Goal: Information Seeking & Learning: Learn about a topic

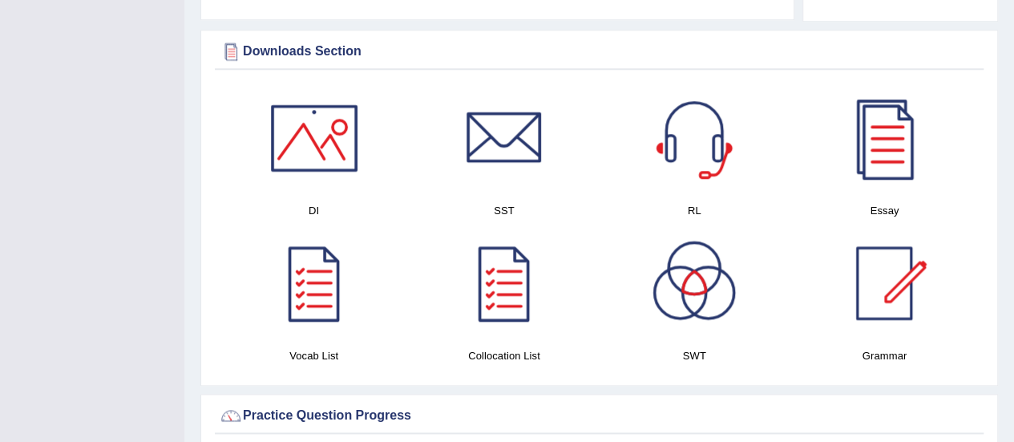
scroll to position [802, 0]
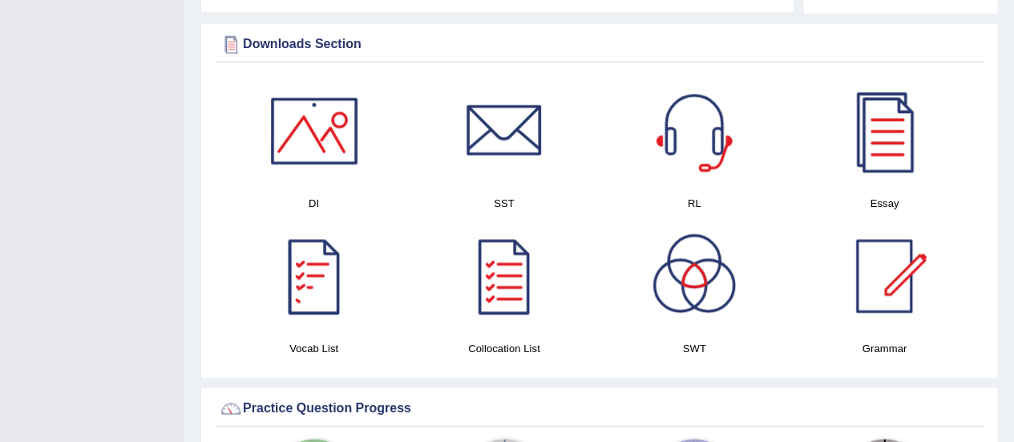
click at [335, 195] on h4 "DI" at bounding box center [314, 203] width 174 height 17
click at [320, 156] on div at bounding box center [314, 131] width 112 height 112
click at [503, 195] on h4 "SST" at bounding box center [504, 203] width 174 height 17
click at [502, 195] on h4 "SST" at bounding box center [504, 203] width 174 height 17
click at [501, 123] on div at bounding box center [504, 131] width 112 height 112
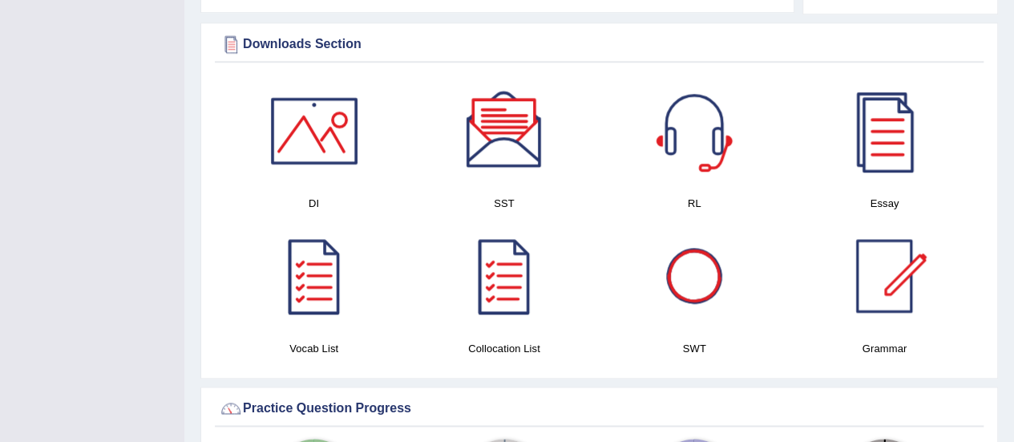
click at [689, 195] on h4 "RL" at bounding box center [695, 203] width 174 height 17
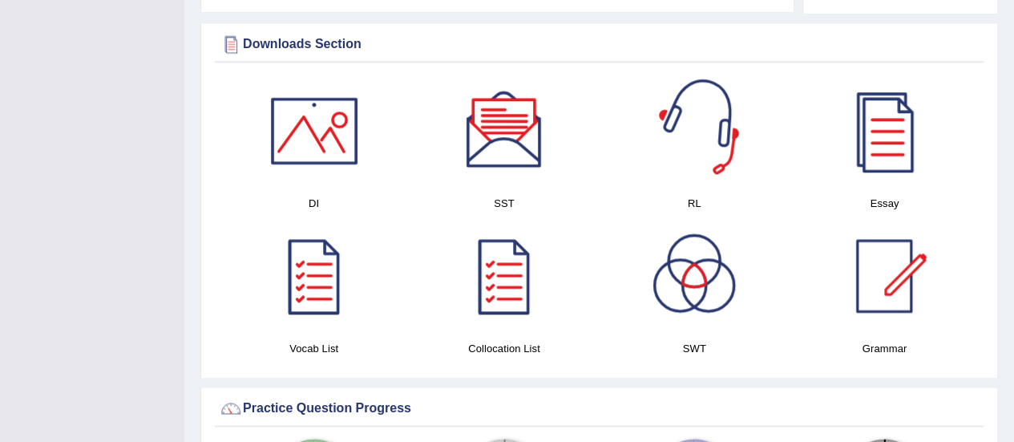
click at [685, 128] on div at bounding box center [694, 131] width 112 height 112
click at [895, 113] on div at bounding box center [884, 131] width 112 height 112
click at [322, 289] on div at bounding box center [314, 276] width 112 height 112
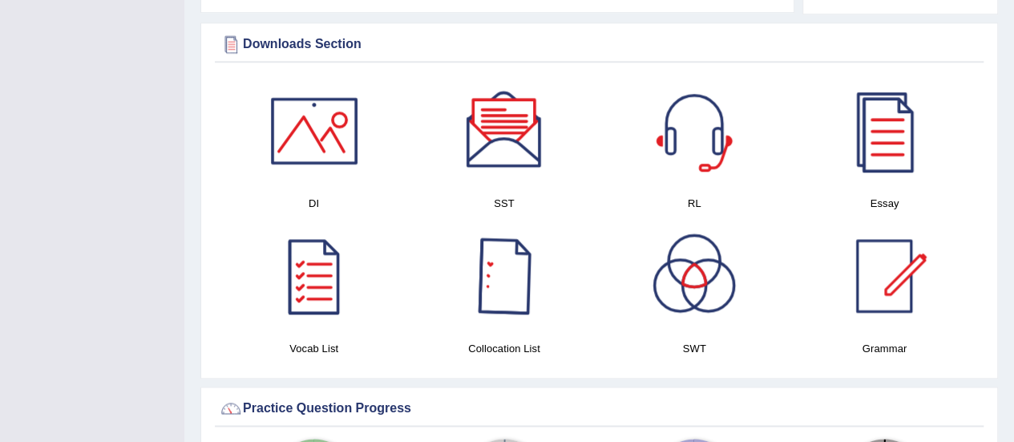
click at [503, 340] on h4 "Collocation List" at bounding box center [504, 348] width 174 height 17
click at [511, 280] on div at bounding box center [504, 276] width 112 height 112
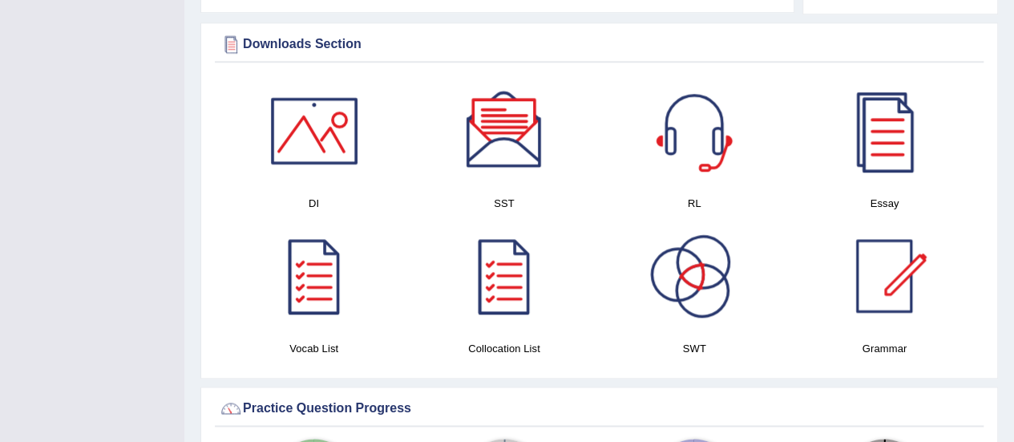
click at [704, 267] on div at bounding box center [694, 276] width 112 height 112
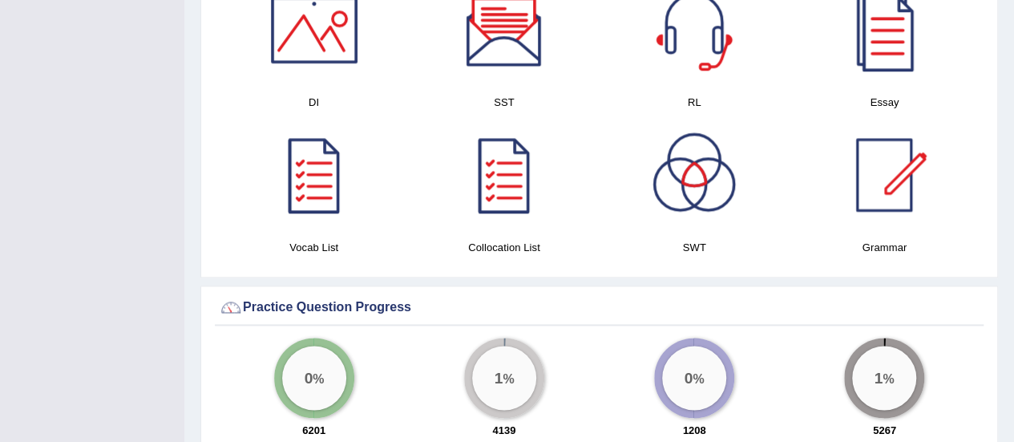
scroll to position [882, 0]
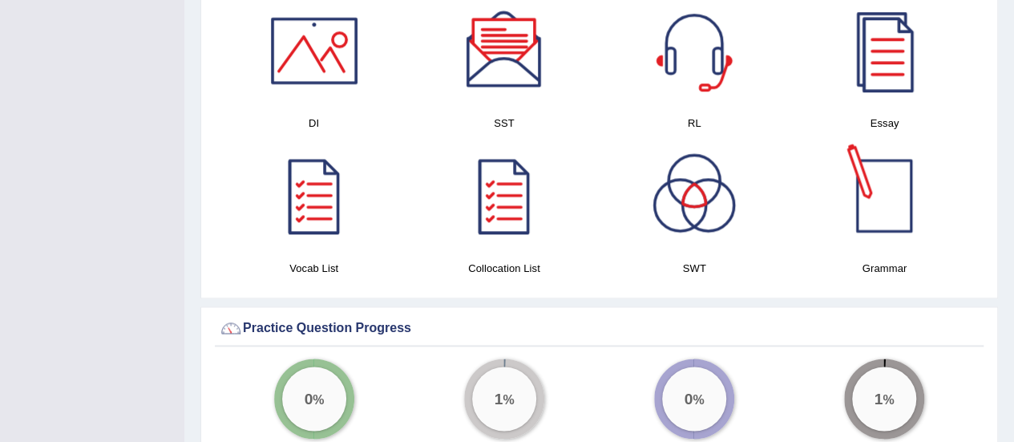
click at [901, 180] on div at bounding box center [884, 195] width 112 height 112
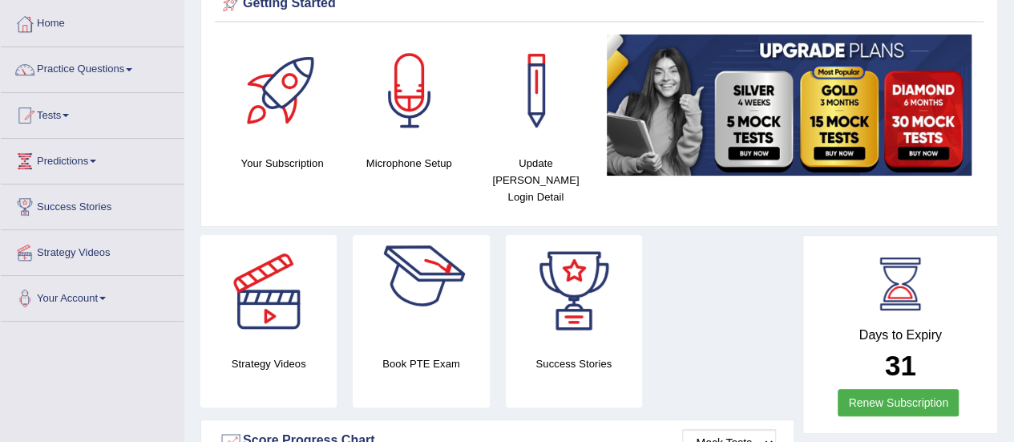
scroll to position [0, 0]
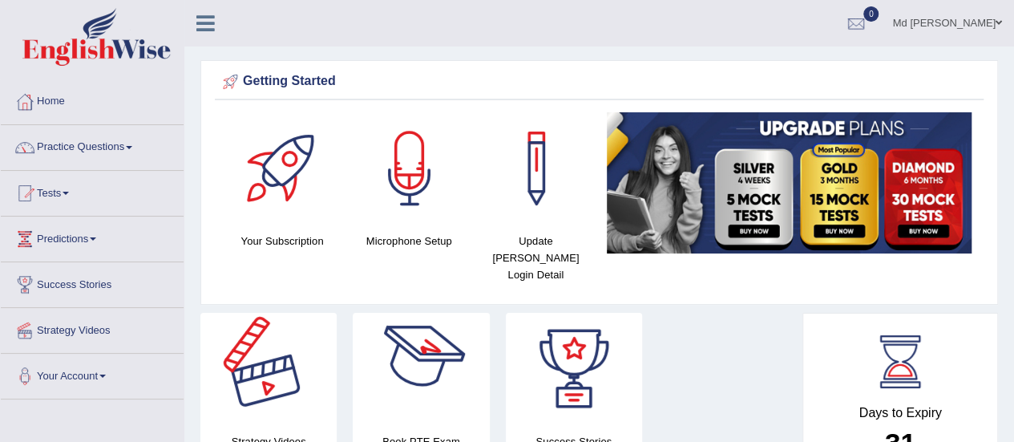
click at [399, 341] on div at bounding box center [421, 369] width 112 height 112
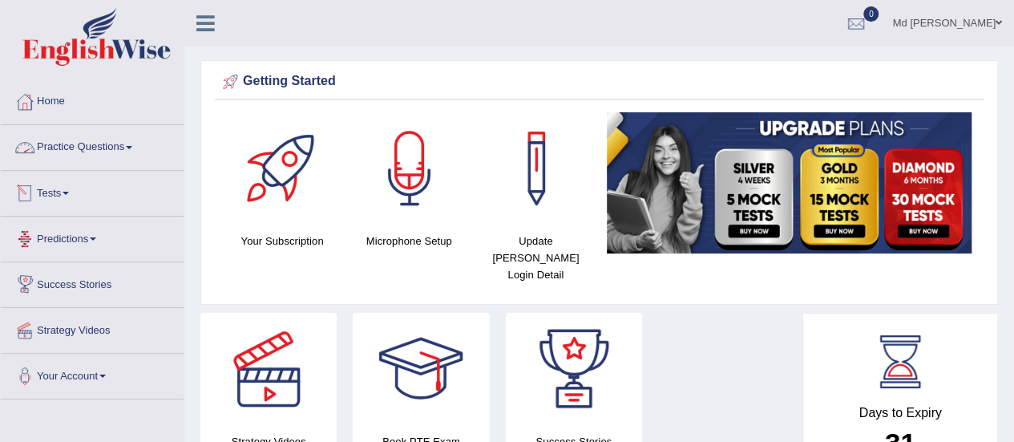
click at [81, 155] on link "Practice Questions" at bounding box center [92, 145] width 183 height 40
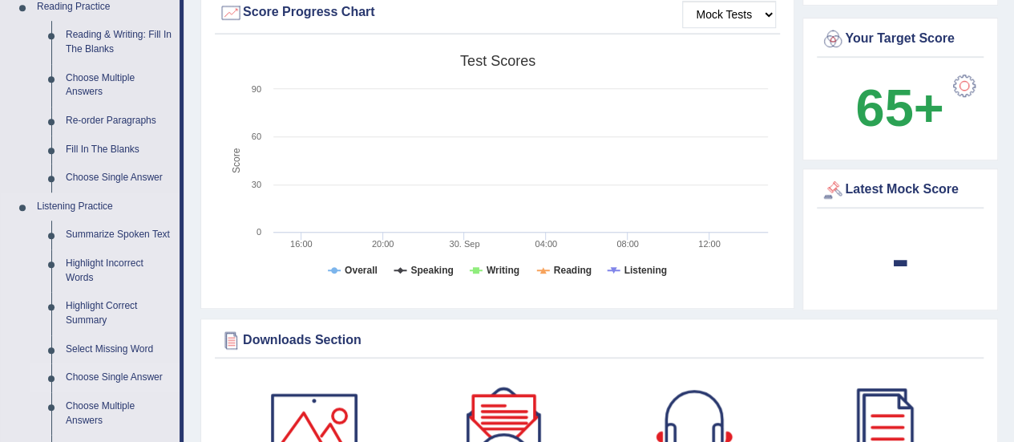
scroll to position [481, 0]
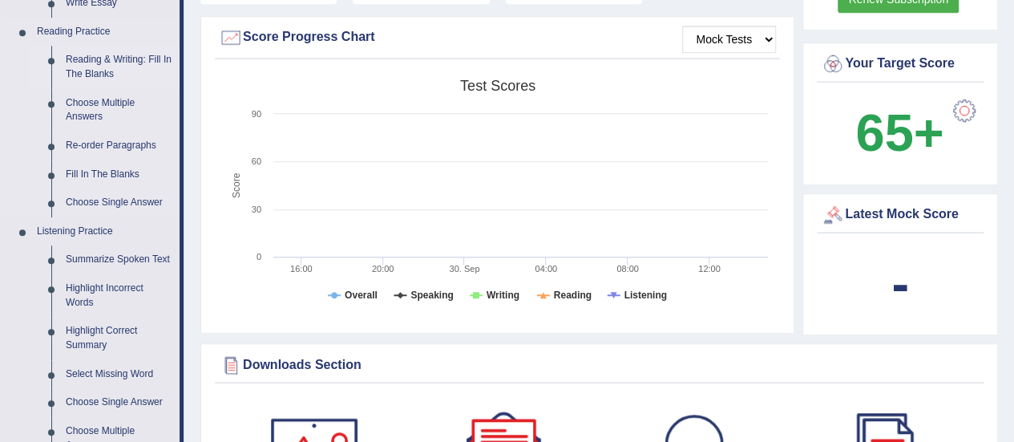
click at [121, 57] on link "Reading & Writing: Fill In The Blanks" at bounding box center [119, 67] width 121 height 42
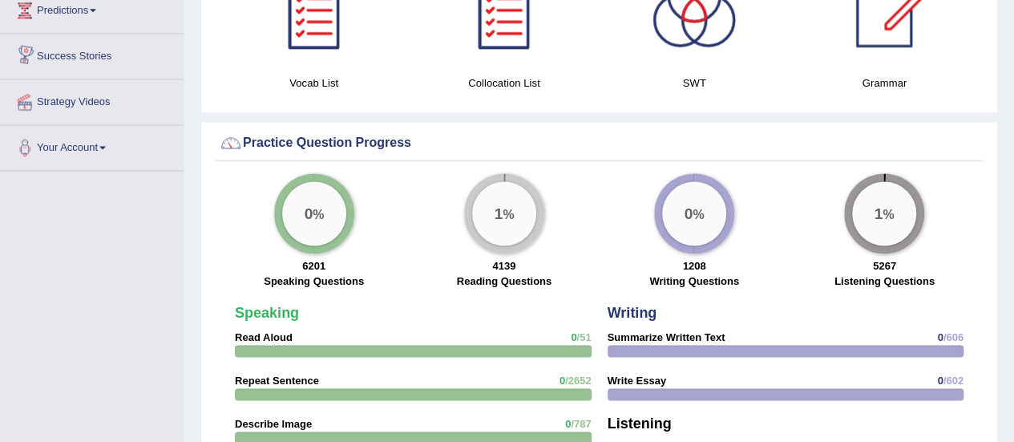
scroll to position [1069, 0]
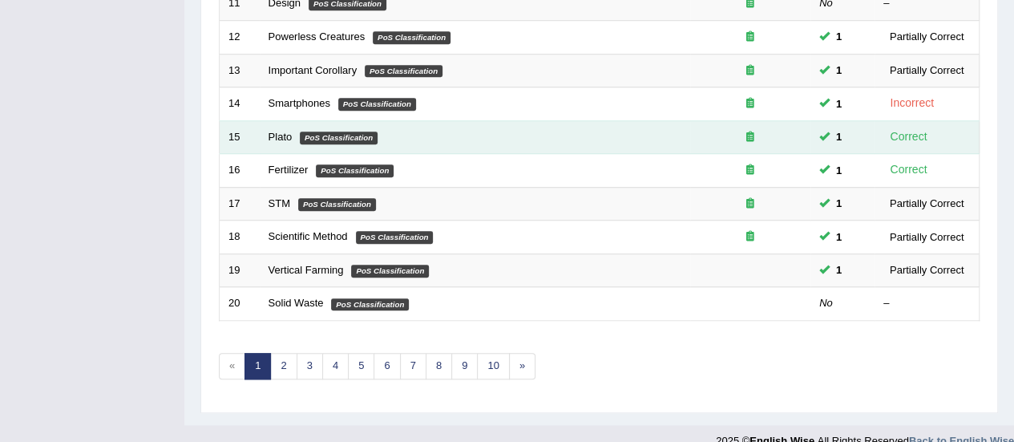
scroll to position [612, 0]
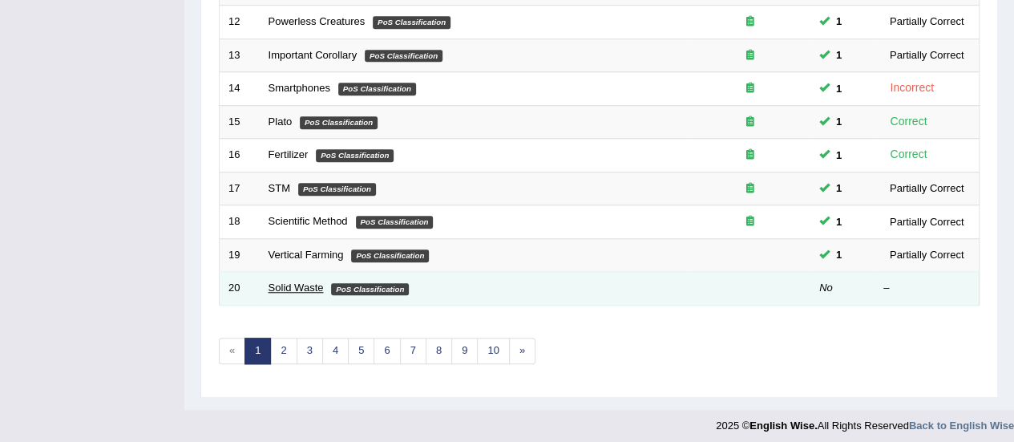
click at [297, 281] on link "Solid Waste" at bounding box center [296, 287] width 55 height 12
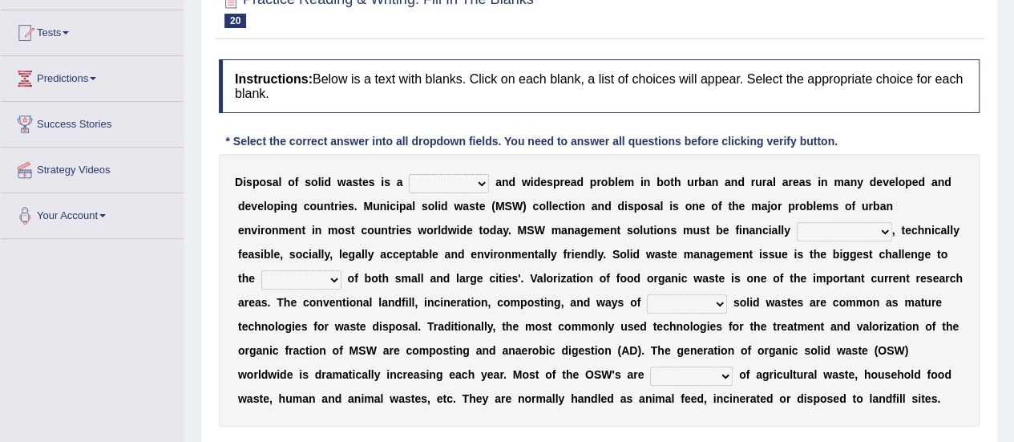
scroll to position [181, 0]
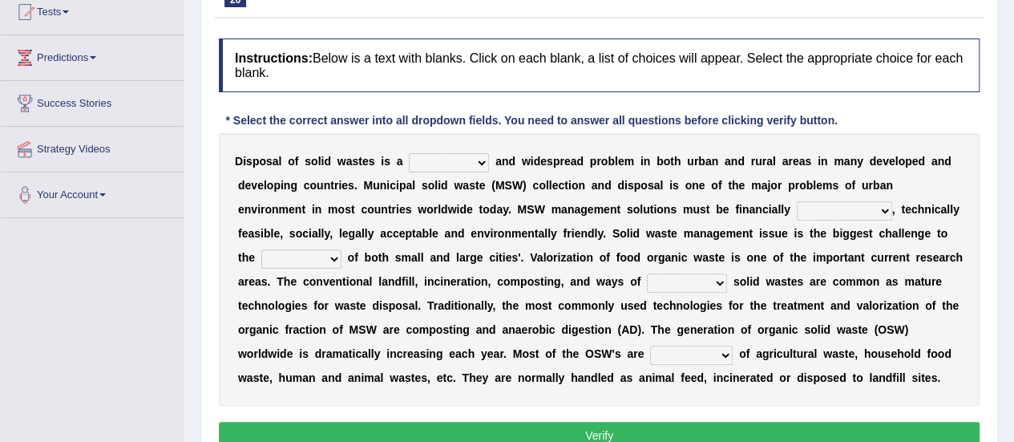
click at [483, 166] on select "slanting stinging stalling shafting" at bounding box center [449, 162] width 80 height 19
select select "stalling"
click at [409, 153] on select "slanting stinging stalling shafting" at bounding box center [449, 162] width 80 height 19
click at [878, 204] on select "unattainable sustainable objectionable treasonable" at bounding box center [844, 210] width 95 height 19
select select "sustainable"
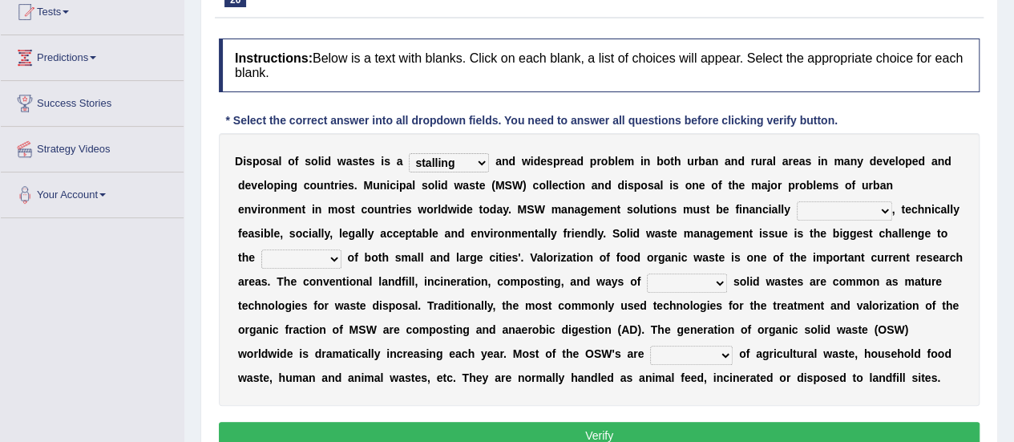
click at [797, 201] on select "unattainable sustainable objectionable treasonable" at bounding box center [844, 210] width 95 height 19
click at [336, 256] on select "plants culture authorities history" at bounding box center [301, 258] width 80 height 19
select select "authorities"
click at [261, 249] on select "plants culture authorities history" at bounding box center [301, 258] width 80 height 19
click at [709, 278] on select "reserving preserving deserving handling" at bounding box center [687, 282] width 80 height 19
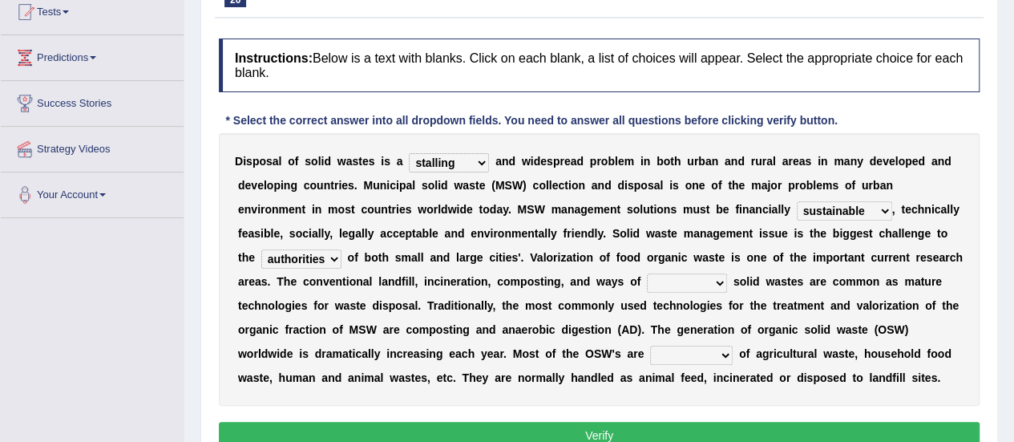
select select "handling"
click at [647, 273] on select "reserving preserving deserving handling" at bounding box center [687, 282] width 80 height 19
click at [727, 347] on select "composed disposed composing disposing" at bounding box center [691, 354] width 83 height 19
select select "disposing"
click at [650, 345] on select "composed disposed composing disposing" at bounding box center [691, 354] width 83 height 19
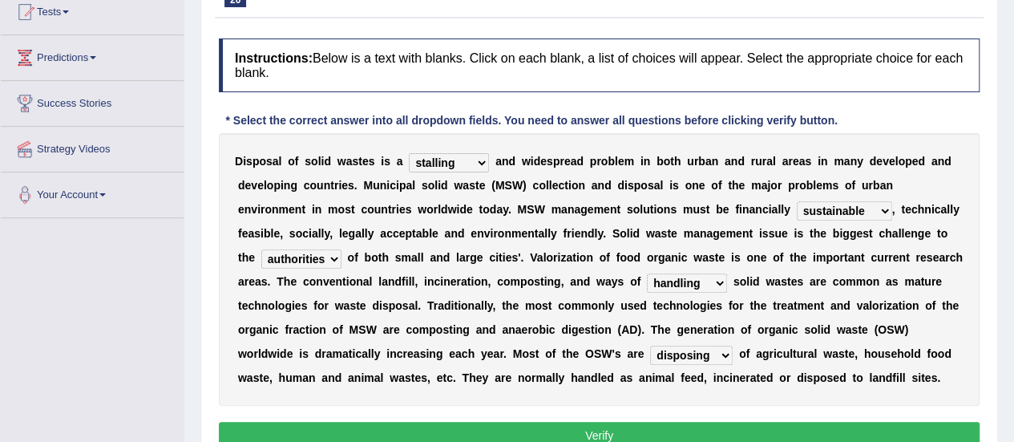
click at [438, 430] on button "Verify" at bounding box center [599, 435] width 761 height 27
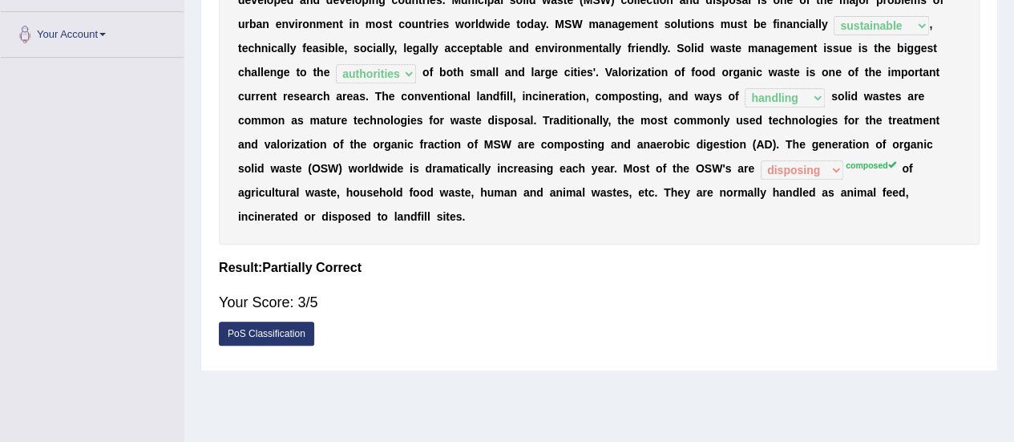
scroll to position [261, 0]
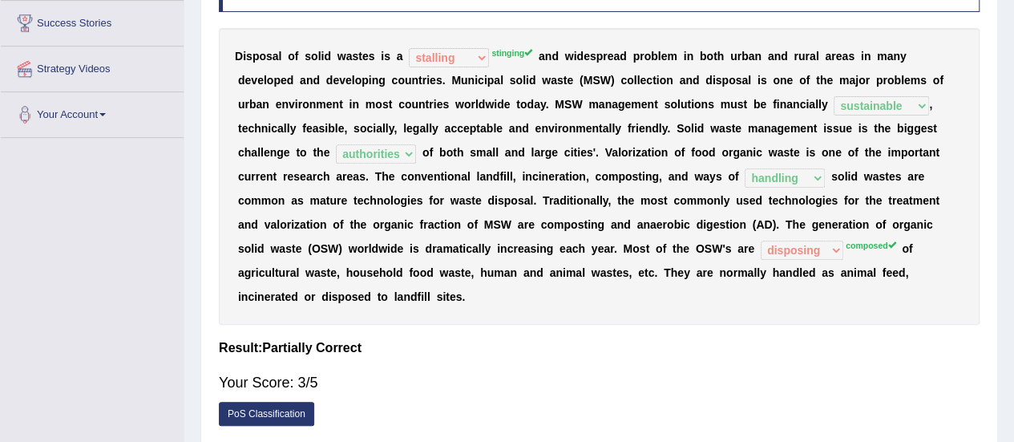
click at [507, 54] on sup "stinging" at bounding box center [511, 53] width 41 height 10
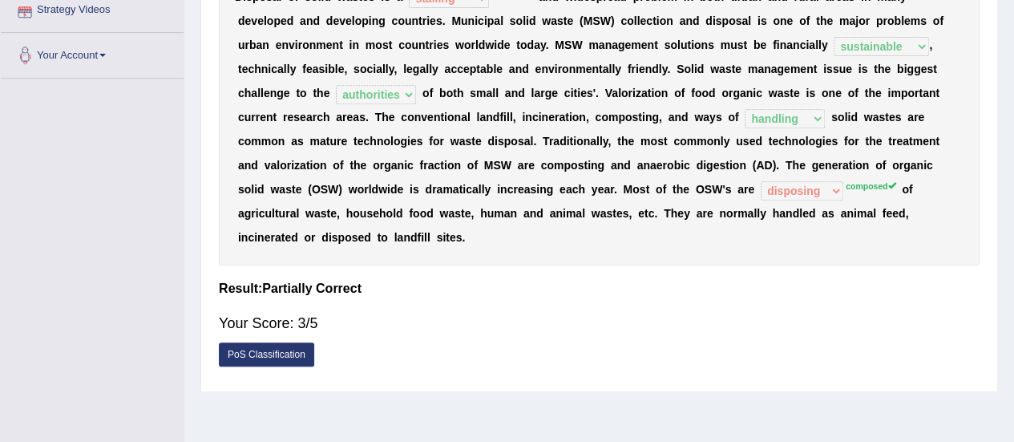
scroll to position [0, 0]
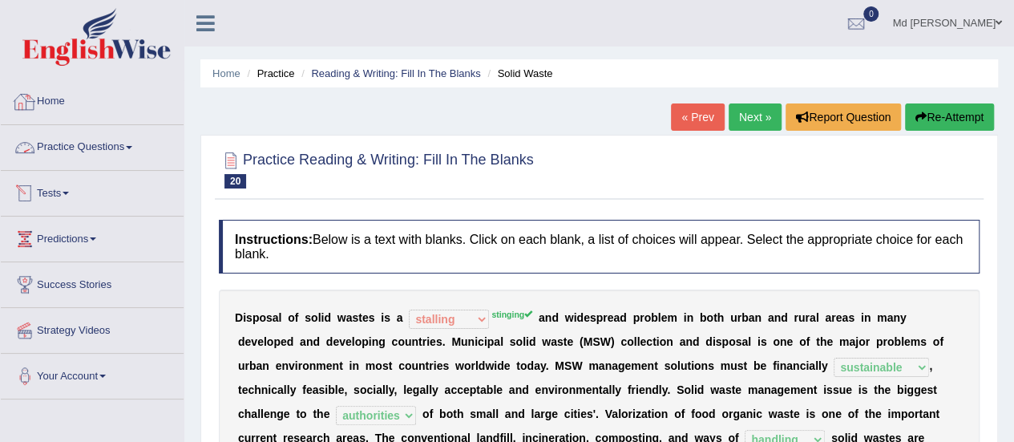
click at [45, 94] on link "Home" at bounding box center [92, 99] width 183 height 40
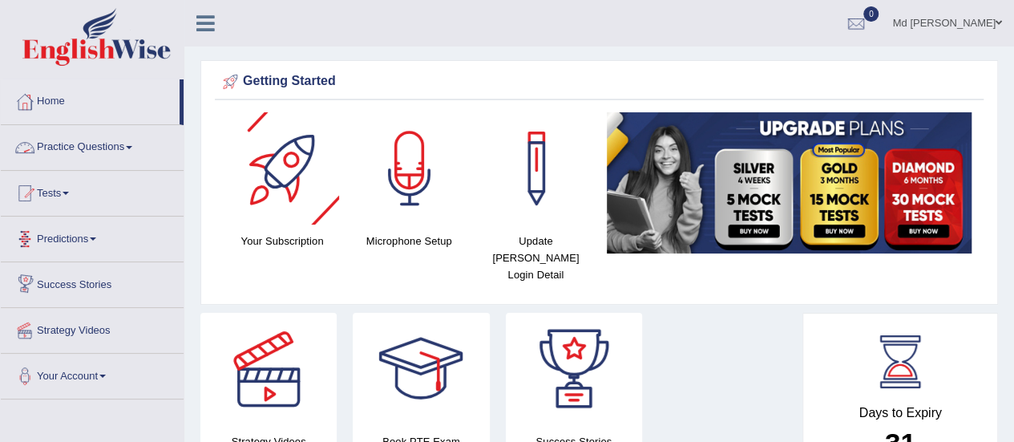
click at [96, 155] on link "Practice Questions" at bounding box center [92, 145] width 183 height 40
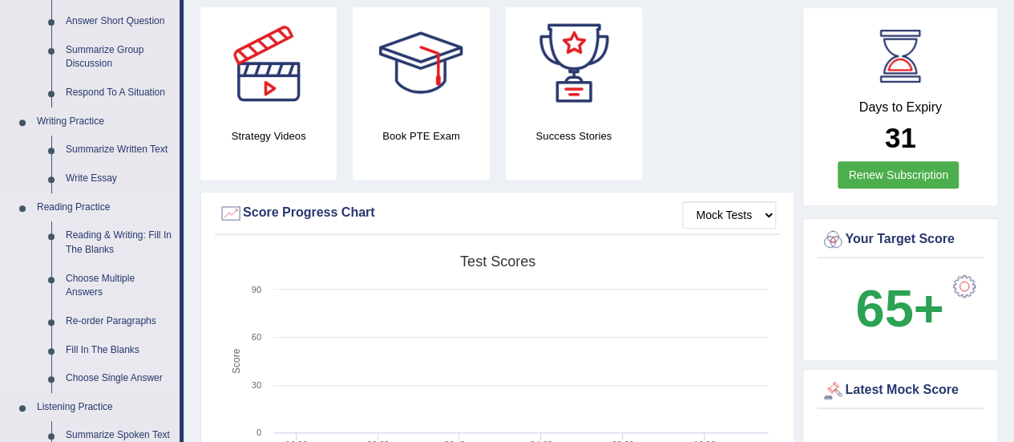
scroll to position [321, 0]
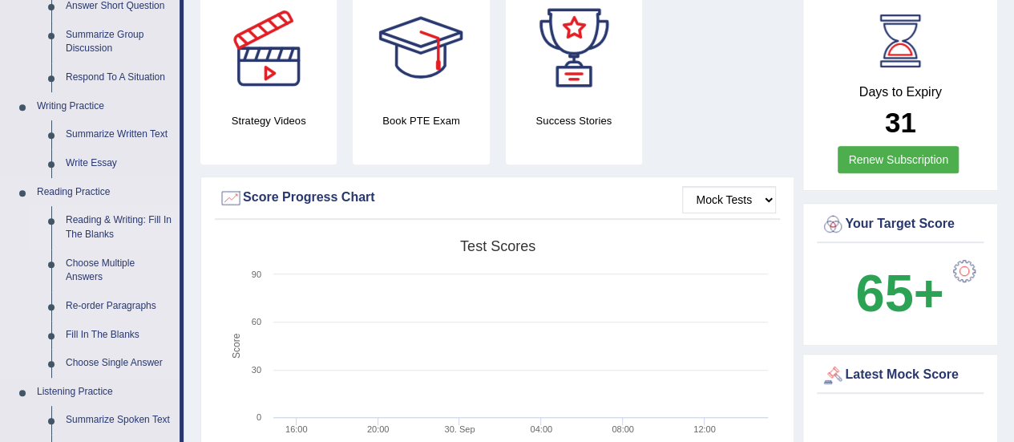
click at [122, 228] on link "Reading & Writing: Fill In The Blanks" at bounding box center [119, 227] width 121 height 42
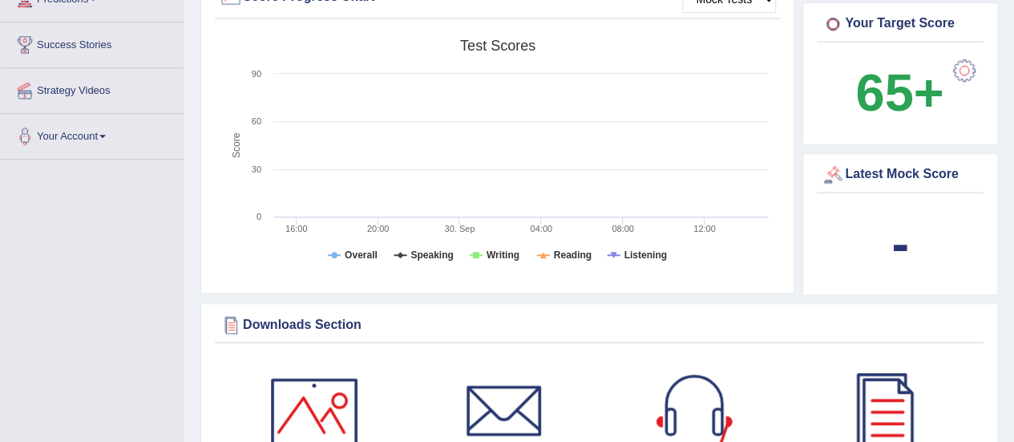
scroll to position [601, 0]
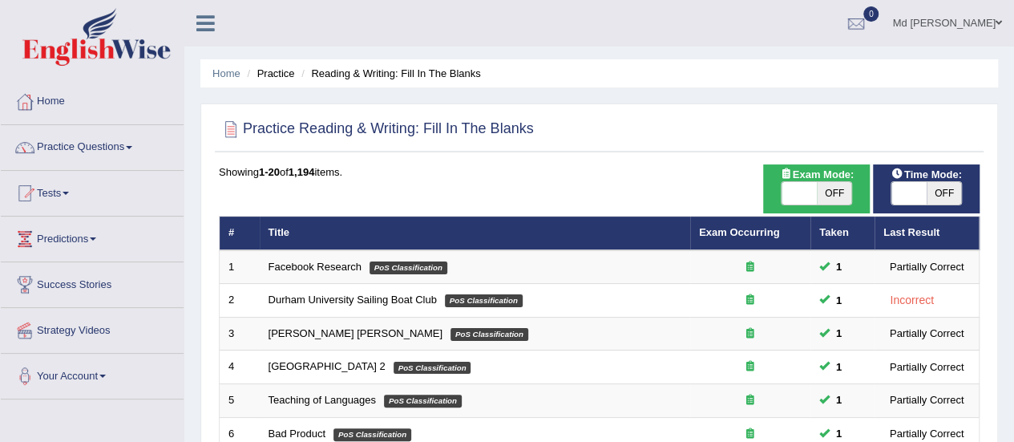
click at [927, 196] on span "OFF" at bounding box center [944, 193] width 35 height 22
checkbox input "true"
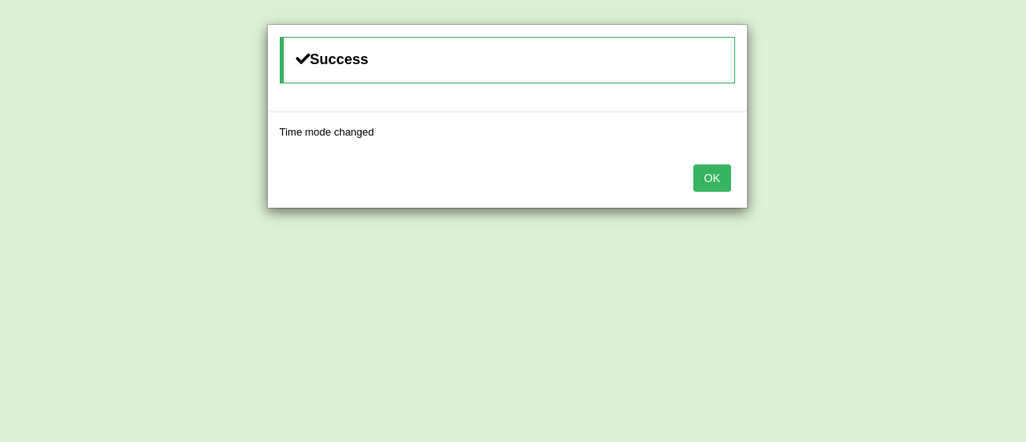
click at [712, 180] on button "OK" at bounding box center [711, 177] width 37 height 27
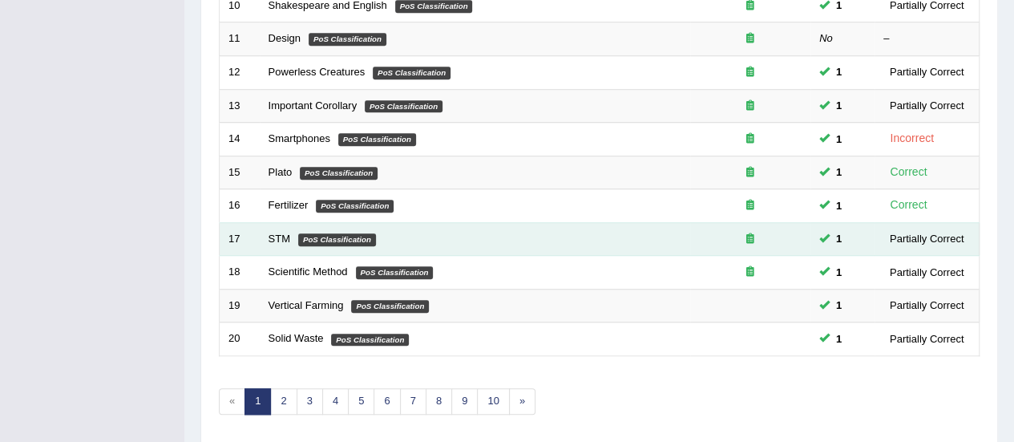
scroll to position [612, 0]
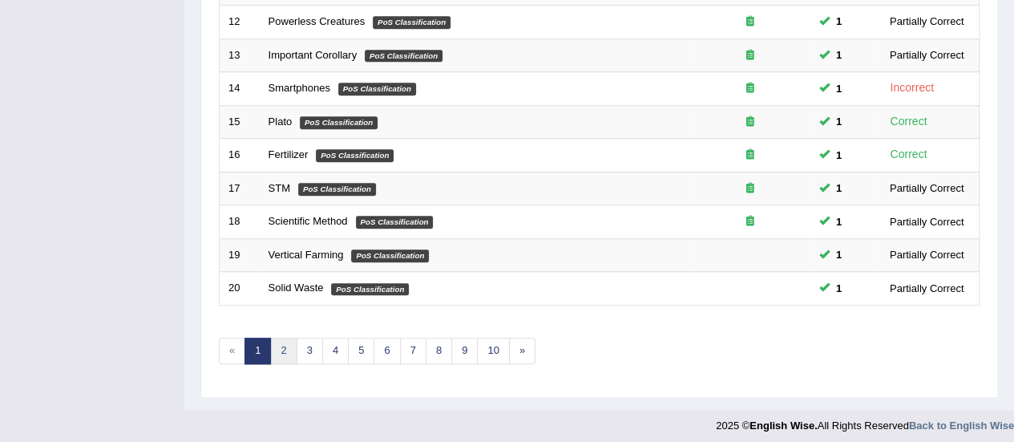
click at [284, 337] on link "2" at bounding box center [283, 350] width 26 height 26
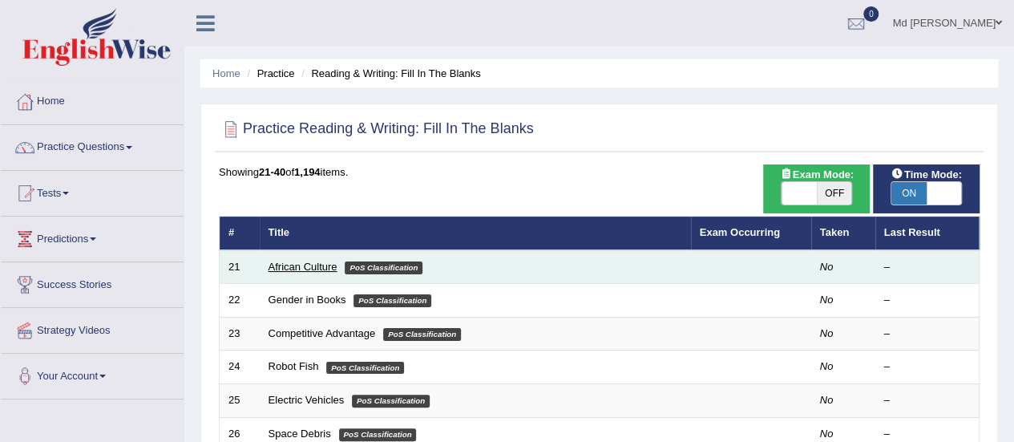
click at [294, 270] on link "African Culture" at bounding box center [303, 266] width 69 height 12
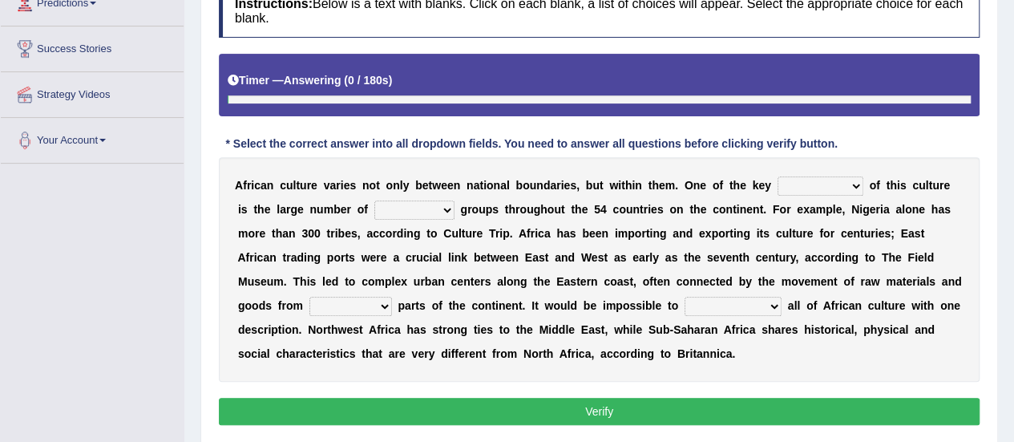
scroll to position [261, 0]
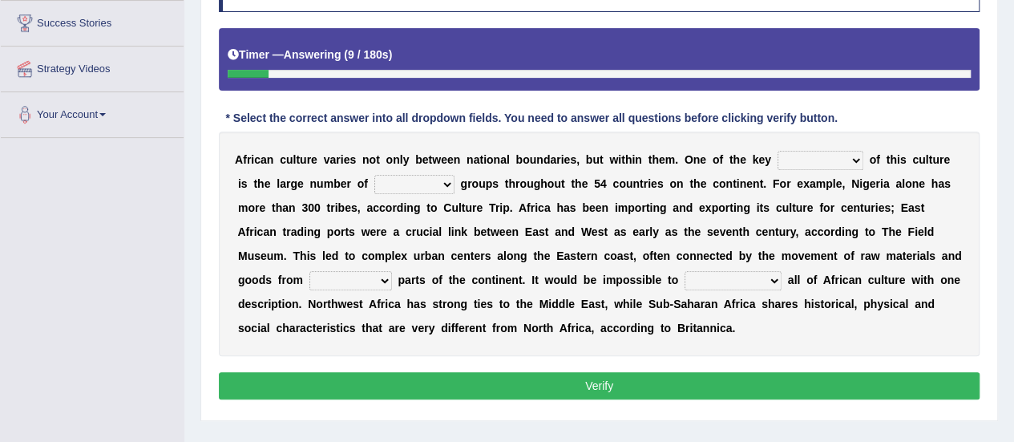
click at [855, 164] on select "conjectures features issues doubts" at bounding box center [820, 160] width 86 height 19
select select "issues"
click at [777, 151] on select "conjectures features issues doubts" at bounding box center [820, 160] width 86 height 19
click at [423, 179] on select "ethic ethnic eugenic epic" at bounding box center [414, 184] width 80 height 19
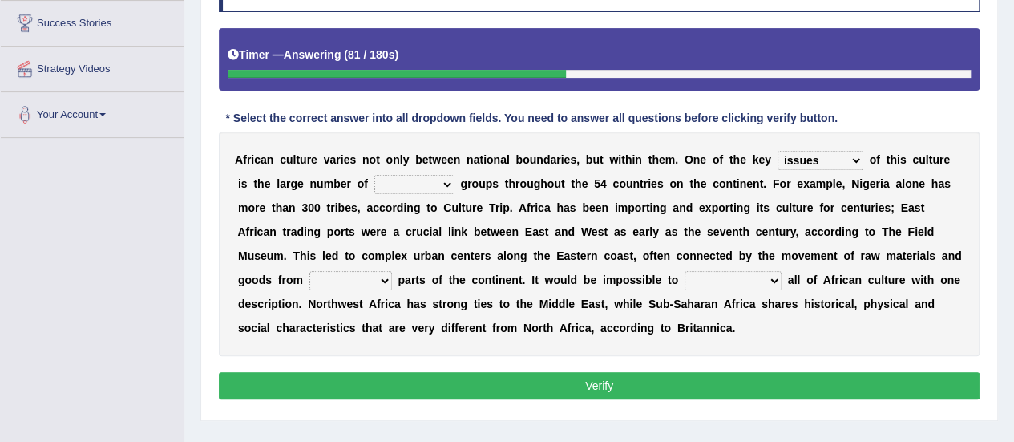
select select "eugenic"
click at [374, 175] on select "ethic ethnic eugenic epic" at bounding box center [414, 184] width 80 height 19
click at [381, 278] on select "forelocked interlocked unlocked landlocked" at bounding box center [350, 280] width 83 height 19
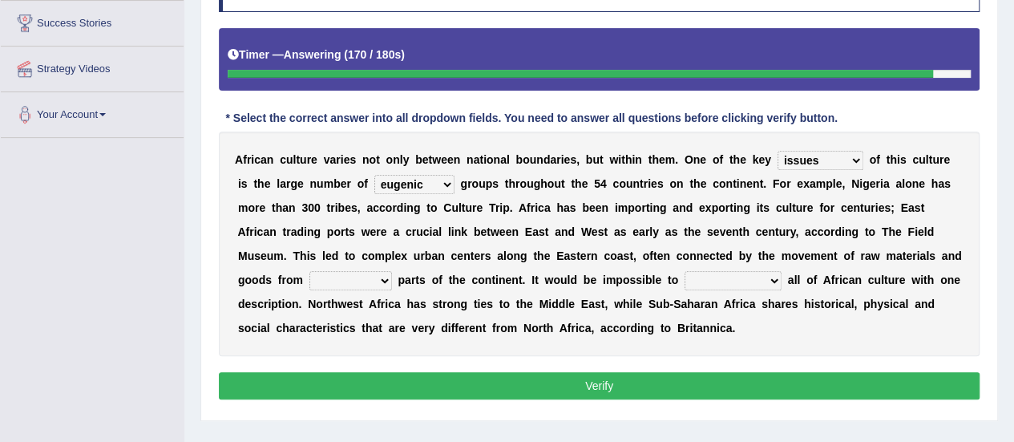
select select "landlocked"
click at [309, 271] on select "forelocked interlocked unlocked landlocked" at bounding box center [350, 280] width 83 height 19
click at [775, 279] on select "characterize conceptualize symbolize synthesize" at bounding box center [733, 280] width 97 height 19
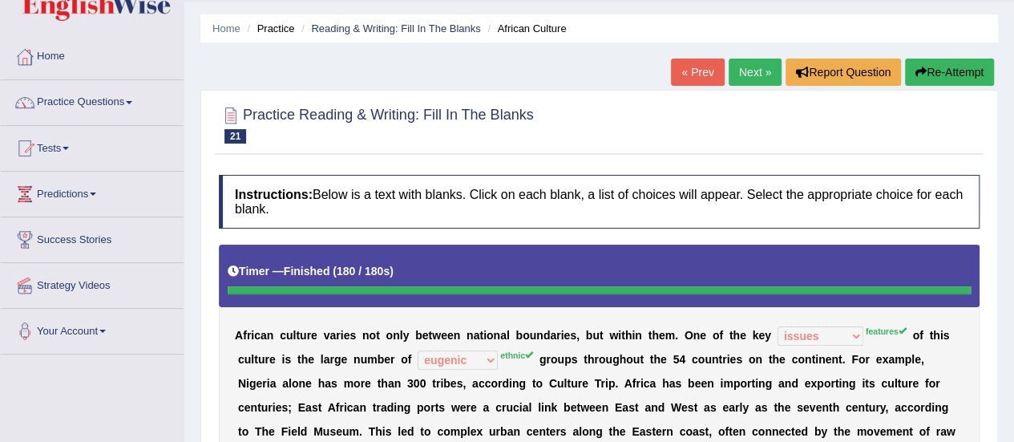
scroll to position [0, 0]
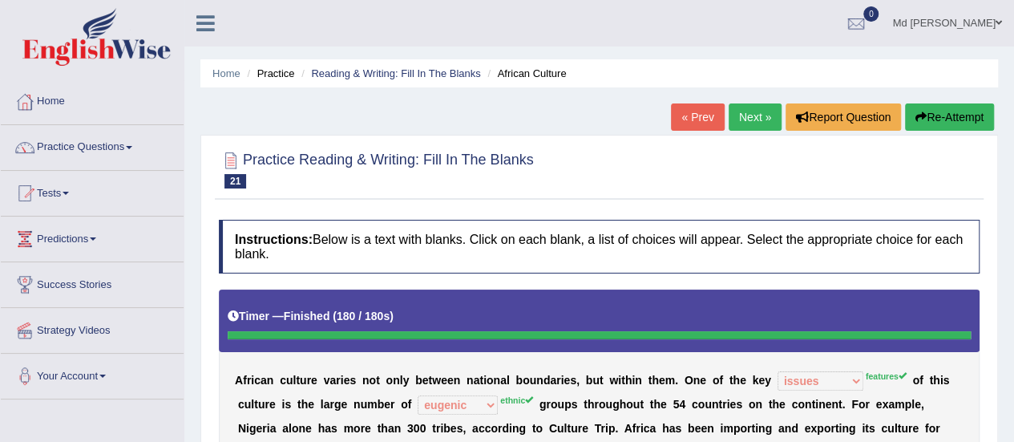
click at [752, 107] on link "Next »" at bounding box center [755, 116] width 53 height 27
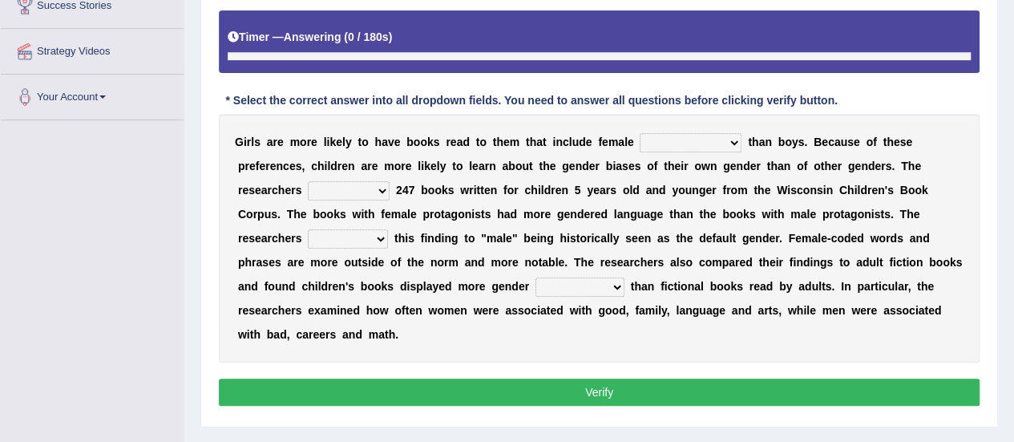
scroll to position [279, 0]
click at [689, 138] on select "protagonists cosmogonists agonists expressionists" at bounding box center [691, 142] width 102 height 19
click at [640, 133] on select "protagonists cosmogonists agonists expressionists" at bounding box center [691, 142] width 102 height 19
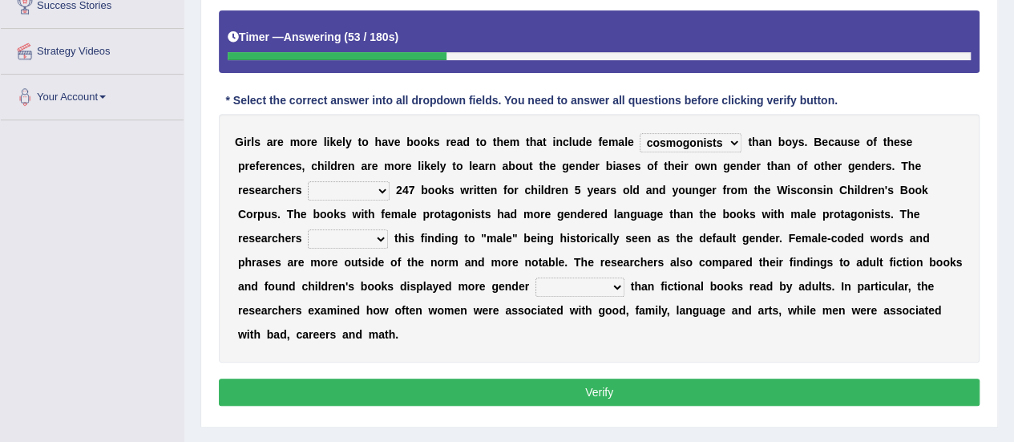
click at [723, 135] on select "protagonists cosmogonists agonists expressionists" at bounding box center [691, 142] width 102 height 19
select select "agonists"
click at [640, 133] on select "protagonists cosmogonists agonists expressionists" at bounding box center [691, 142] width 102 height 19
click at [370, 188] on select "hydrolyzed paralyzed catalyzed analyzed" at bounding box center [349, 190] width 82 height 19
select select "analyzed"
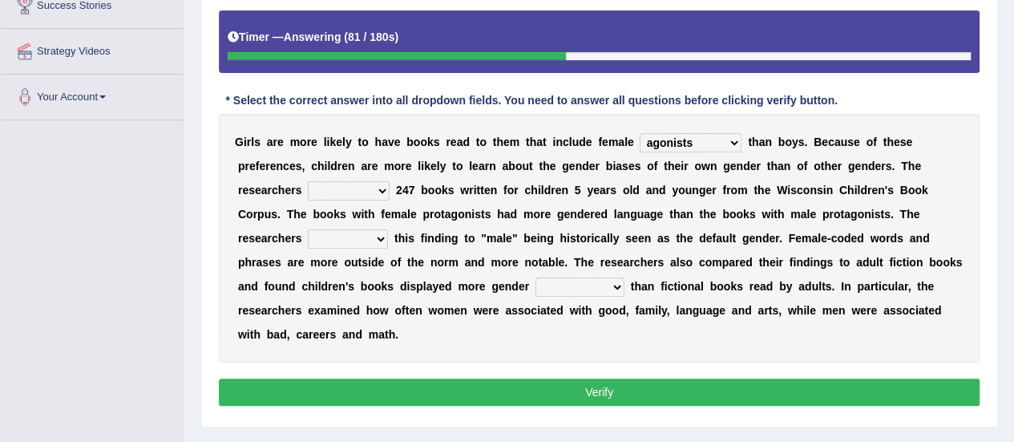
click at [308, 181] on select "hydrolyzed paralyzed catalyzed analyzed" at bounding box center [349, 190] width 82 height 19
click at [377, 244] on select "contribute tribute distribute attribute" at bounding box center [348, 238] width 80 height 19
click at [308, 229] on select "contribute tribute distribute attribute" at bounding box center [348, 238] width 80 height 19
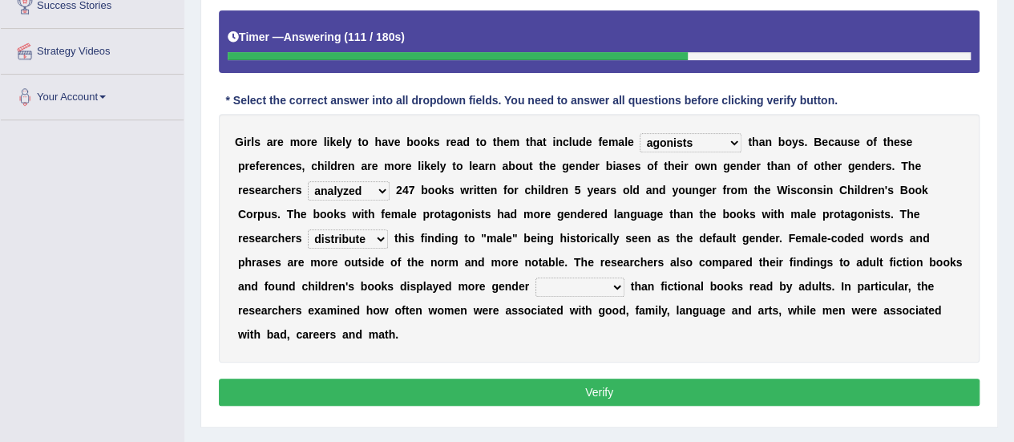
click at [373, 239] on select "contribute tribute distribute attribute" at bounding box center [348, 238] width 80 height 19
select select "tribute"
click at [308, 229] on select "contribute tribute distribute attribute" at bounding box center [348, 238] width 80 height 19
click at [591, 281] on select "stereotypes teletypes prototypes electrotypes" at bounding box center [579, 286] width 89 height 19
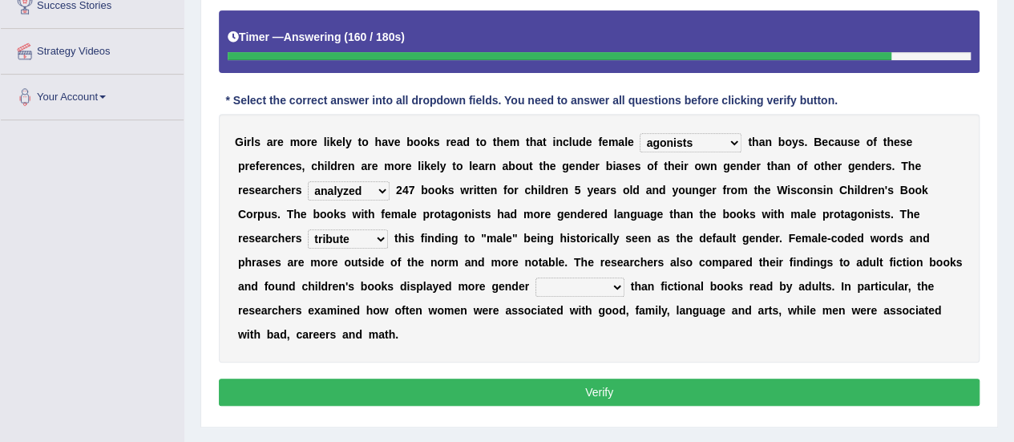
select select "stereotypes"
click at [535, 277] on select "stereotypes teletypes prototypes electrotypes" at bounding box center [579, 286] width 89 height 19
click at [475, 381] on button "Verify" at bounding box center [599, 391] width 761 height 27
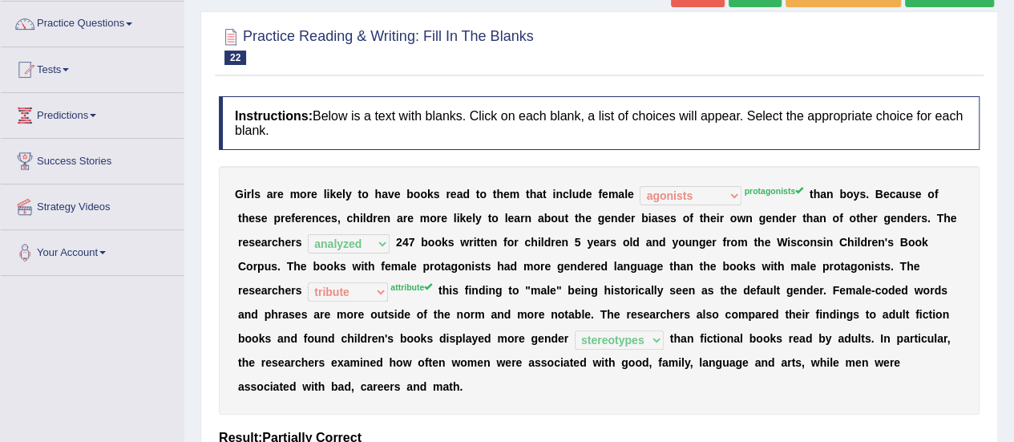
scroll to position [38, 0]
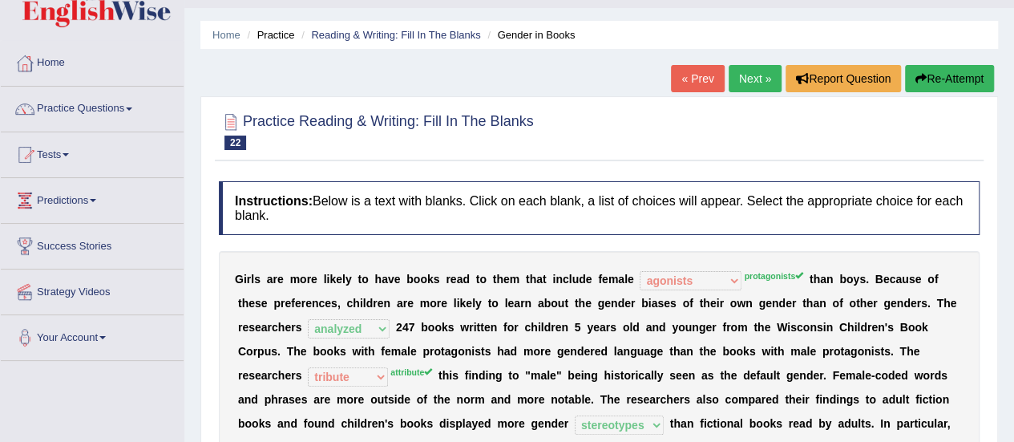
click at [750, 87] on link "Next »" at bounding box center [755, 78] width 53 height 27
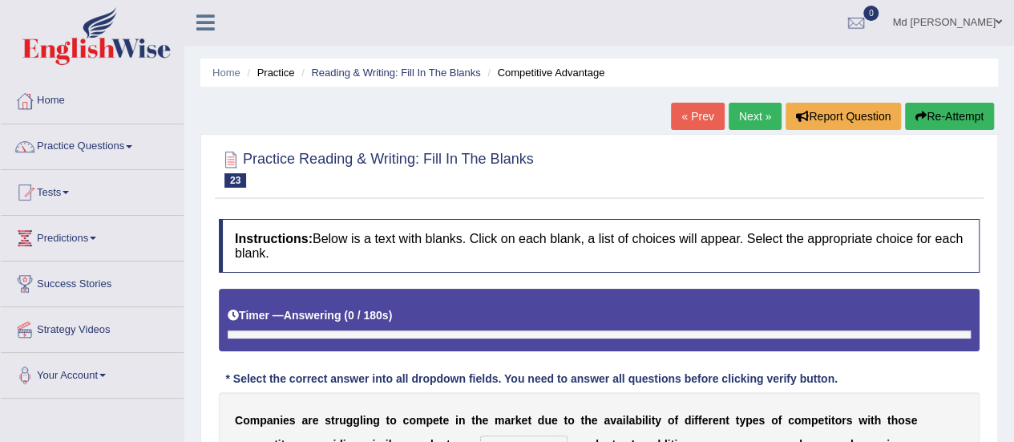
scroll to position [240, 0]
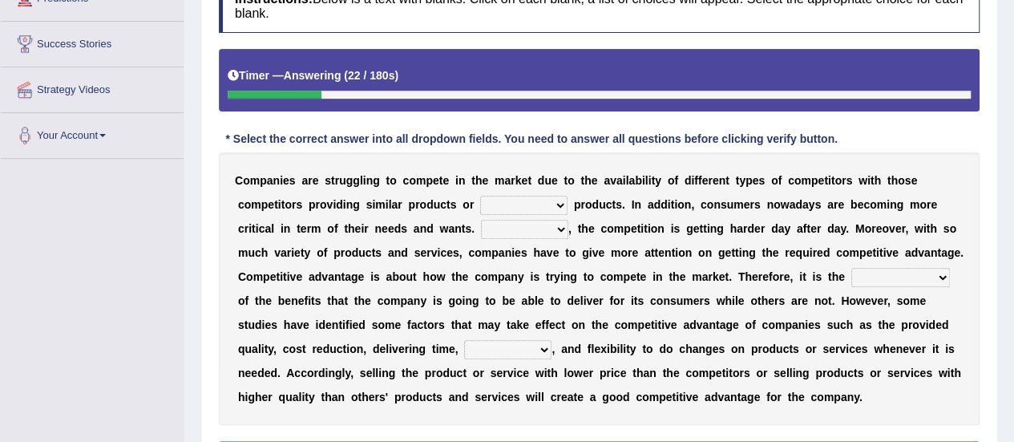
click at [553, 204] on select "constitution restitution substitution institution" at bounding box center [523, 205] width 87 height 19
select select "substitution"
click at [480, 196] on select "constitution restitution substitution institution" at bounding box center [523, 205] width 87 height 19
click at [546, 227] on select "However Instead Additionally Therefore" at bounding box center [524, 229] width 87 height 19
select select "Additionally"
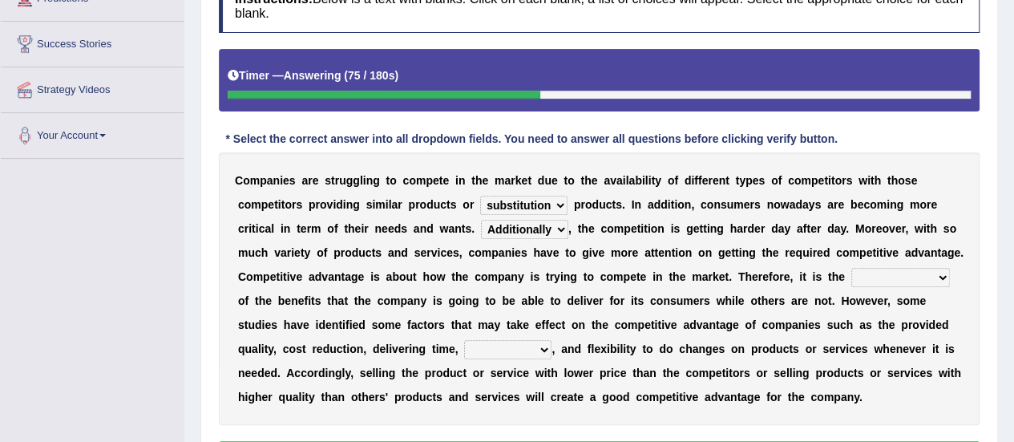
click at [481, 220] on select "However Instead Additionally Therefore" at bounding box center [524, 229] width 87 height 19
click at [884, 273] on select "dissemination ordination determination incarnation" at bounding box center [900, 277] width 99 height 19
select select "determination"
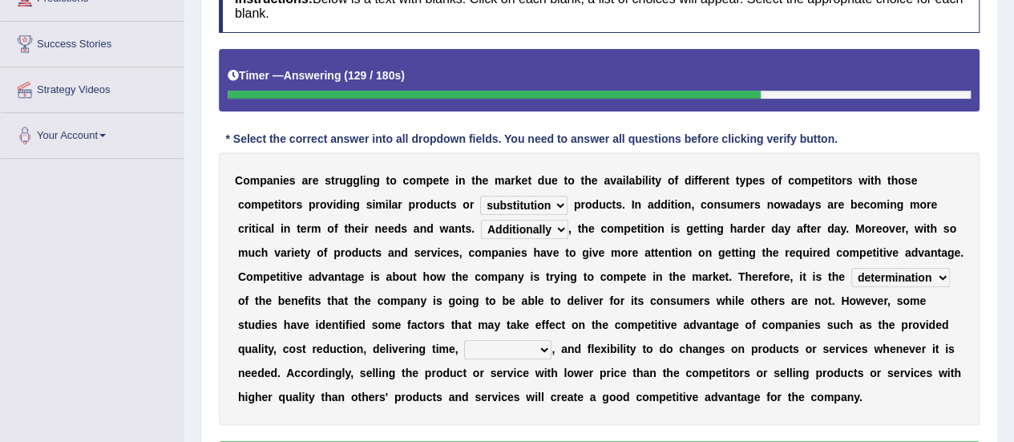
click at [851, 268] on select "dissemination ordination determination incarnation" at bounding box center [900, 277] width 99 height 19
click at [530, 342] on select "captivation aggregation deprivation innovation" at bounding box center [507, 349] width 87 height 19
click at [584, 337] on div "C o m p a n i e s a r e s t r u g g l i n g t o c o m p e t e i n t h e m a r k…" at bounding box center [599, 288] width 761 height 273
click at [531, 345] on select "captivation aggregation deprivation innovation" at bounding box center [507, 349] width 87 height 19
select select "innovation"
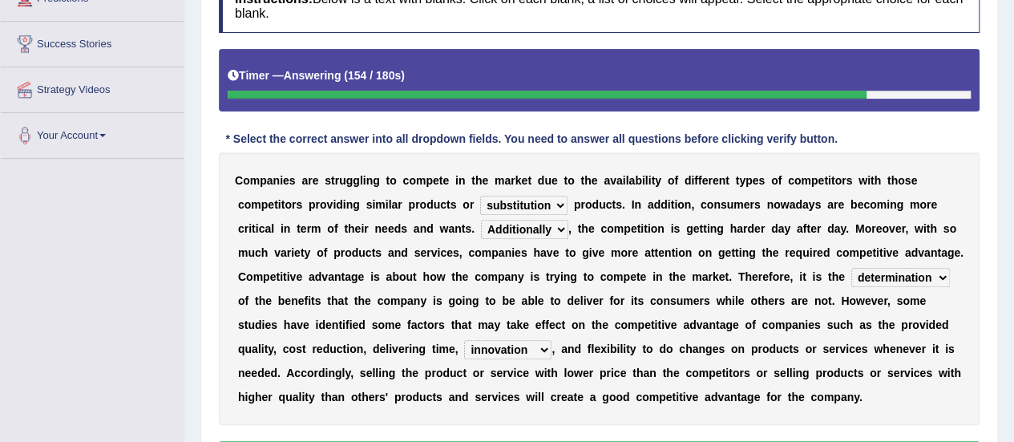
click at [464, 340] on select "captivation aggregation deprivation innovation" at bounding box center [507, 349] width 87 height 19
click at [545, 349] on select "captivation aggregation deprivation innovation" at bounding box center [507, 349] width 87 height 19
click at [623, 335] on div "C o m p a n i e s a r e s t r u g g l i n g t o c o m p e t e i n t h e m a r k…" at bounding box center [599, 288] width 761 height 273
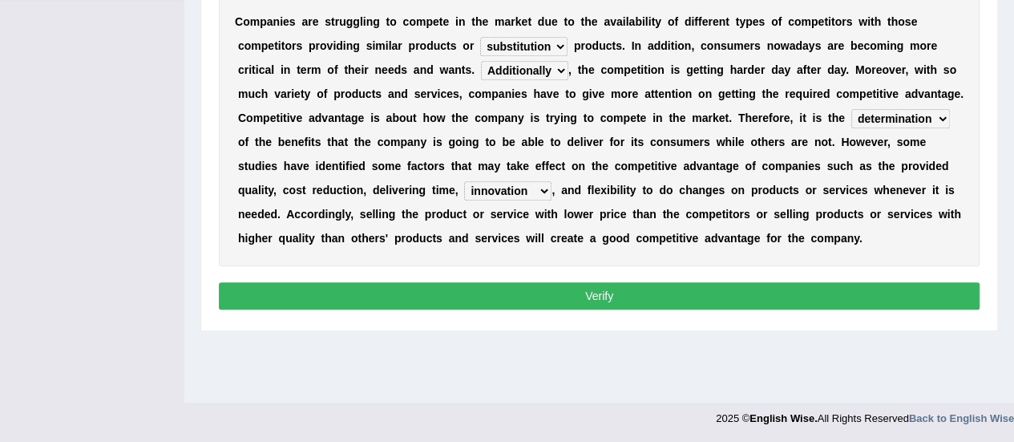
click at [672, 302] on button "Verify" at bounding box center [599, 295] width 761 height 27
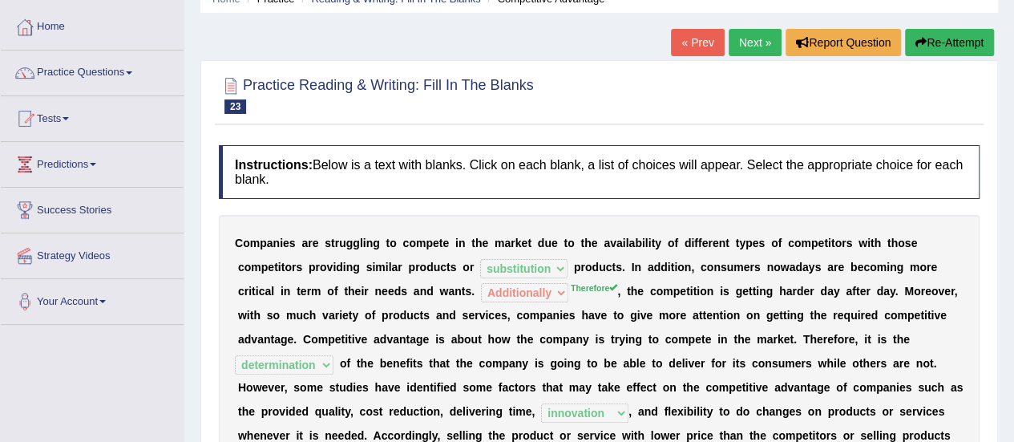
scroll to position [0, 0]
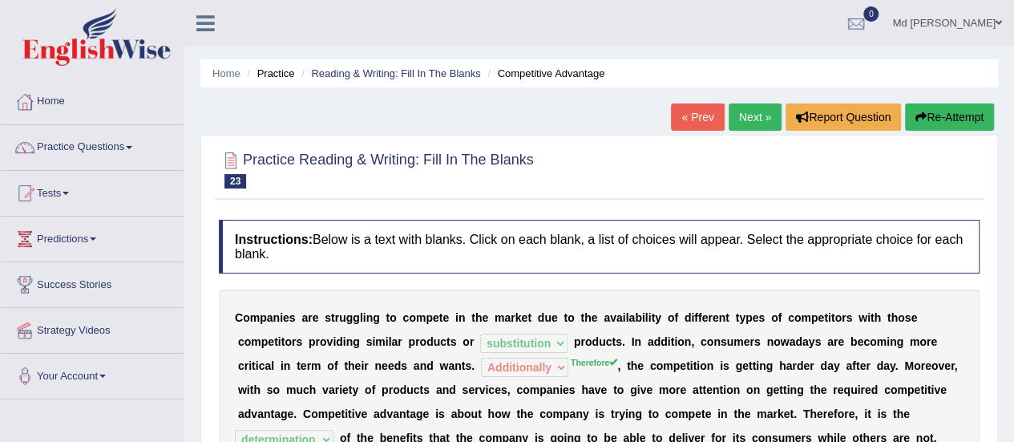
click at [739, 118] on link "Next »" at bounding box center [755, 116] width 53 height 27
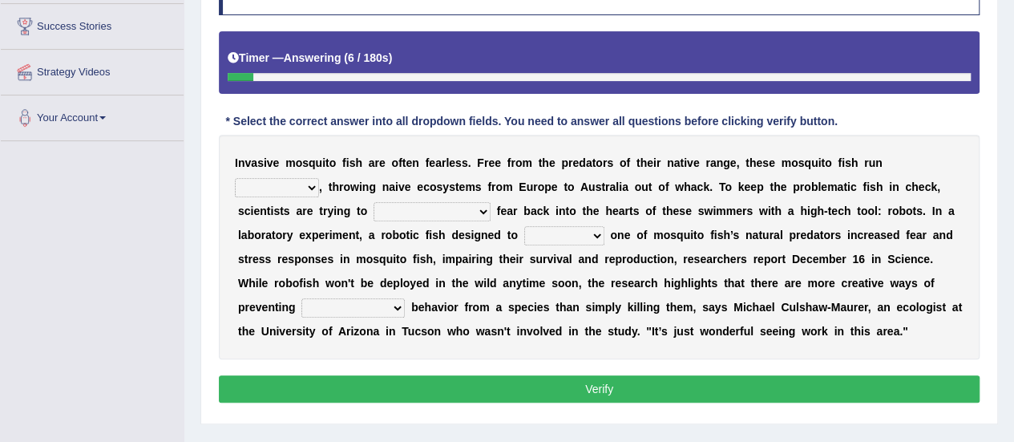
click at [309, 186] on select "occupant flippant rampant concordant" at bounding box center [277, 187] width 84 height 19
select select "rampant"
click at [235, 178] on select "occupant flippant rampant concordant" at bounding box center [277, 187] width 84 height 19
click at [435, 210] on select "accept spike strike [PERSON_NAME]" at bounding box center [432, 211] width 117 height 19
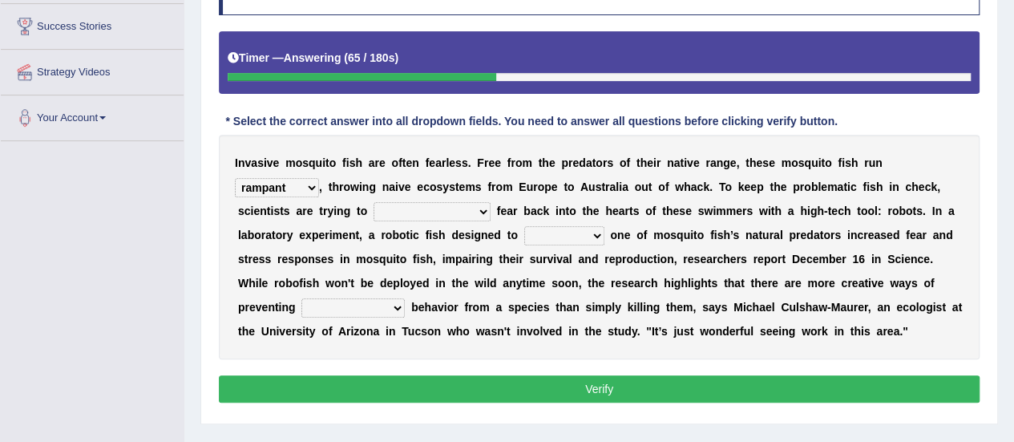
select select "[PERSON_NAME]"
click at [374, 202] on select "accept spike strike [PERSON_NAME]" at bounding box center [432, 211] width 117 height 19
click at [591, 233] on select "bequest mimic battle conquest" at bounding box center [564, 235] width 80 height 19
select select "mimic"
click at [524, 226] on select "bequest mimic battle conquest" at bounding box center [564, 235] width 80 height 19
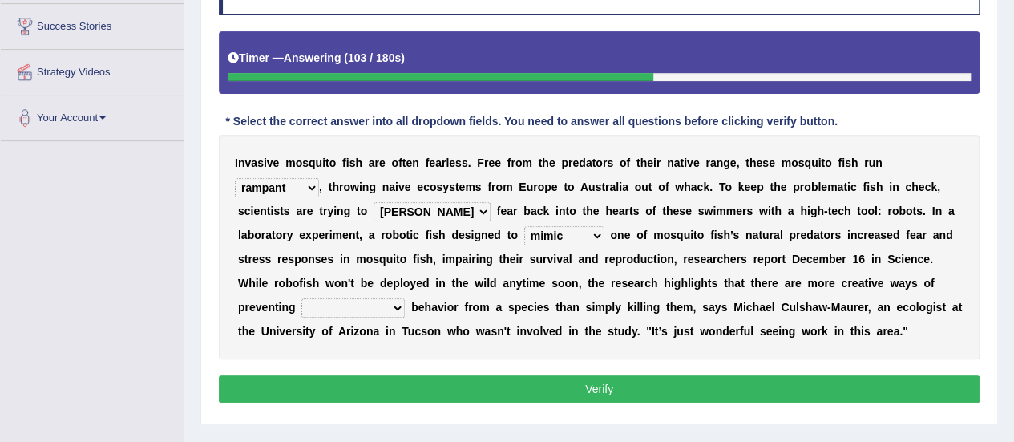
click at [390, 307] on select "unprivileged unprecedented uncharted unwanted" at bounding box center [352, 307] width 103 height 19
select select "unprivileged"
click at [301, 298] on select "unprivileged unprecedented uncharted unwanted" at bounding box center [352, 307] width 103 height 19
click at [406, 365] on div "Instructions: Below is a text with blanks. Click on each blank, a list of choic…" at bounding box center [599, 185] width 769 height 462
click at [398, 371] on div "Instructions: Below is a text with blanks. Click on each blank, a list of choic…" at bounding box center [599, 185] width 769 height 462
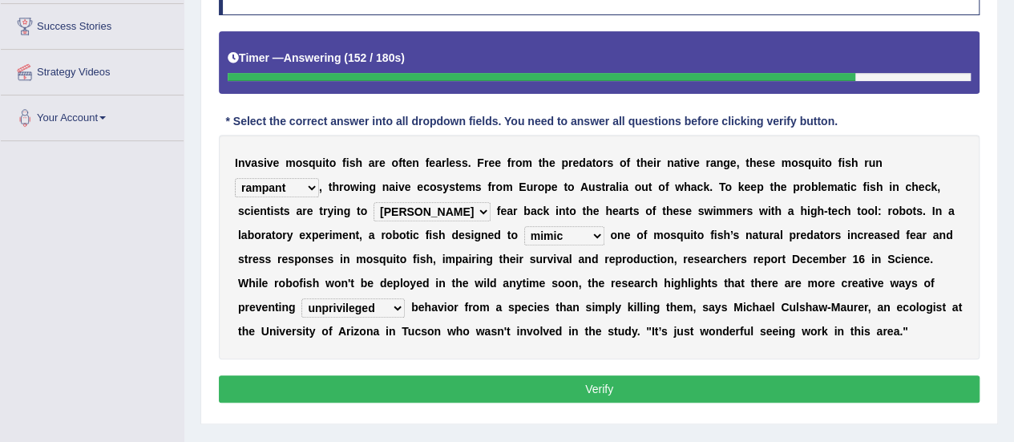
click at [392, 386] on button "Verify" at bounding box center [599, 388] width 761 height 27
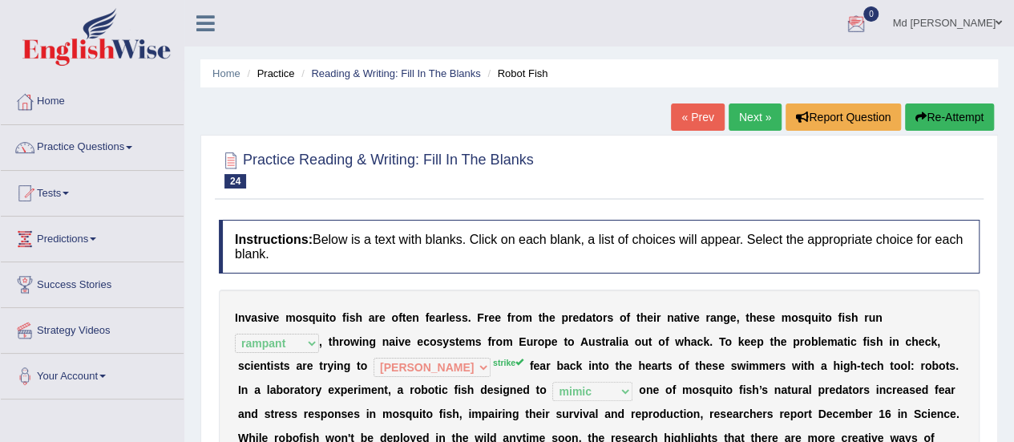
click at [752, 117] on link "Next »" at bounding box center [755, 116] width 53 height 27
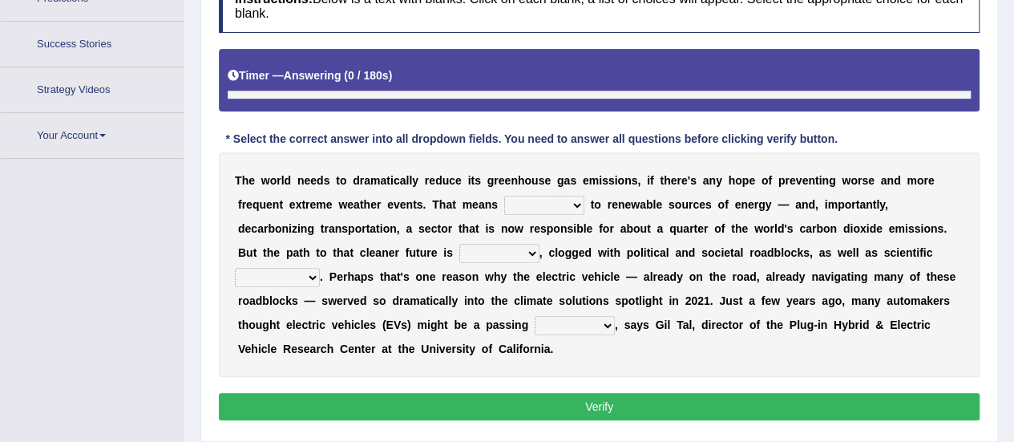
scroll to position [279, 0]
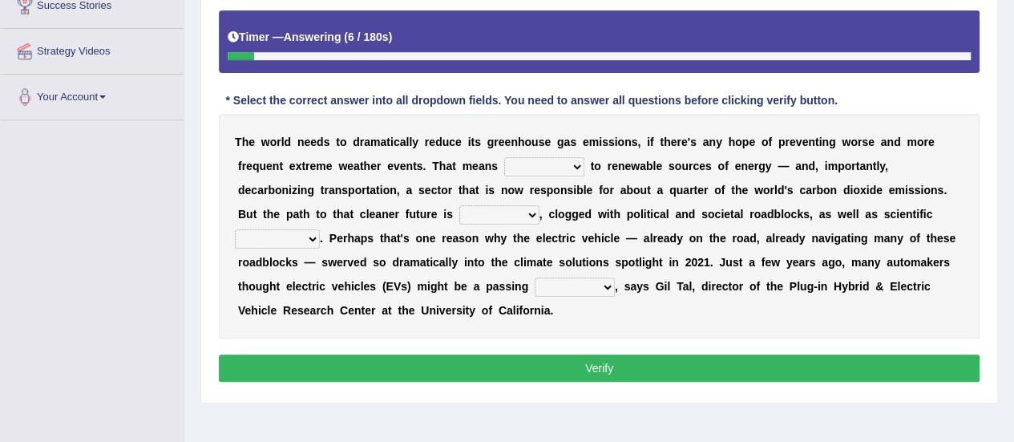
click at [564, 168] on select "grafting drafting crafting shifting" at bounding box center [544, 166] width 80 height 19
select select "shifting"
click at [504, 157] on select "grafting drafting crafting shifting" at bounding box center [544, 166] width 80 height 19
click at [524, 214] on select "daunting daunted daunt dauntless" at bounding box center [499, 214] width 80 height 19
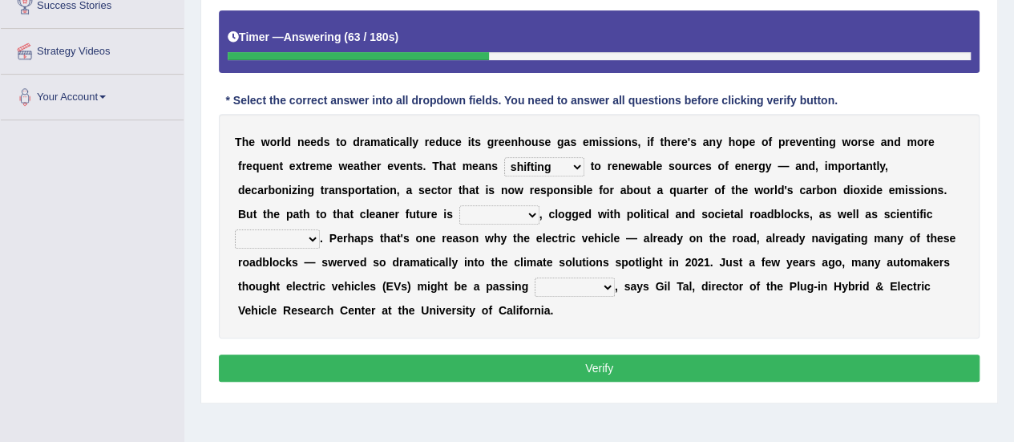
select select "daunting"
click at [459, 205] on select "daunting daunted daunt dauntless" at bounding box center [499, 214] width 80 height 19
click at [534, 216] on select "daunting daunted daunt dauntless" at bounding box center [499, 214] width 80 height 19
drag, startPoint x: 691, startPoint y: 220, endPoint x: 794, endPoint y: 220, distance: 102.6
click at [692, 220] on div "T h e w o r l d n e e d s t o d r a m a t i c a l l y r e d u c e i t s g r e e…" at bounding box center [599, 226] width 761 height 224
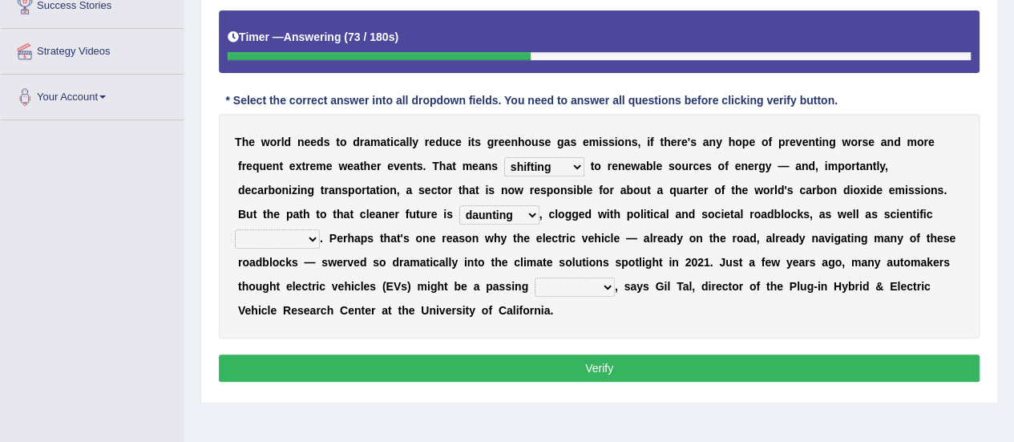
click at [311, 230] on select "spectacles obstacles tentacles receptacles" at bounding box center [277, 238] width 85 height 19
select select "obstacles"
click at [235, 229] on select "spectacles obstacles tentacles receptacles" at bounding box center [277, 238] width 85 height 19
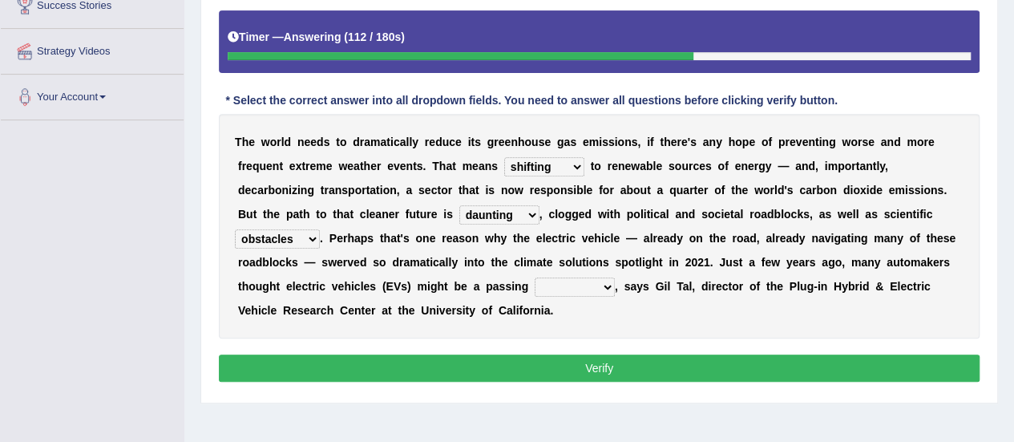
click at [600, 281] on select "fad gad tad lad" at bounding box center [575, 286] width 80 height 19
select select "tad"
click at [535, 277] on select "fad gad tad lad" at bounding box center [575, 286] width 80 height 19
click at [552, 378] on button "Verify" at bounding box center [599, 367] width 761 height 27
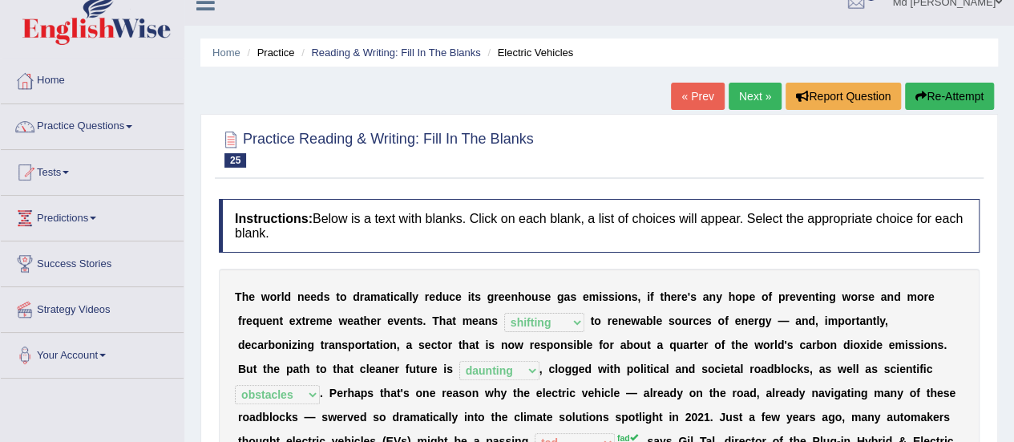
scroll to position [0, 0]
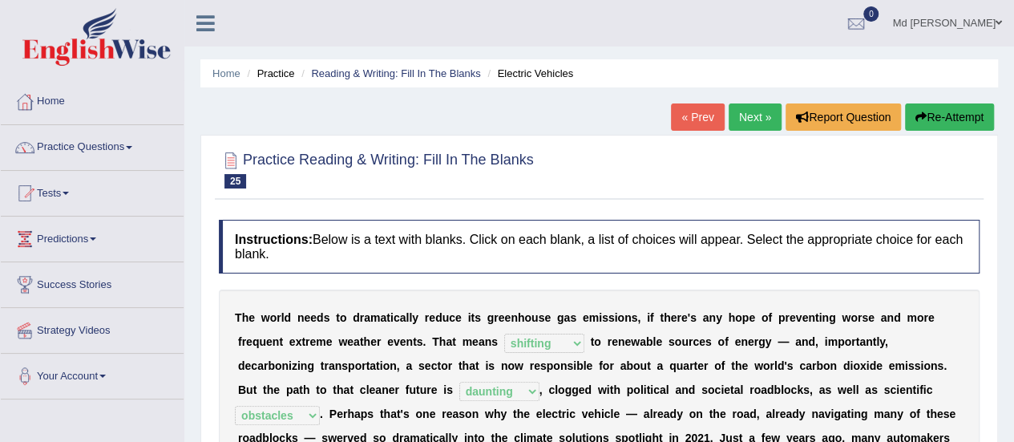
click at [750, 118] on link "Next »" at bounding box center [755, 116] width 53 height 27
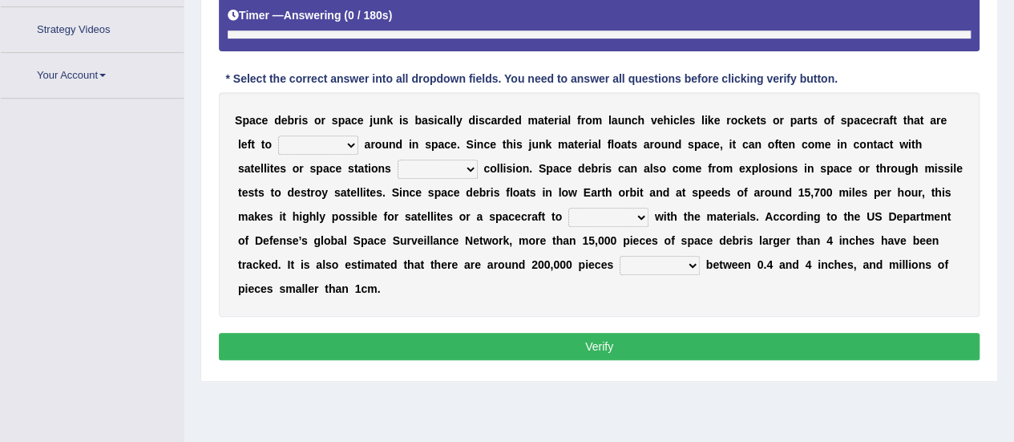
scroll to position [341, 0]
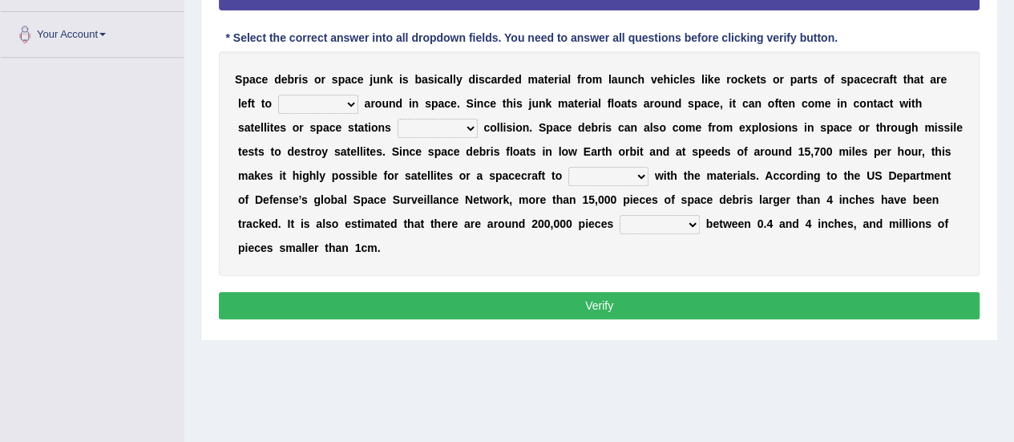
click at [349, 102] on select "twist center roam loll" at bounding box center [318, 104] width 80 height 19
select select "roam"
click at [278, 95] on select "twist center roam loll" at bounding box center [318, 104] width 80 height 19
click at [478, 129] on b at bounding box center [481, 127] width 6 height 13
click at [467, 134] on select "risks risk risked risking" at bounding box center [438, 128] width 80 height 19
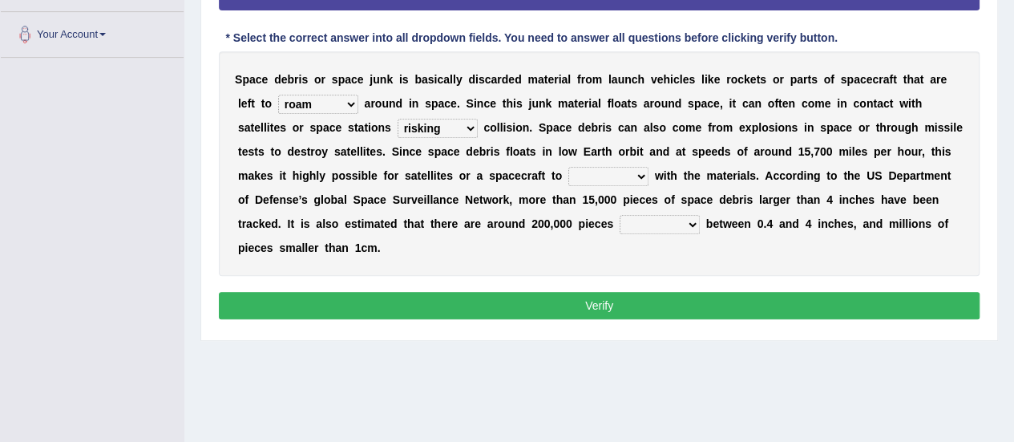
click at [398, 119] on select "risks risk risked risking" at bounding box center [438, 128] width 80 height 19
click at [464, 131] on select "risks risk risked risking" at bounding box center [438, 128] width 80 height 19
click at [398, 119] on select "risks risk risked risking" at bounding box center [438, 128] width 80 height 19
click at [457, 125] on select "risks risk risked risking" at bounding box center [438, 128] width 80 height 19
select select "risk"
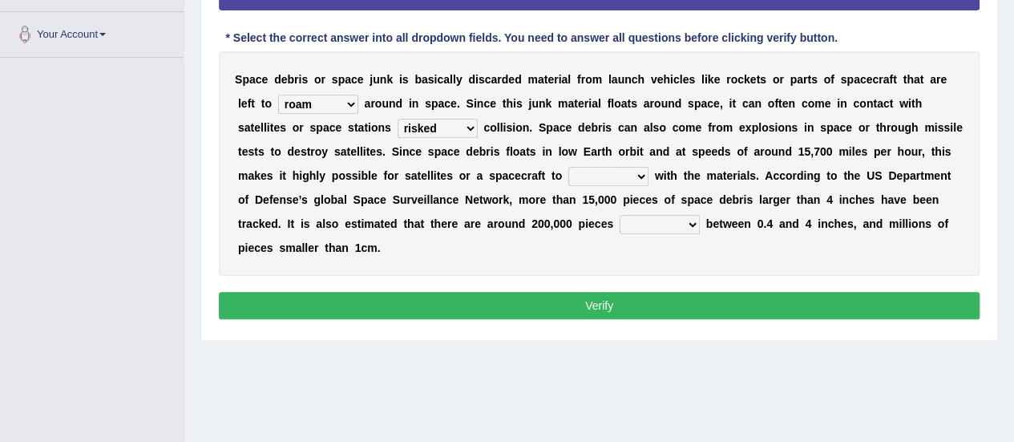
click at [398, 119] on select "risks risk risked risking" at bounding box center [438, 128] width 80 height 19
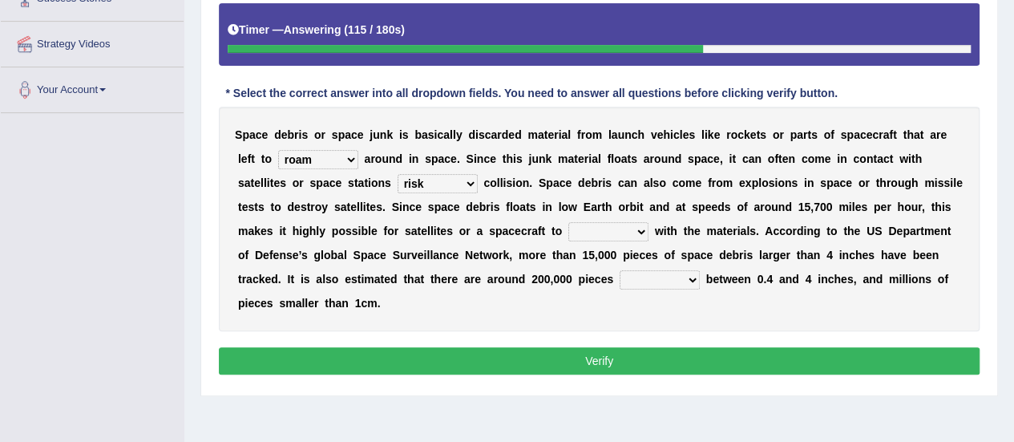
scroll to position [261, 0]
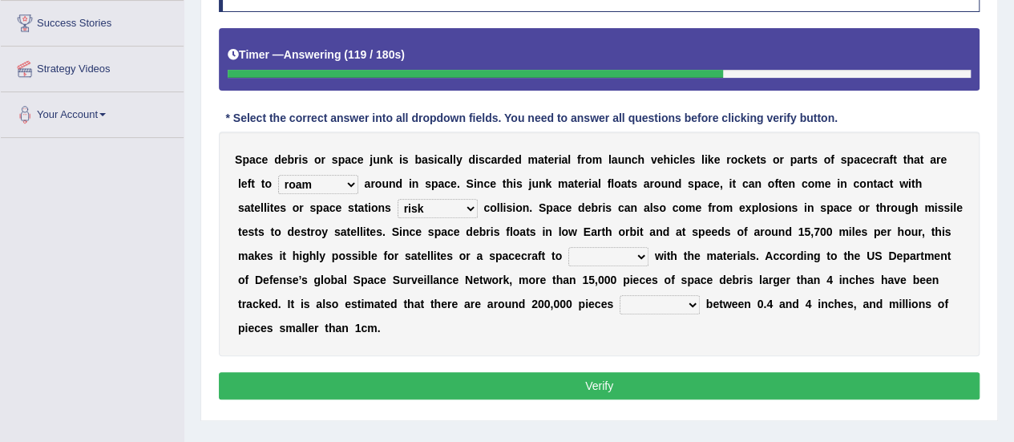
click at [636, 257] on select "collect collate collide collocate" at bounding box center [608, 256] width 80 height 19
select select "collocate"
click at [568, 247] on select "collect collate collide collocate" at bounding box center [608, 256] width 80 height 19
click at [689, 299] on select "sized sizing size sizes" at bounding box center [660, 304] width 80 height 19
select select "size"
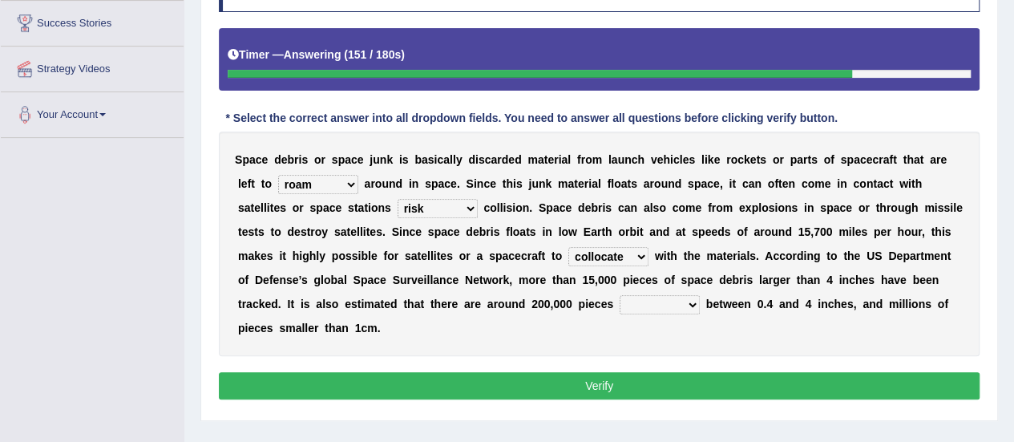
click at [620, 295] on select "sized sizing size sizes" at bounding box center [660, 304] width 80 height 19
click at [561, 385] on button "Verify" at bounding box center [599, 385] width 761 height 27
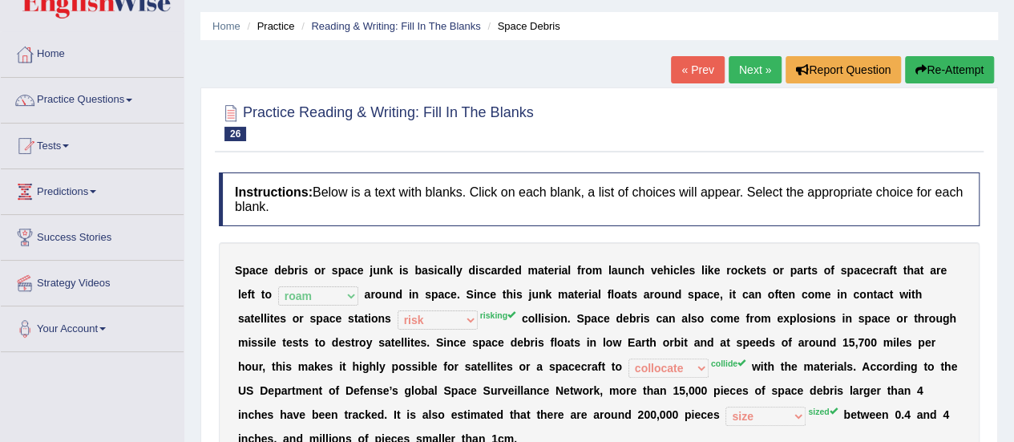
scroll to position [21, 0]
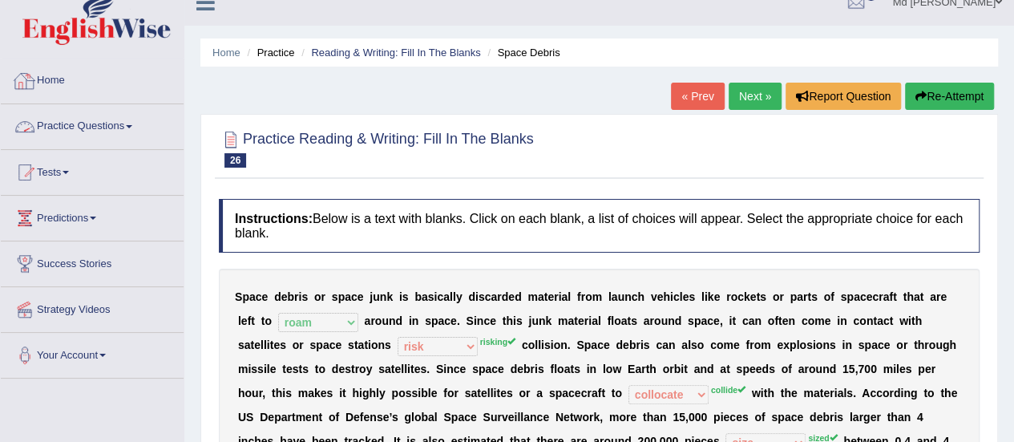
click at [65, 124] on link "Practice Questions" at bounding box center [92, 124] width 183 height 40
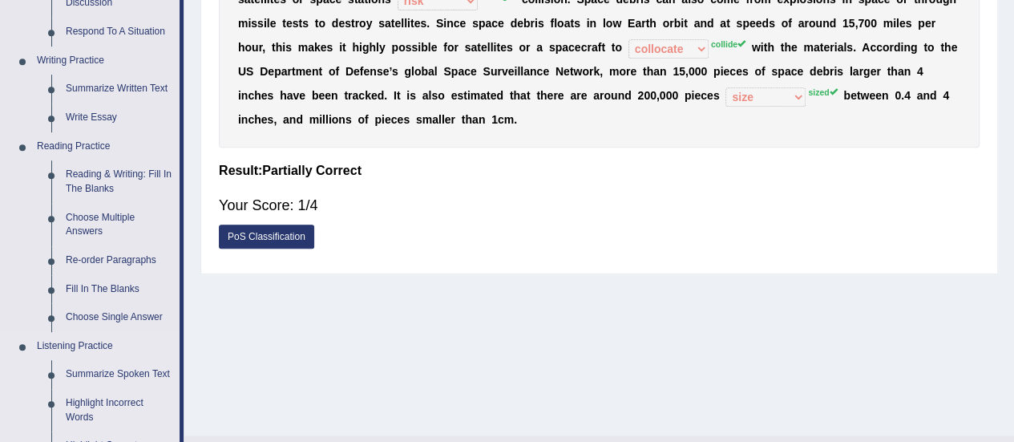
scroll to position [341, 0]
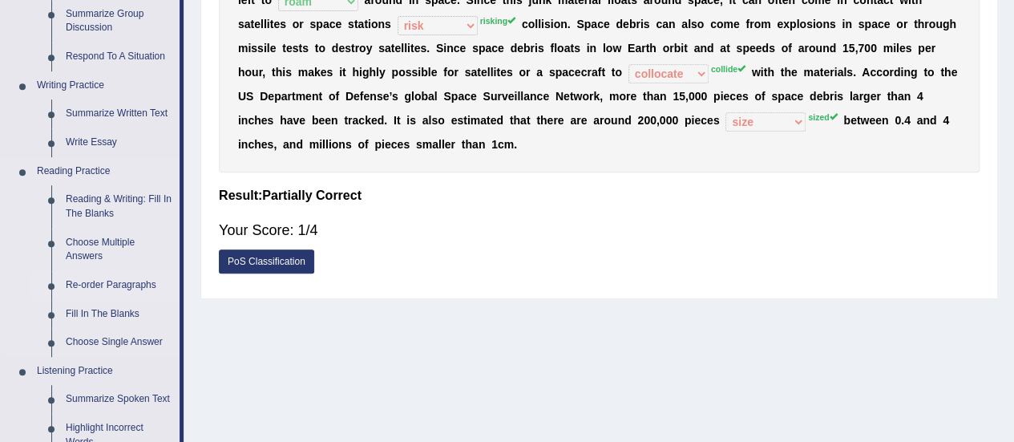
click at [99, 278] on link "Re-order Paragraphs" at bounding box center [119, 285] width 121 height 29
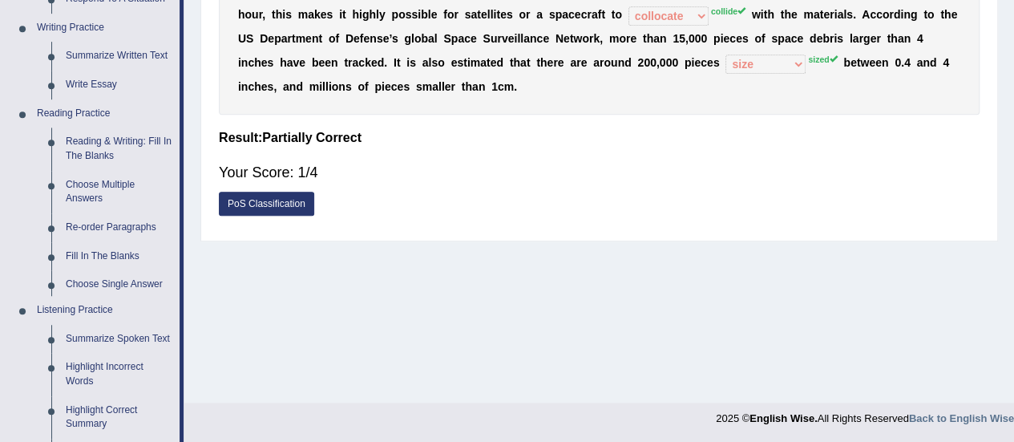
scroll to position [794, 0]
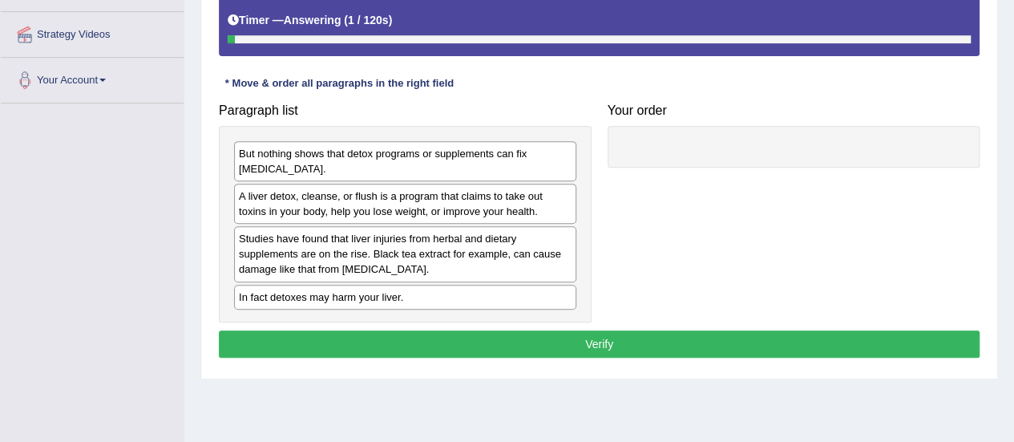
scroll to position [321, 0]
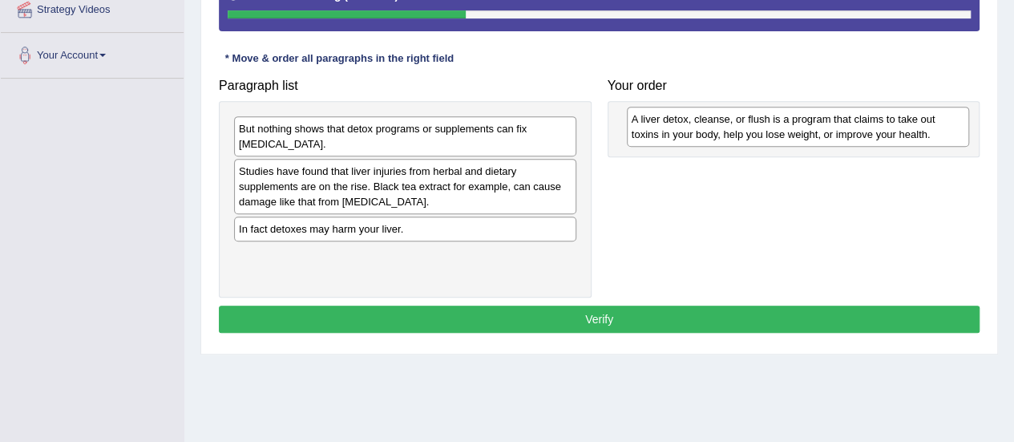
drag, startPoint x: 340, startPoint y: 193, endPoint x: 729, endPoint y: 139, distance: 393.2
click at [729, 139] on div "A liver detox, cleanse, or flush is a program that claims to take out toxins in…" at bounding box center [798, 127] width 342 height 40
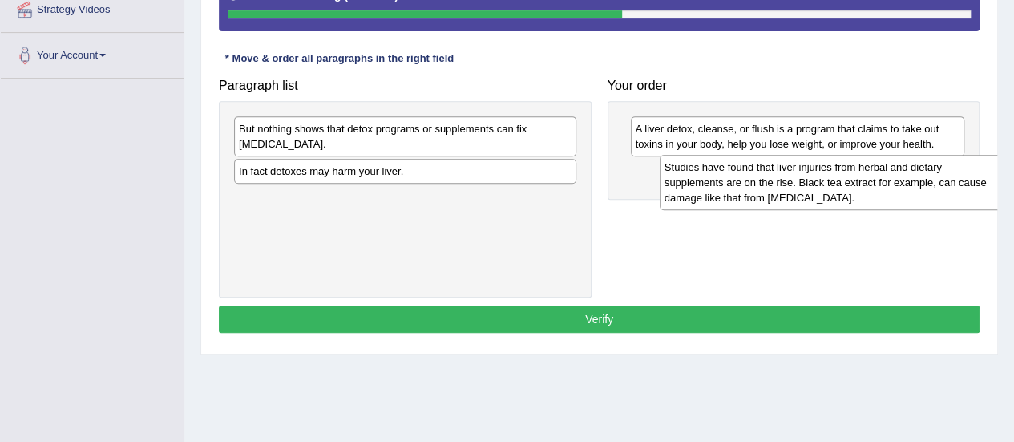
drag, startPoint x: 362, startPoint y: 190, endPoint x: 782, endPoint y: 192, distance: 420.0
click at [787, 188] on div "Studies have found that liver injuries from herbal and dietary supplements are …" at bounding box center [831, 182] width 342 height 55
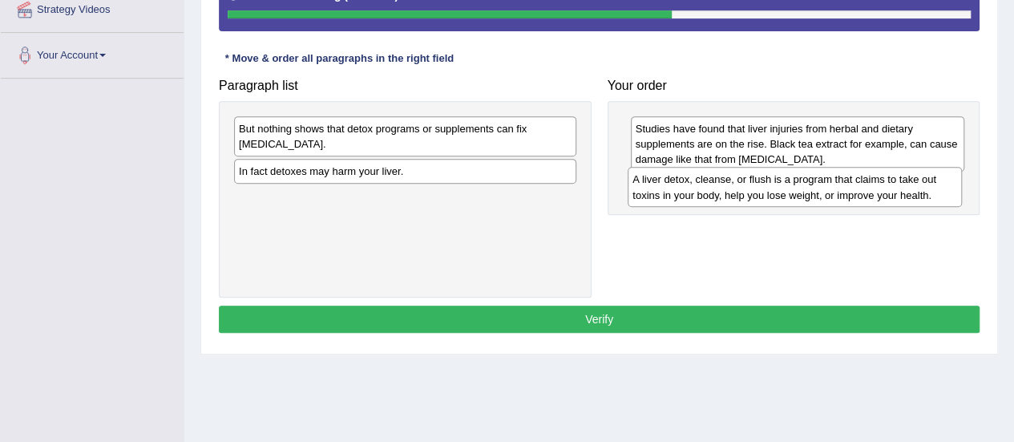
drag, startPoint x: 688, startPoint y: 135, endPoint x: 680, endPoint y: 184, distance: 49.5
click at [680, 184] on div "A liver detox, cleanse, or flush is a program that claims to take out toxins in…" at bounding box center [795, 187] width 334 height 40
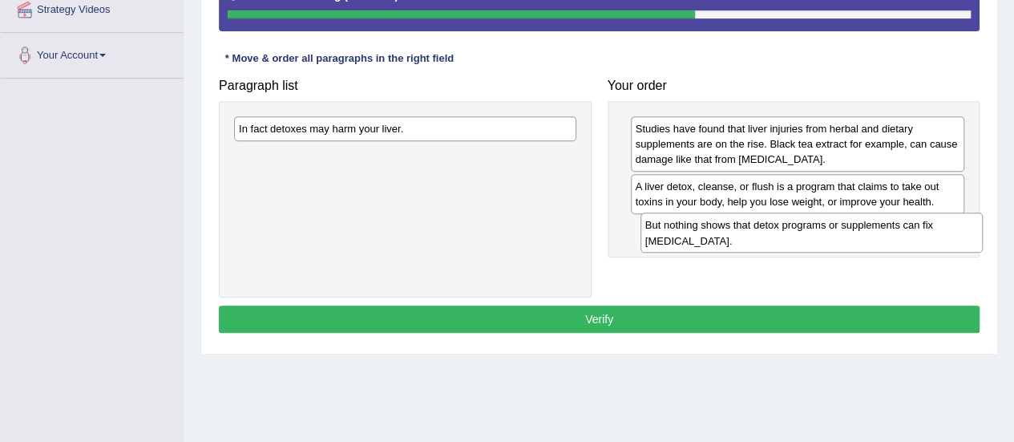
drag, startPoint x: 454, startPoint y: 132, endPoint x: 860, endPoint y: 229, distance: 417.8
click at [860, 229] on div "But nothing shows that detox programs or supplements can fix liver damage." at bounding box center [811, 232] width 342 height 40
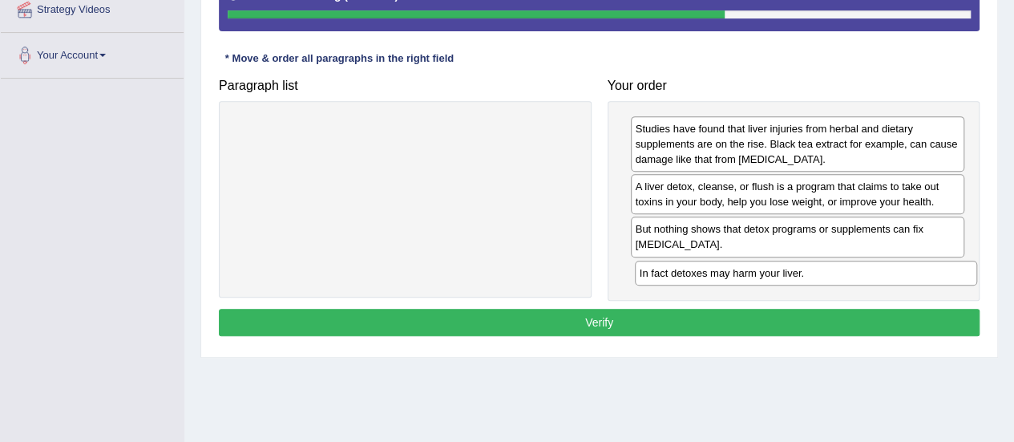
drag, startPoint x: 398, startPoint y: 127, endPoint x: 792, endPoint y: 267, distance: 418.3
click at [798, 270] on div "In fact detoxes may harm your liver." at bounding box center [806, 272] width 342 height 24
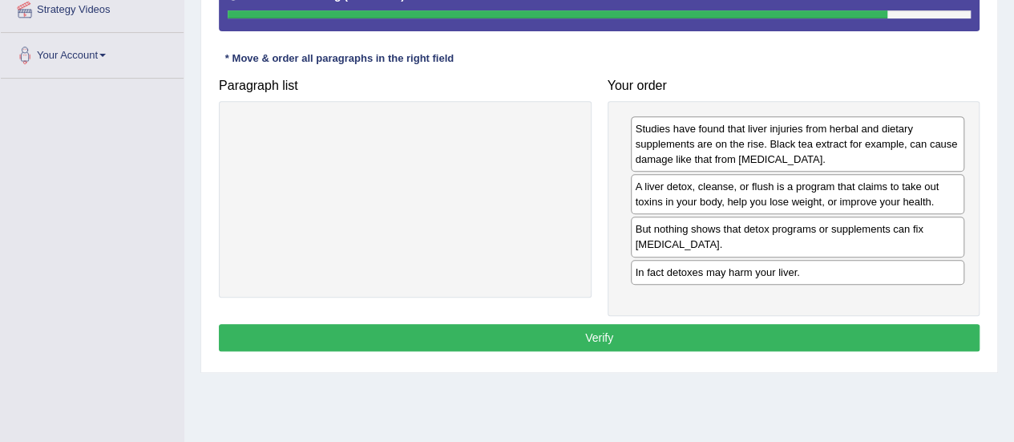
click at [592, 335] on button "Verify" at bounding box center [599, 337] width 761 height 27
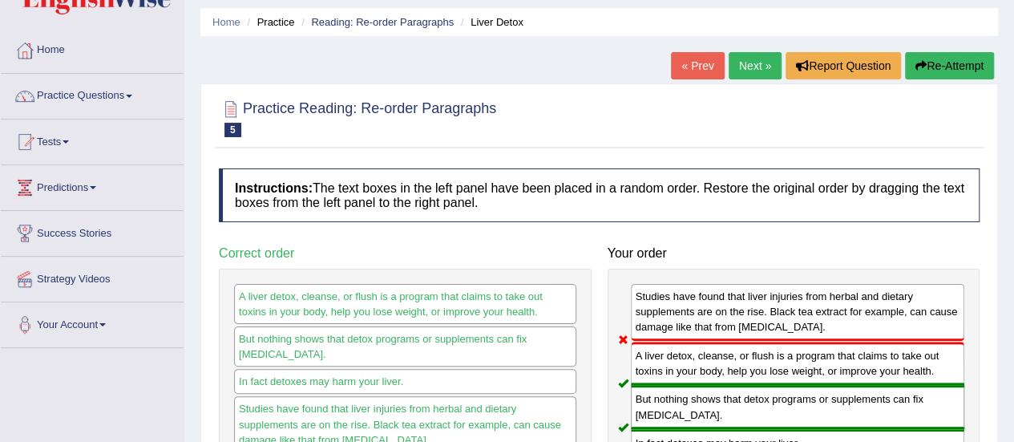
scroll to position [0, 0]
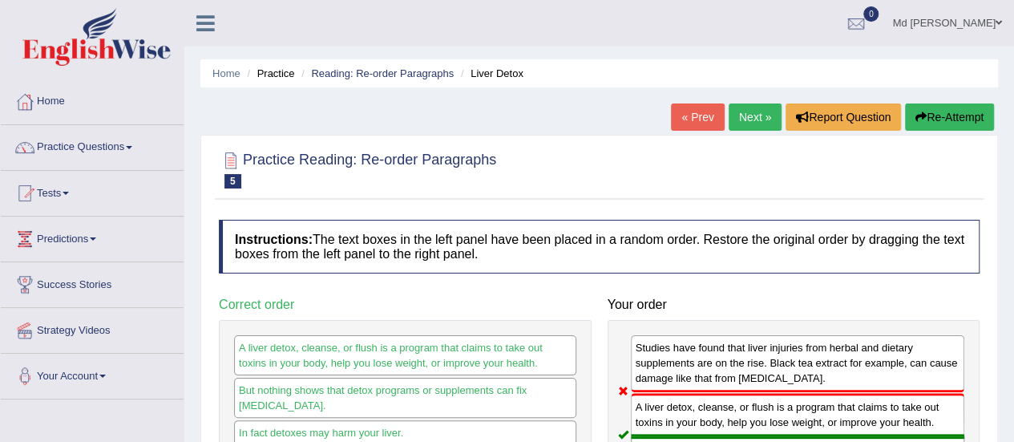
click at [761, 113] on link "Next »" at bounding box center [755, 116] width 53 height 27
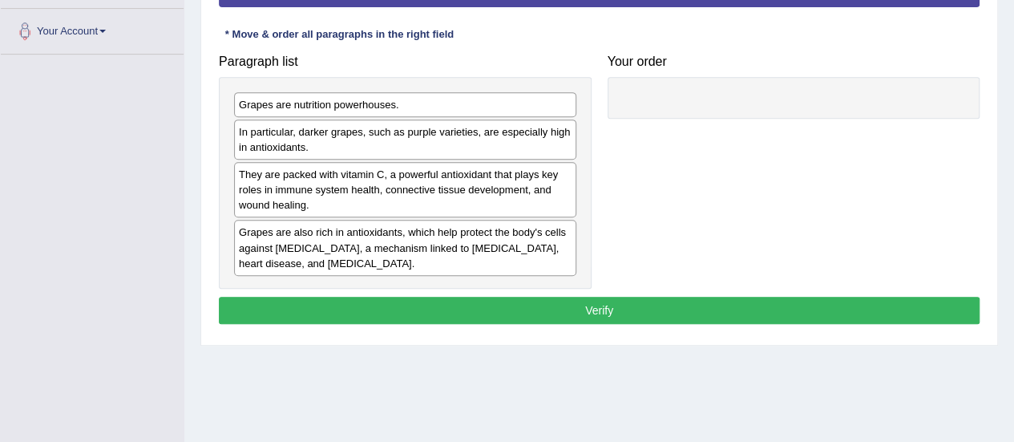
scroll to position [319, 0]
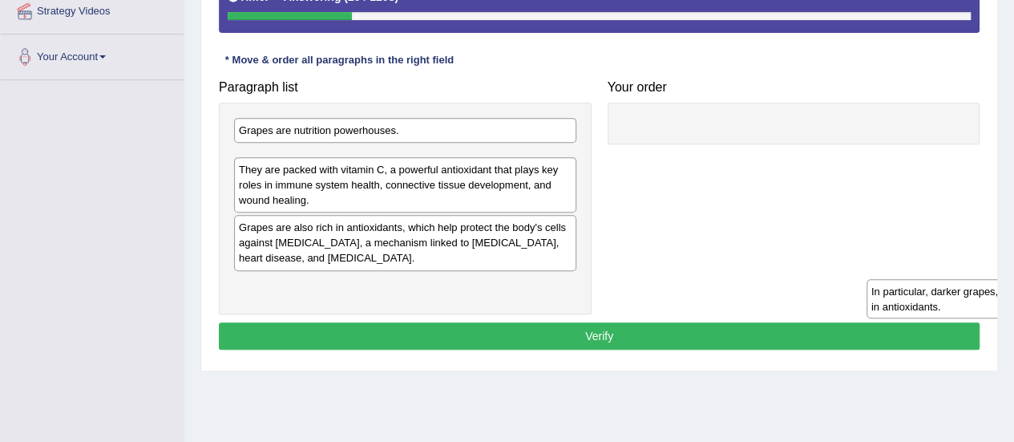
drag, startPoint x: 393, startPoint y: 143, endPoint x: 925, endPoint y: 277, distance: 548.8
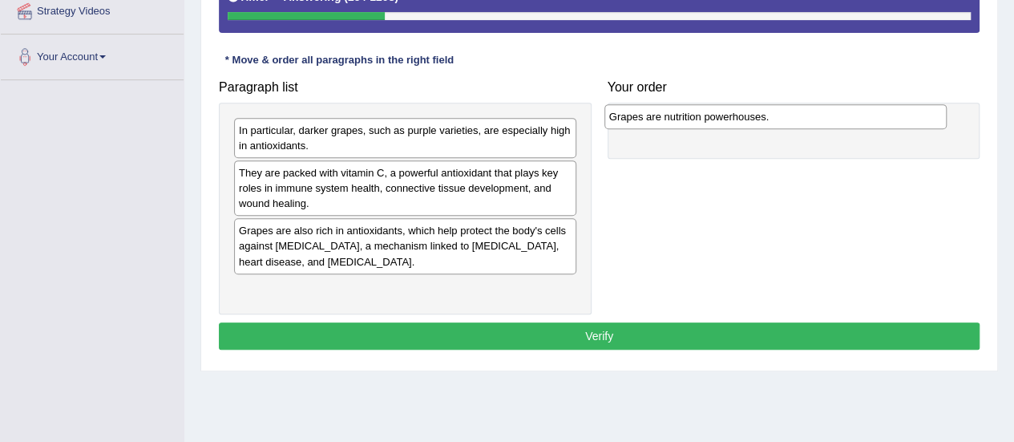
drag, startPoint x: 393, startPoint y: 135, endPoint x: 763, endPoint y: 122, distance: 370.6
click at [763, 122] on div "Grapes are nutrition powerhouses." at bounding box center [775, 116] width 342 height 24
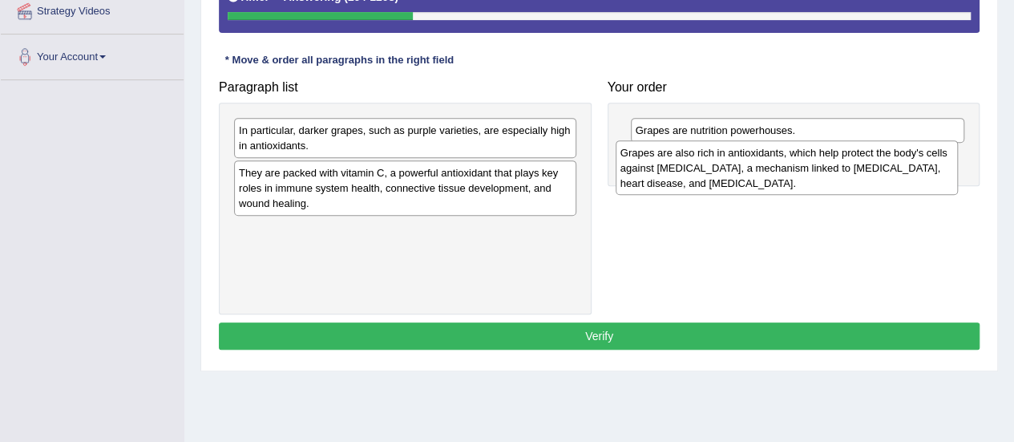
drag, startPoint x: 399, startPoint y: 254, endPoint x: 781, endPoint y: 176, distance: 389.4
click at [781, 176] on div "Grapes are also rich in antioxidants, which help protect the body's cells again…" at bounding box center [787, 167] width 342 height 55
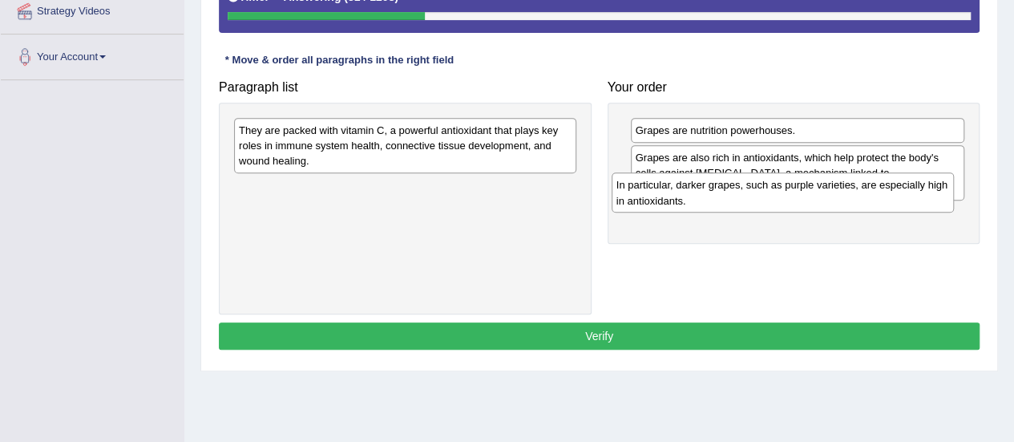
drag, startPoint x: 335, startPoint y: 144, endPoint x: 713, endPoint y: 200, distance: 381.6
click at [713, 200] on div "In particular, darker grapes, such as purple varieties, are especially high in …" at bounding box center [783, 192] width 342 height 40
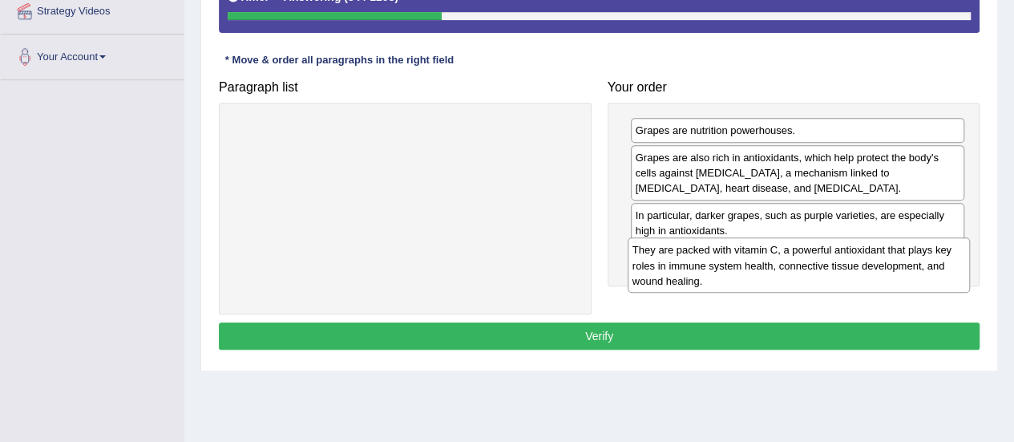
drag, startPoint x: 391, startPoint y: 144, endPoint x: 785, endPoint y: 265, distance: 411.7
click at [785, 265] on div "They are packed with vitamin C, a powerful antioxidant that plays key roles in …" at bounding box center [799, 264] width 342 height 55
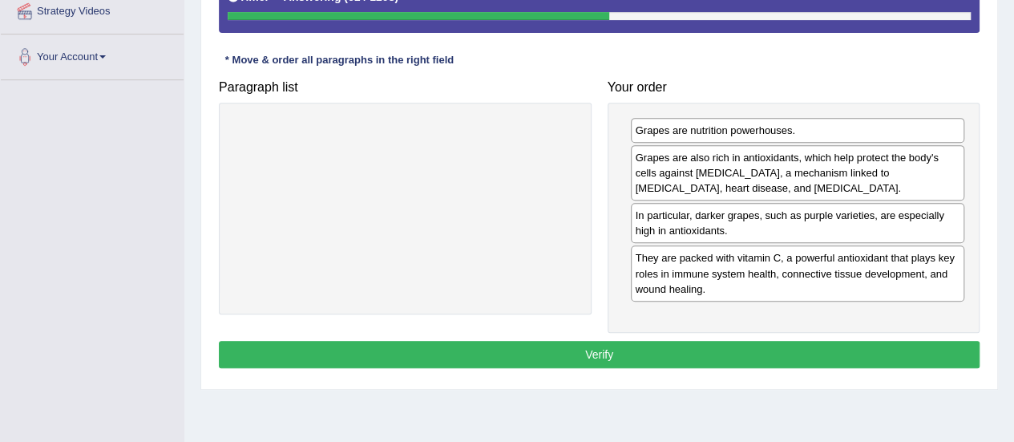
click at [656, 344] on button "Verify" at bounding box center [599, 354] width 761 height 27
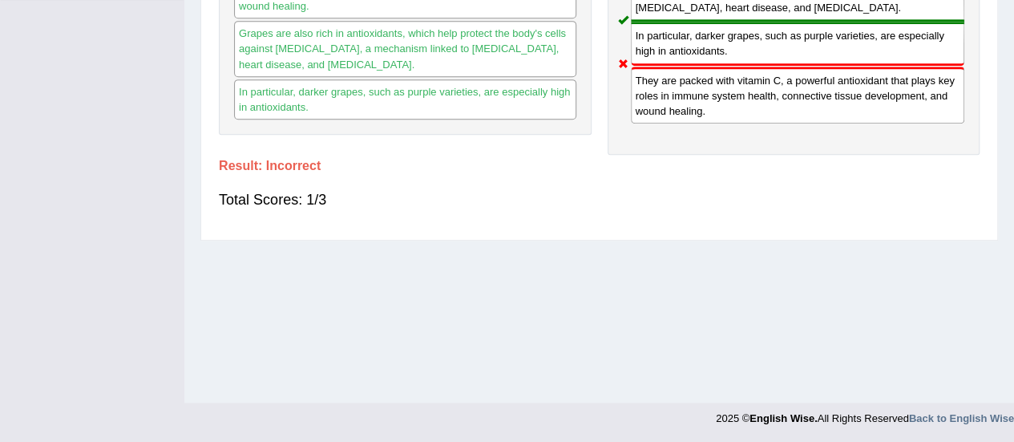
scroll to position [0, 0]
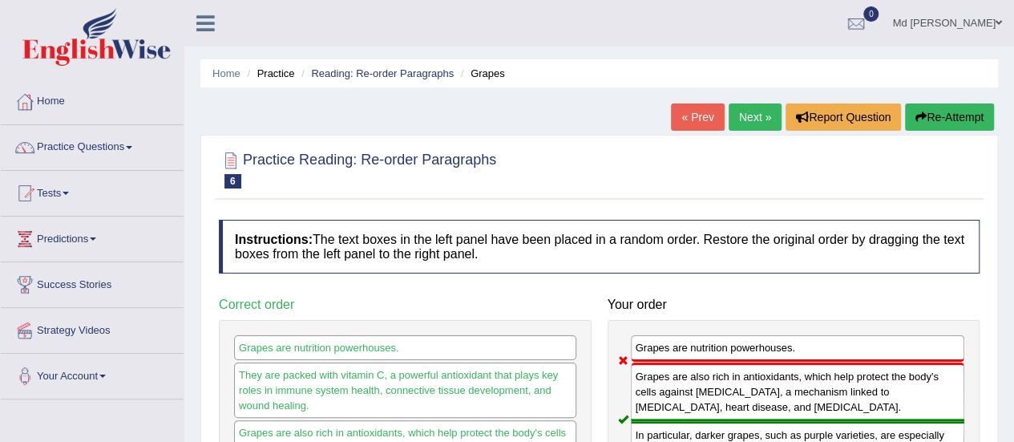
click at [737, 117] on link "Next »" at bounding box center [755, 116] width 53 height 27
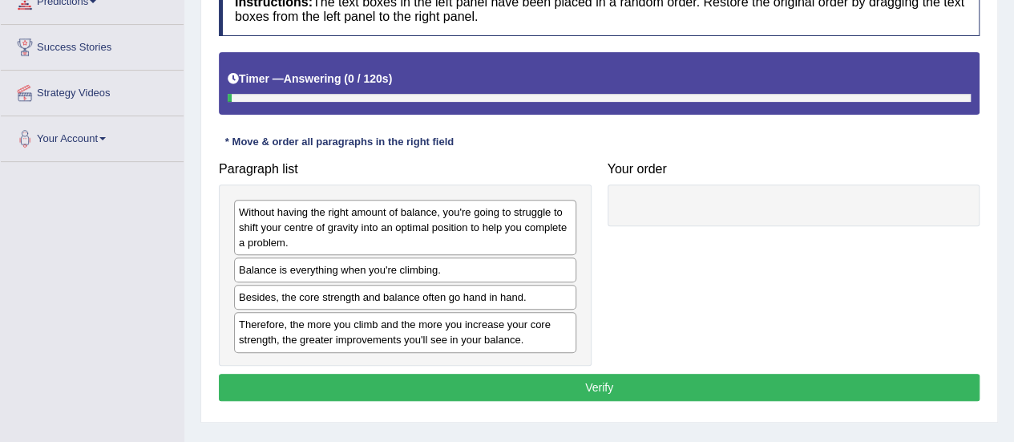
scroll to position [321, 0]
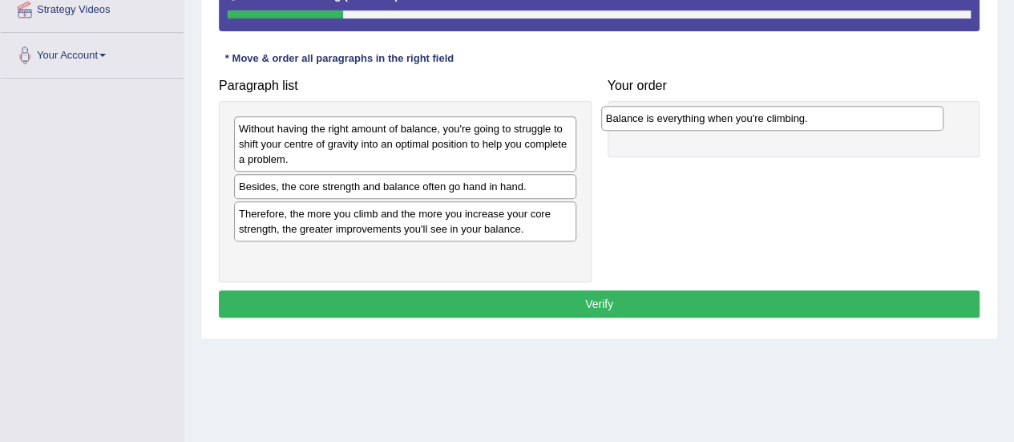
drag, startPoint x: 367, startPoint y: 188, endPoint x: 734, endPoint y: 121, distance: 373.2
click at [734, 121] on div "Balance is everything when you're climbing." at bounding box center [772, 118] width 342 height 24
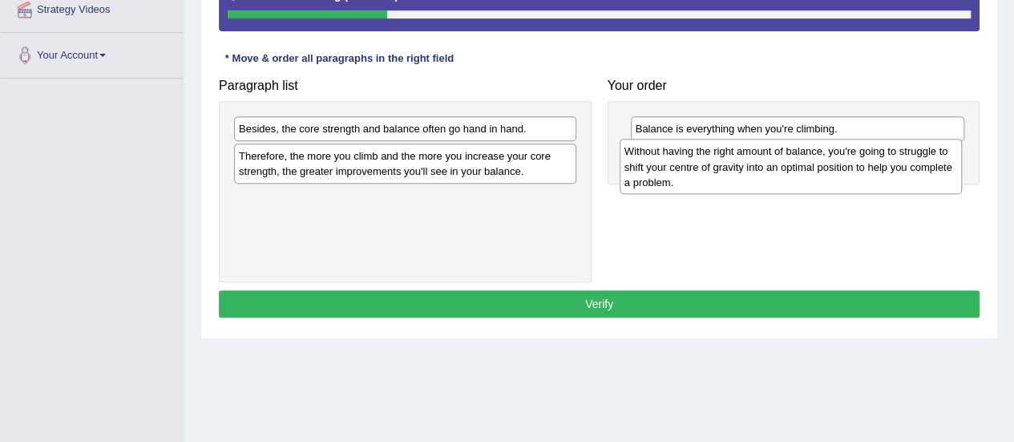
drag, startPoint x: 392, startPoint y: 136, endPoint x: 777, endPoint y: 160, distance: 386.2
click at [777, 160] on div "Without having the right amount of balance, you're going to struggle to shift y…" at bounding box center [791, 166] width 342 height 55
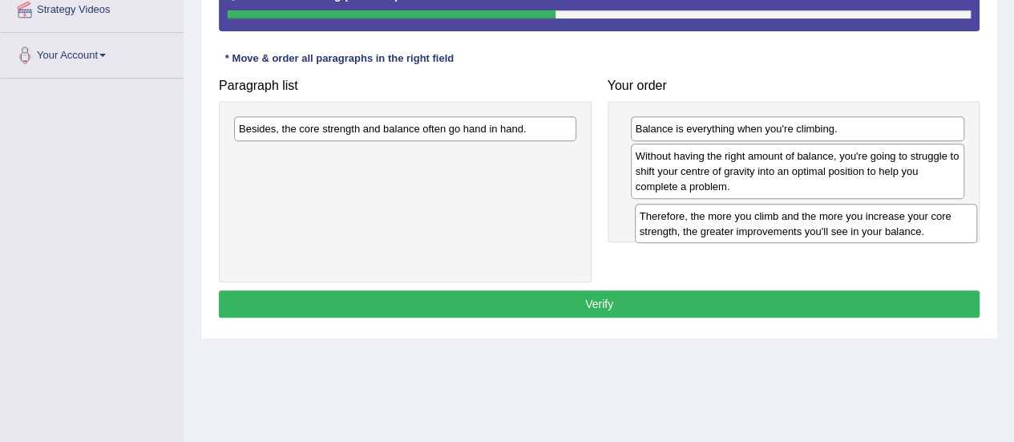
drag, startPoint x: 340, startPoint y: 161, endPoint x: 741, endPoint y: 222, distance: 405.4
click at [741, 222] on div "Therefore, the more you climb and the more you increase your core strength, the…" at bounding box center [806, 224] width 342 height 40
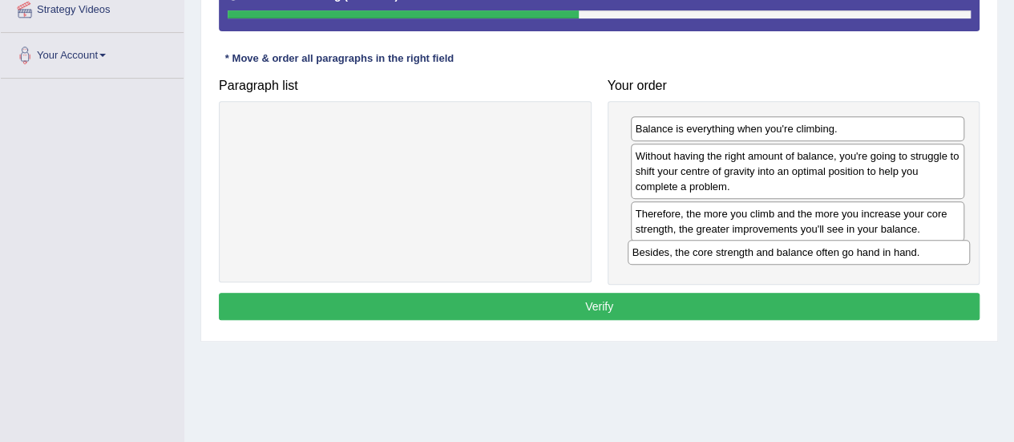
drag, startPoint x: 373, startPoint y: 114, endPoint x: 750, endPoint y: 248, distance: 400.5
click at [767, 240] on div "Besides, the core strength and balance often go hand in hand." at bounding box center [799, 252] width 342 height 24
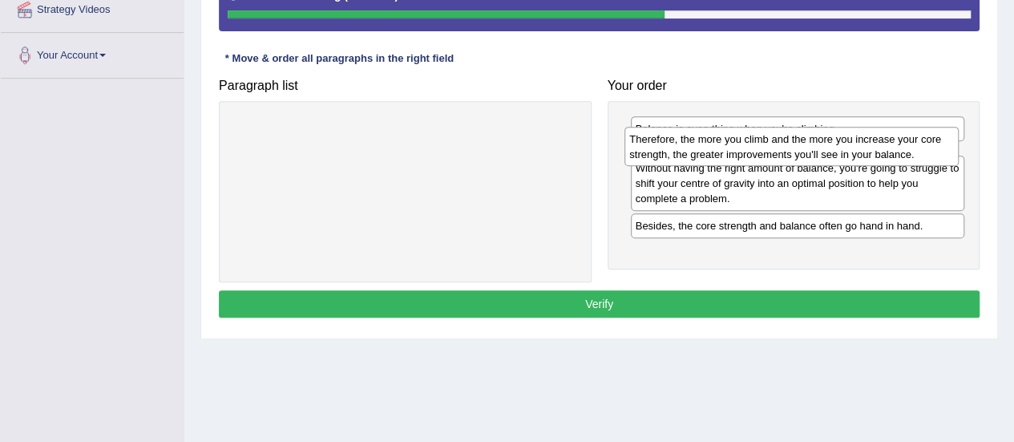
drag, startPoint x: 771, startPoint y: 216, endPoint x: 765, endPoint y: 142, distance: 74.0
click at [765, 142] on div "Therefore, the more you climb and the more you increase your core strength, the…" at bounding box center [791, 147] width 334 height 40
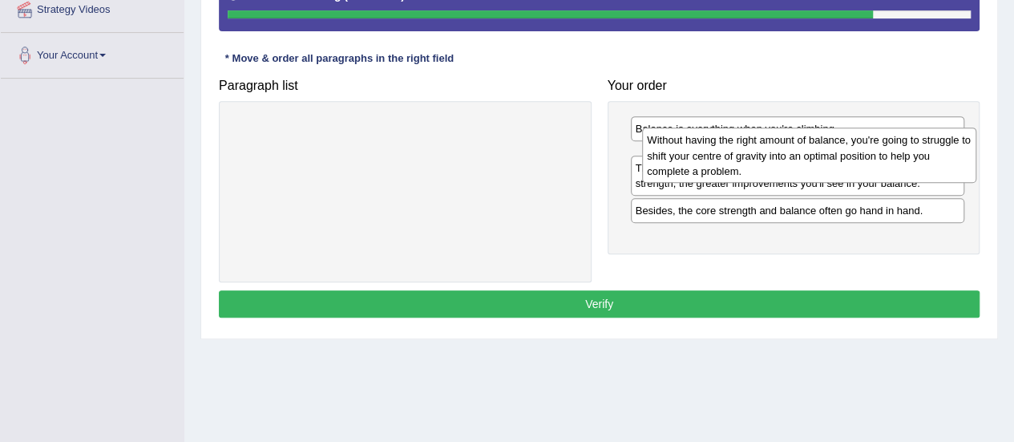
drag, startPoint x: 730, startPoint y: 214, endPoint x: 742, endPoint y: 157, distance: 58.2
click at [742, 157] on div "Without having the right amount of balance, you're going to struggle to shift y…" at bounding box center [809, 154] width 334 height 55
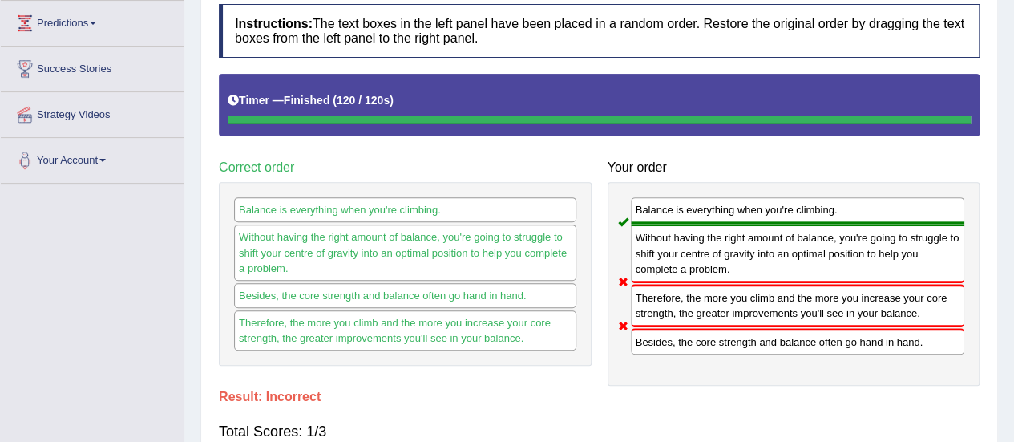
scroll to position [80, 0]
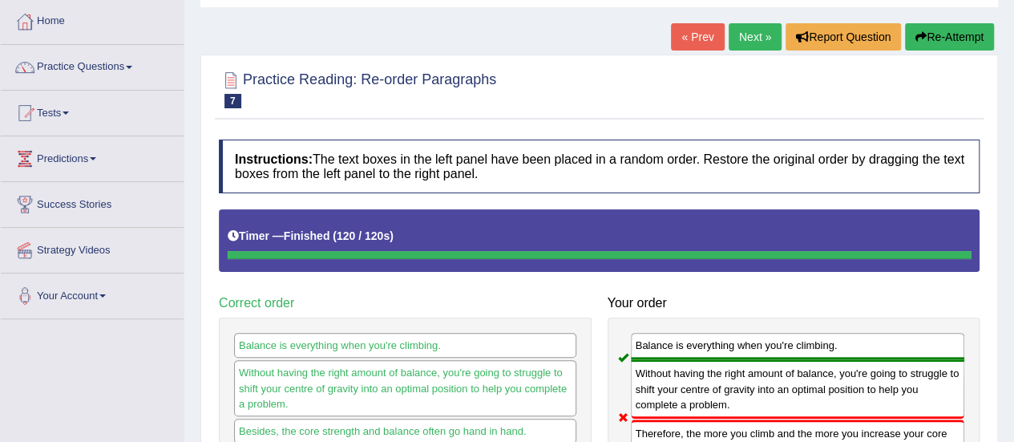
click at [744, 39] on link "Next »" at bounding box center [755, 36] width 53 height 27
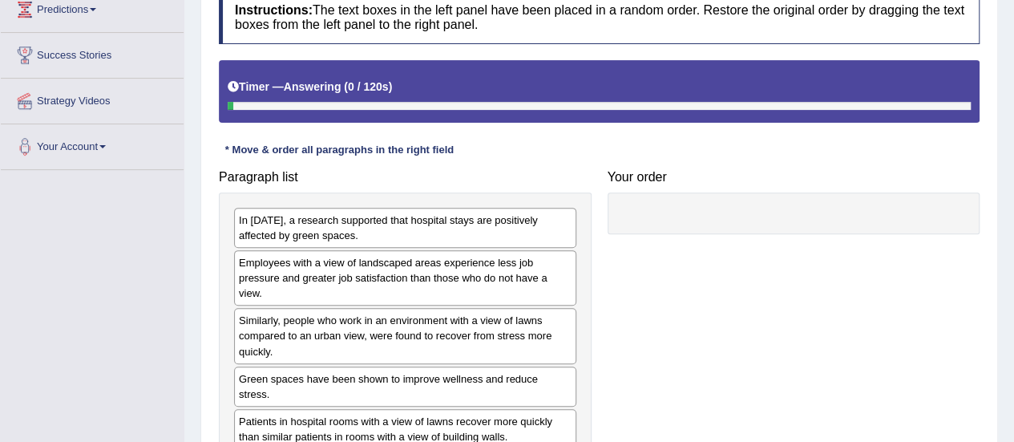
scroll to position [321, 0]
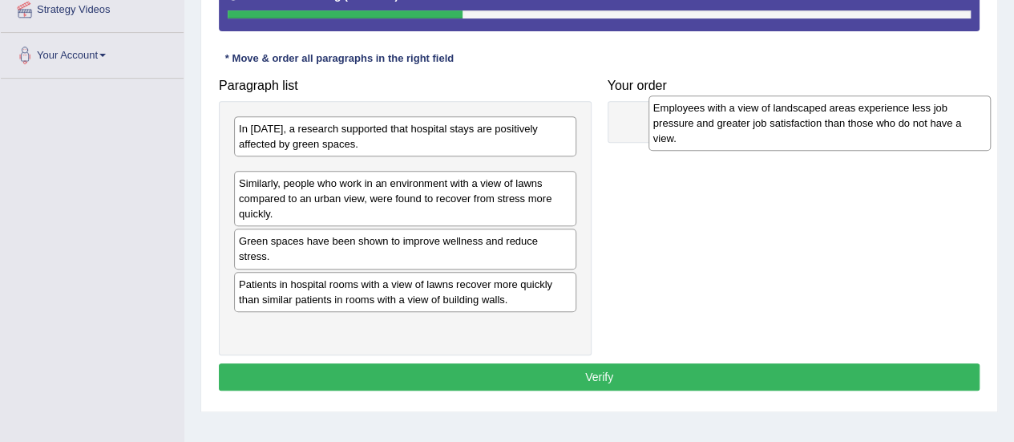
drag, startPoint x: 331, startPoint y: 204, endPoint x: 745, endPoint y: 142, distance: 419.1
click at [745, 142] on div "Employees with a view of landscaped areas experience less job pressure and grea…" at bounding box center [819, 122] width 342 height 55
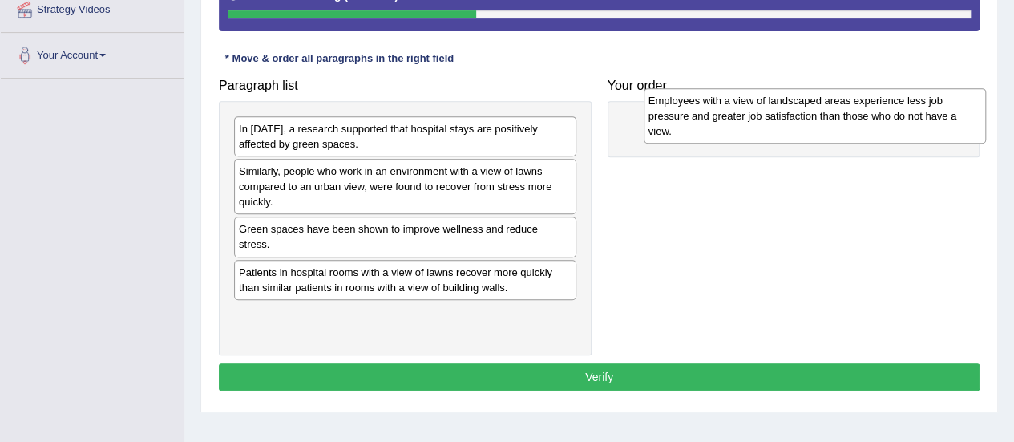
drag, startPoint x: 398, startPoint y: 194, endPoint x: 794, endPoint y: 131, distance: 401.0
click at [801, 127] on div "Employees with a view of landscaped areas experience less job pressure and grea…" at bounding box center [815, 115] width 342 height 55
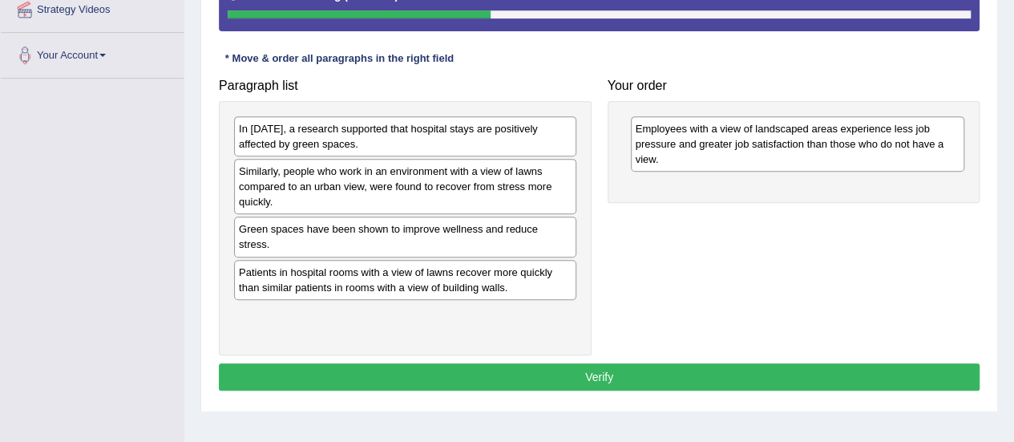
click at [674, 184] on div "Employees with a view of landscaped areas experience less job pressure and grea…" at bounding box center [794, 152] width 373 height 102
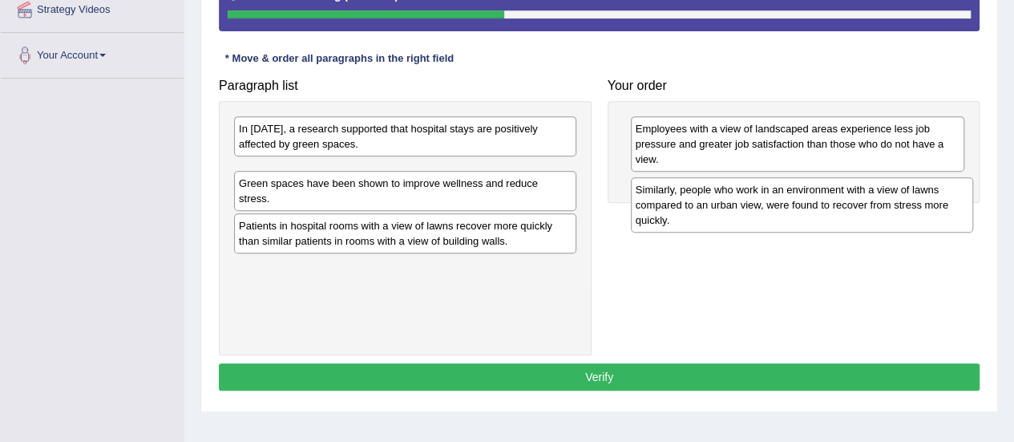
drag, startPoint x: 305, startPoint y: 184, endPoint x: 702, endPoint y: 203, distance: 397.2
click at [702, 203] on div "Similarly, people who work in an environment with a view of lawns compared to a…" at bounding box center [802, 204] width 342 height 55
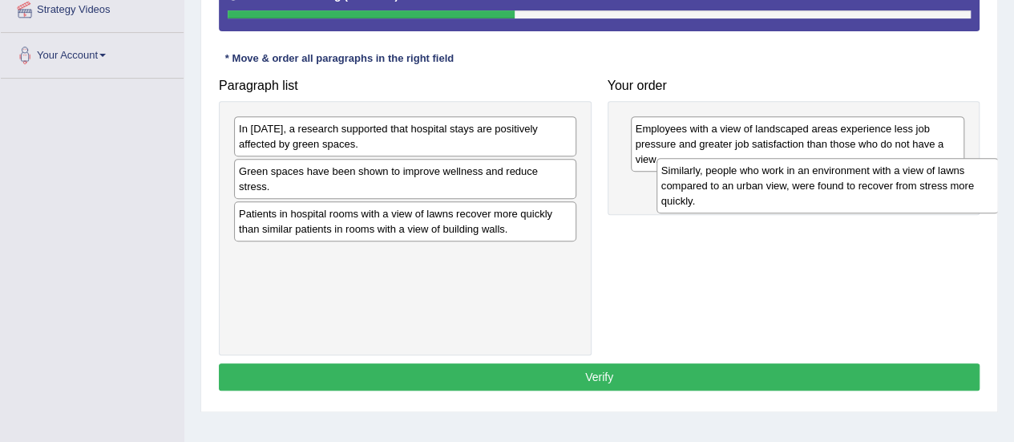
drag, startPoint x: 516, startPoint y: 192, endPoint x: 939, endPoint y: 192, distance: 422.4
click at [939, 192] on div "Similarly, people who work in an environment with a view of lawns compared to a…" at bounding box center [827, 185] width 342 height 55
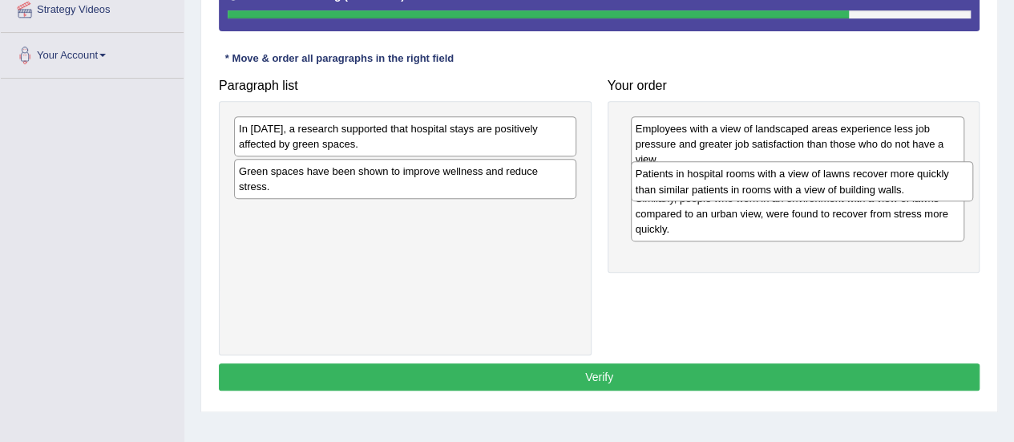
drag, startPoint x: 344, startPoint y: 197, endPoint x: 741, endPoint y: 174, distance: 397.4
click at [741, 174] on div "Patients in hospital rooms with a view of lawns recover more quickly than simil…" at bounding box center [802, 181] width 342 height 40
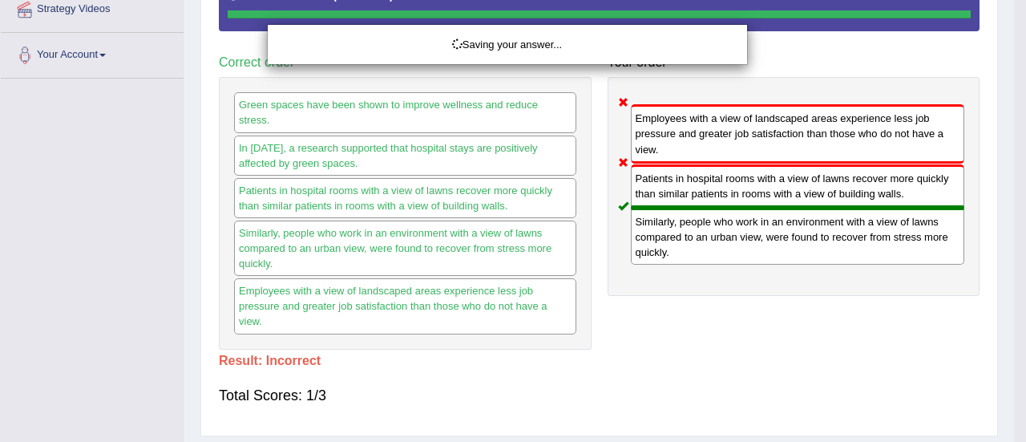
drag, startPoint x: 378, startPoint y: 174, endPoint x: 772, endPoint y: 123, distance: 396.9
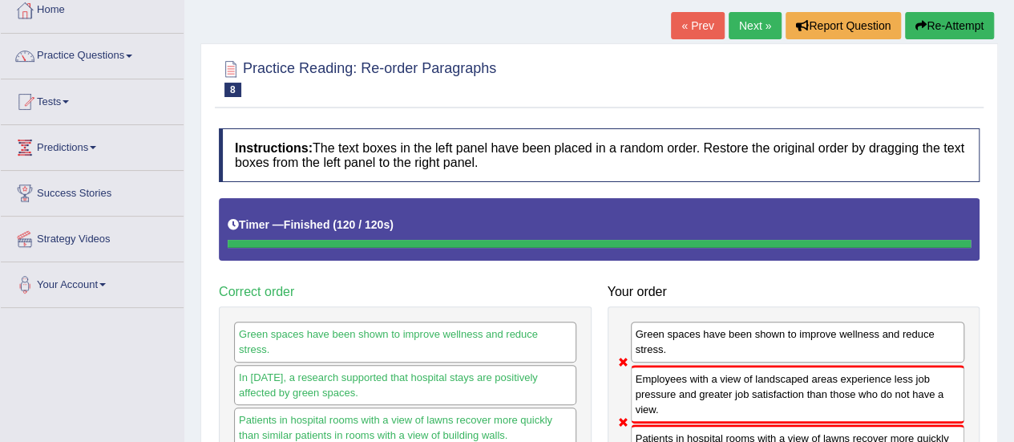
scroll to position [79, 0]
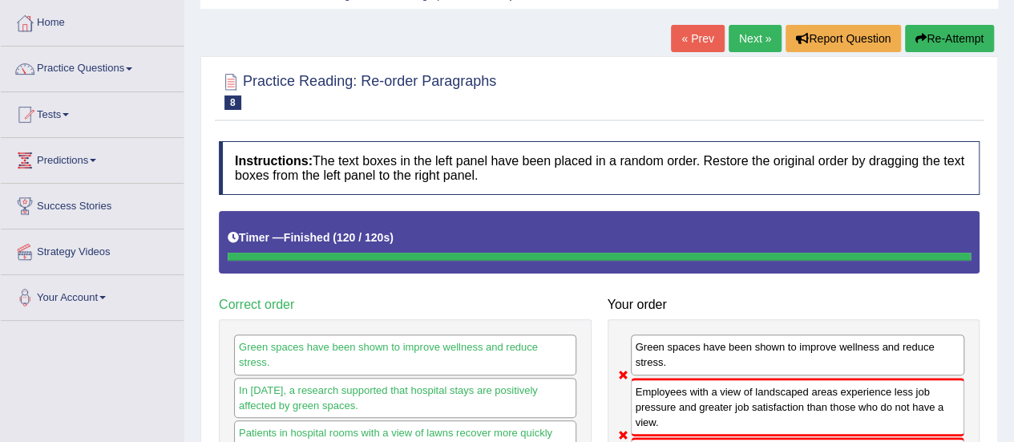
click at [756, 32] on link "Next »" at bounding box center [755, 38] width 53 height 27
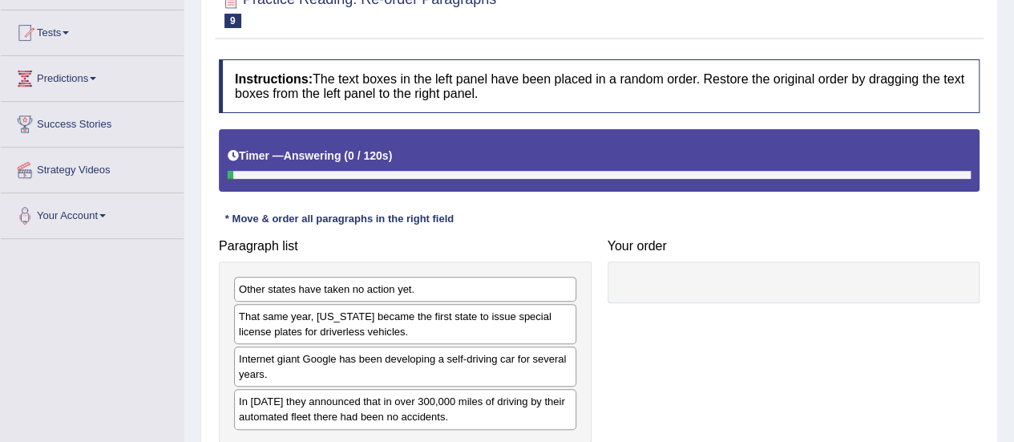
scroll to position [321, 0]
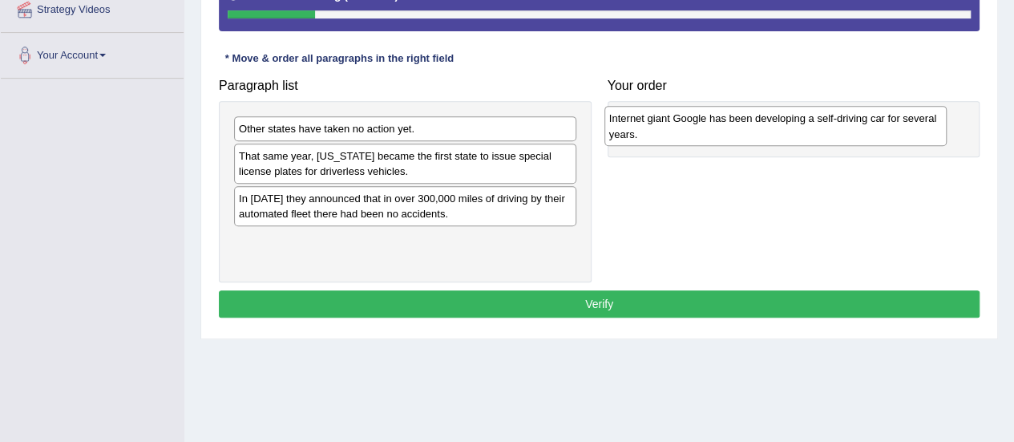
drag, startPoint x: 268, startPoint y: 203, endPoint x: 638, endPoint y: 124, distance: 378.5
click at [638, 124] on div "Internet giant Google has been developing a self-driving car for several years." at bounding box center [775, 126] width 342 height 40
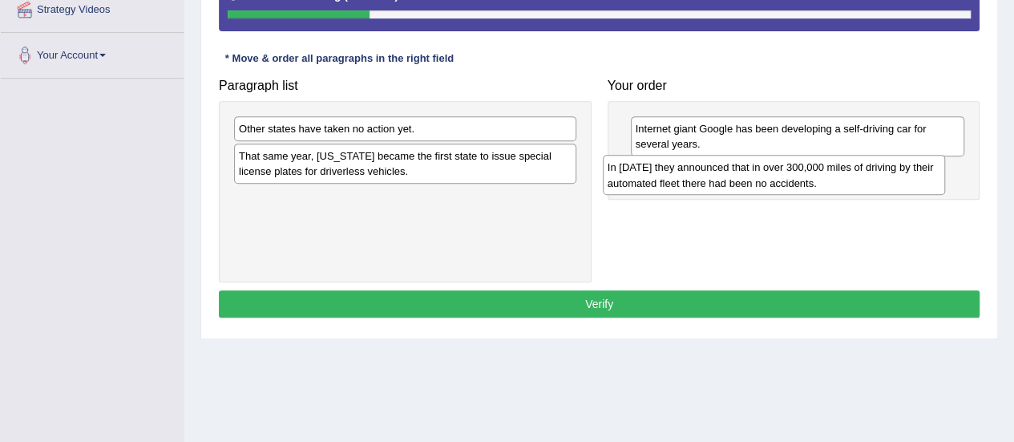
drag, startPoint x: 345, startPoint y: 211, endPoint x: 713, endPoint y: 181, distance: 369.9
click at [713, 181] on div "In [DATE] they announced that in over 300,000 miles of driving by their automat…" at bounding box center [774, 175] width 342 height 40
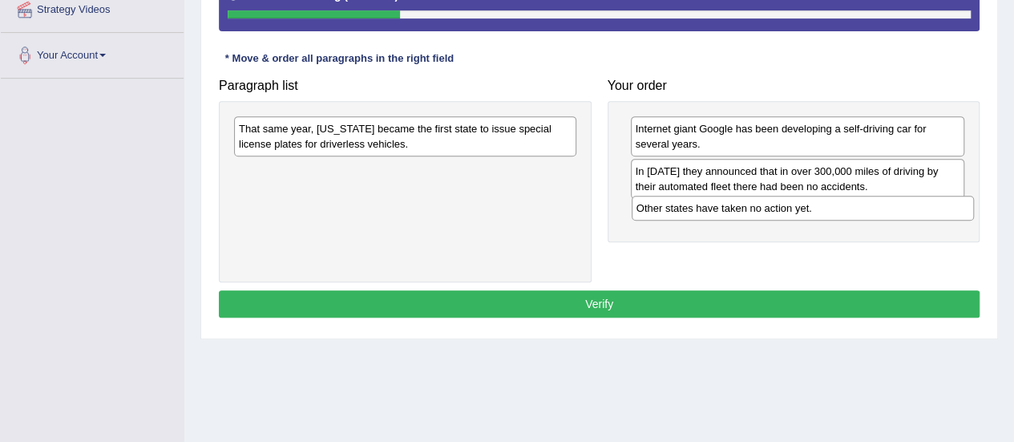
drag, startPoint x: 360, startPoint y: 133, endPoint x: 757, endPoint y: 213, distance: 405.6
click at [757, 213] on div "Other states have taken no action yet." at bounding box center [803, 208] width 342 height 24
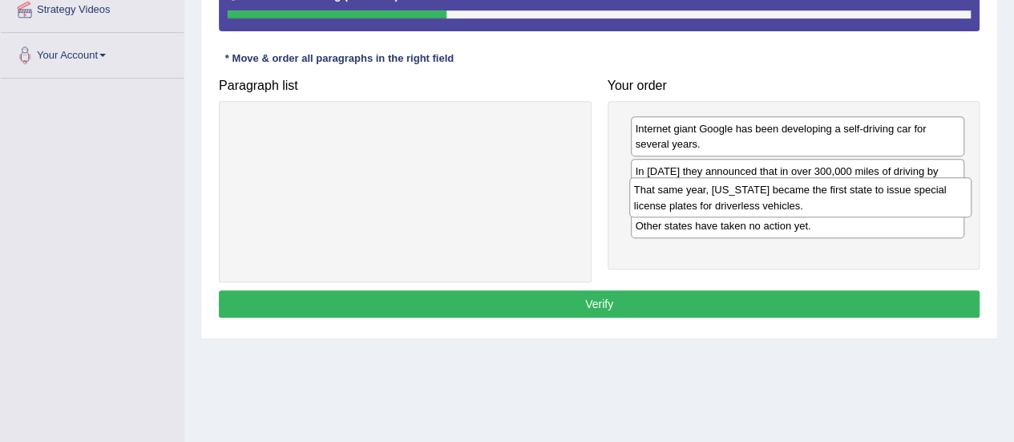
drag, startPoint x: 351, startPoint y: 143, endPoint x: 746, endPoint y: 205, distance: 399.9
click at [746, 205] on div "That same year, [US_STATE] became the first state to issue special license plat…" at bounding box center [800, 197] width 342 height 40
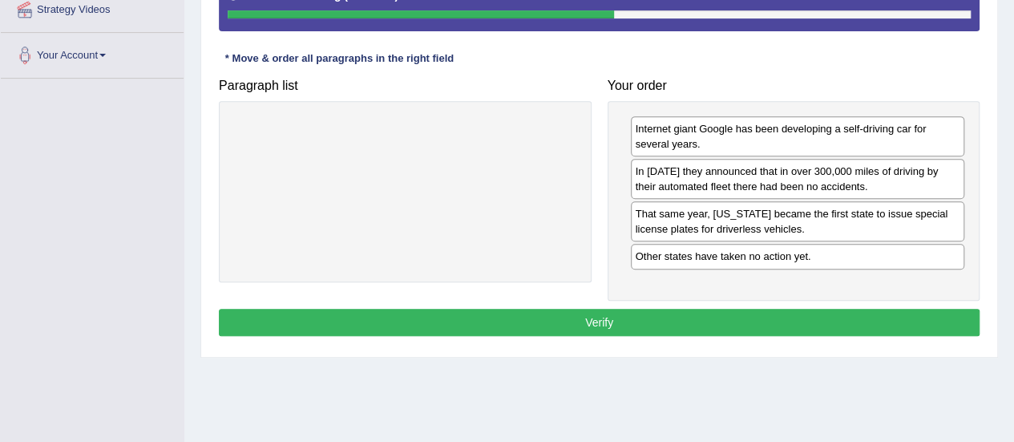
drag, startPoint x: 760, startPoint y: 364, endPoint x: 834, endPoint y: 378, distance: 75.1
click at [755, 359] on div "Home Practice Reading: Re-order Paragraphs Self-driving Cars « Prev Next » Repo…" at bounding box center [599, 80] width 830 height 802
click at [798, 317] on button "Verify" at bounding box center [599, 322] width 761 height 27
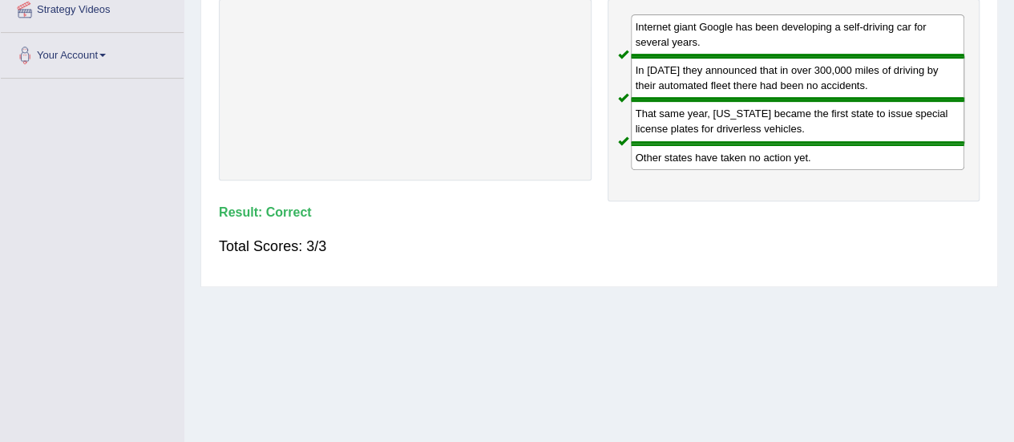
scroll to position [80, 0]
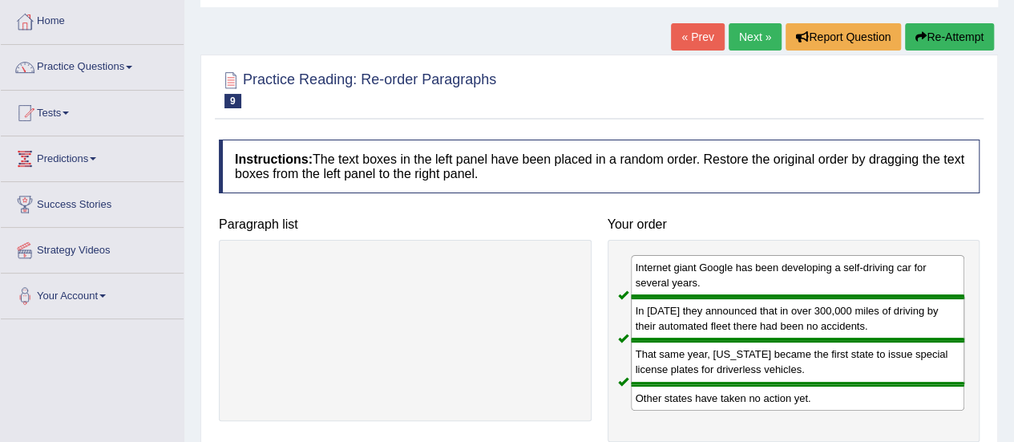
click at [742, 30] on link "Next »" at bounding box center [755, 36] width 53 height 27
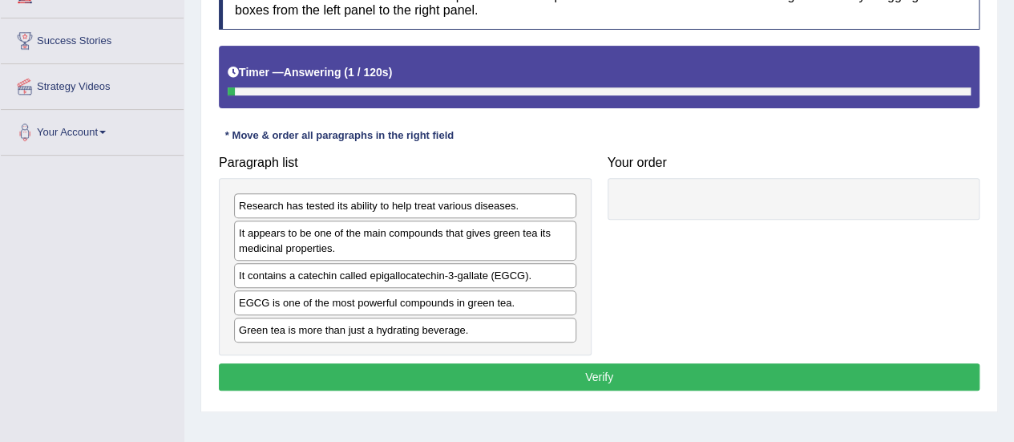
scroll to position [321, 0]
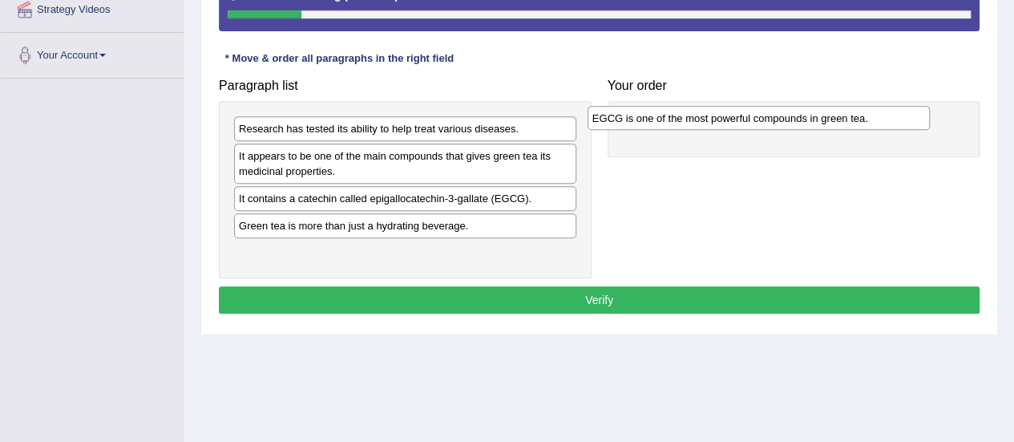
drag, startPoint x: 357, startPoint y: 232, endPoint x: 711, endPoint y: 127, distance: 369.0
click at [711, 127] on div "EGCG is one of the most powerful compounds in green tea." at bounding box center [759, 118] width 342 height 24
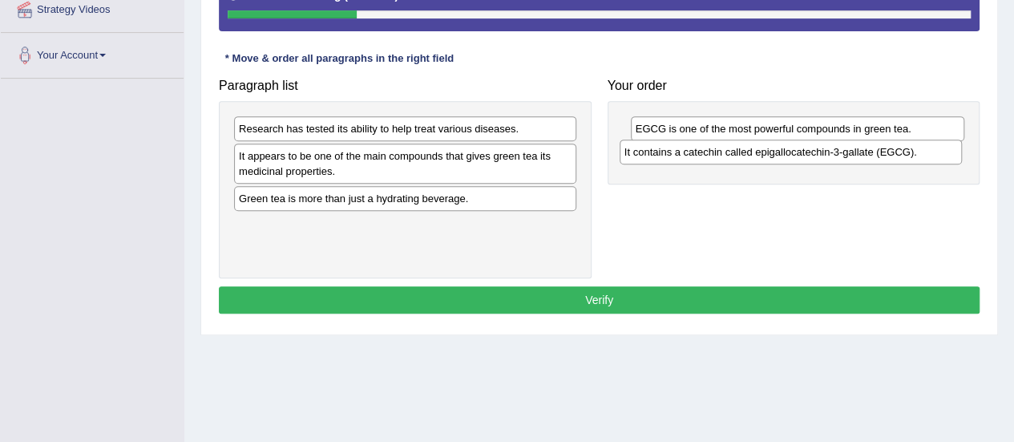
drag, startPoint x: 409, startPoint y: 200, endPoint x: 794, endPoint y: 155, distance: 388.1
click at [794, 155] on div "It contains a catechin called epigallocatechin-3-gallate (EGCG)." at bounding box center [791, 151] width 342 height 24
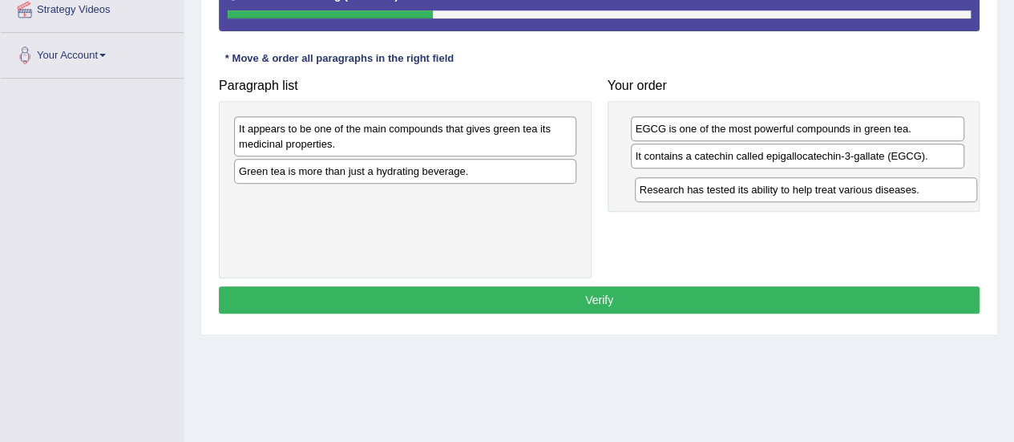
drag, startPoint x: 473, startPoint y: 135, endPoint x: 874, endPoint y: 195, distance: 405.2
click at [874, 196] on div "Research has tested its ability to help treat various diseases." at bounding box center [806, 189] width 342 height 24
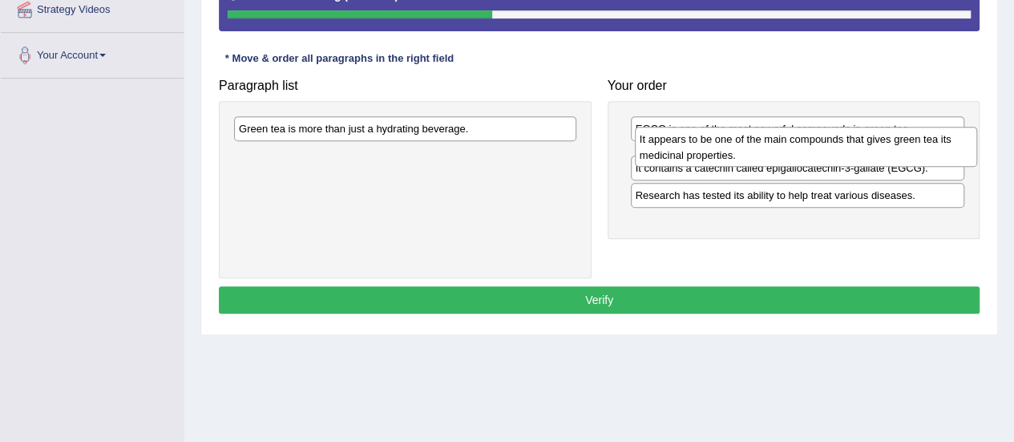
drag, startPoint x: 513, startPoint y: 137, endPoint x: 914, endPoint y: 148, distance: 400.9
click at [914, 148] on div "It appears to be one of the main compounds that gives green tea its medicinal p…" at bounding box center [806, 147] width 342 height 40
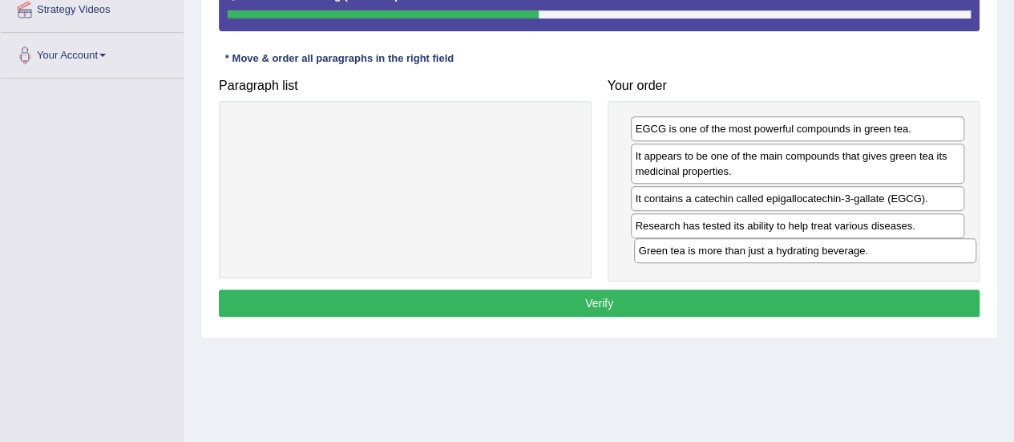
drag, startPoint x: 386, startPoint y: 132, endPoint x: 785, endPoint y: 255, distance: 418.3
click at [785, 255] on div "Green tea is more than just a hydrating beverage." at bounding box center [805, 250] width 342 height 24
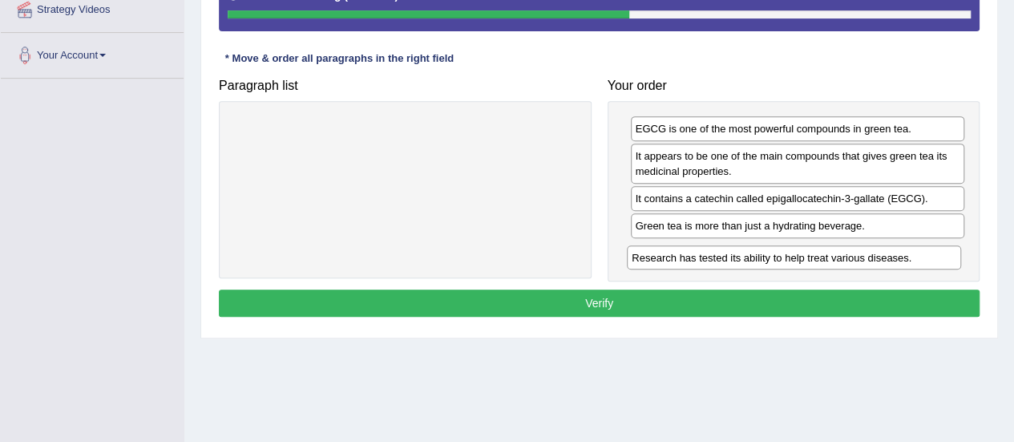
drag, startPoint x: 761, startPoint y: 222, endPoint x: 758, endPoint y: 256, distance: 33.8
click at [758, 256] on div "Research has tested its ability to help treat various diseases." at bounding box center [794, 257] width 334 height 24
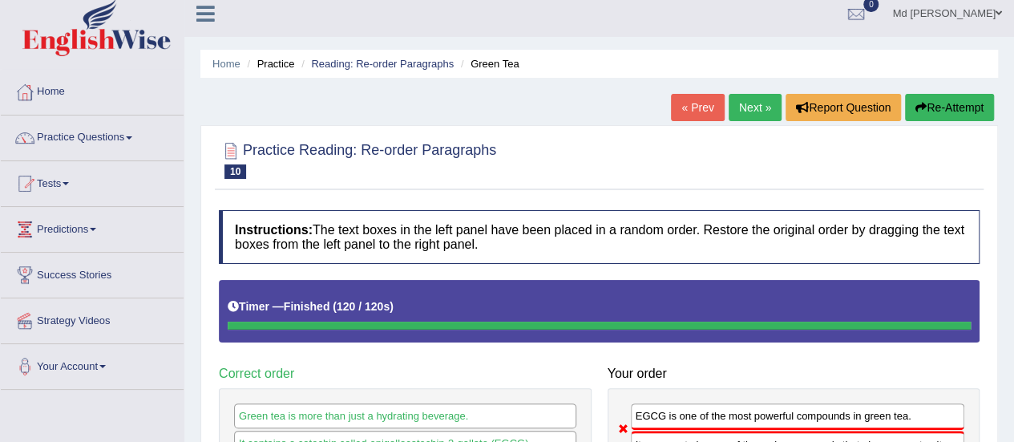
scroll to position [0, 0]
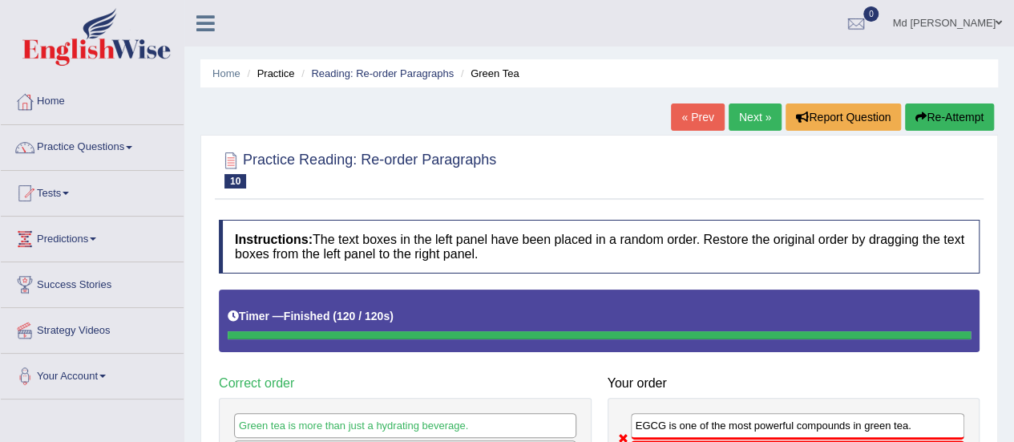
click at [734, 123] on link "Next »" at bounding box center [755, 116] width 53 height 27
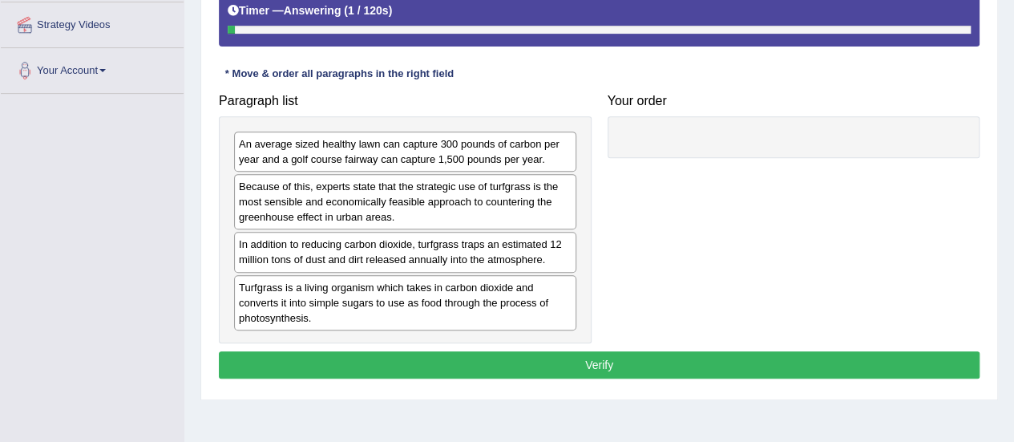
scroll to position [321, 0]
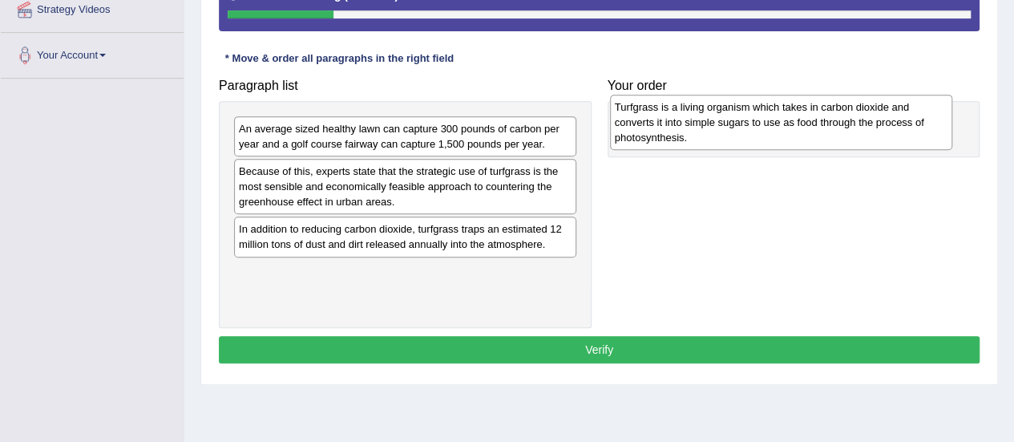
drag, startPoint x: 424, startPoint y: 292, endPoint x: 800, endPoint y: 129, distance: 409.6
click at [800, 129] on div "Turfgrass is a living organism which takes in carbon dioxide and converts it in…" at bounding box center [781, 122] width 342 height 55
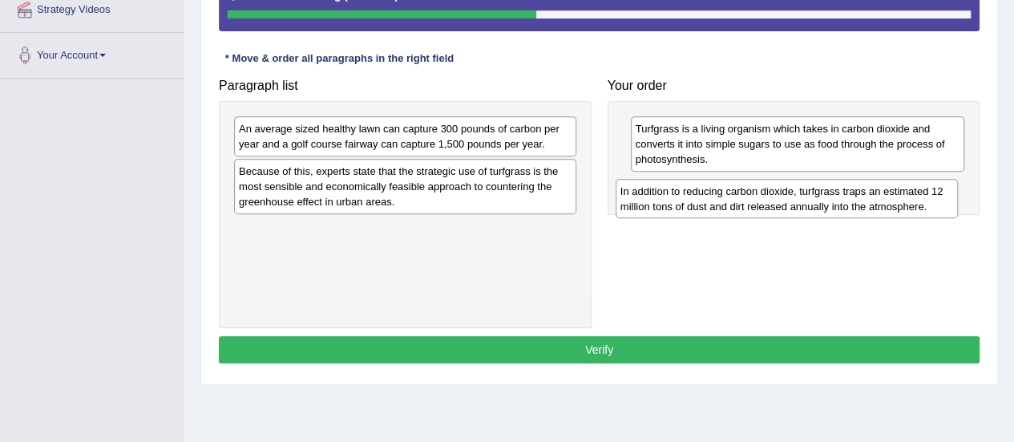
drag, startPoint x: 295, startPoint y: 244, endPoint x: 676, endPoint y: 208, distance: 383.3
click at [676, 208] on div "In addition to reducing carbon dioxide, turfgrass traps an estimated 12 million…" at bounding box center [787, 199] width 342 height 40
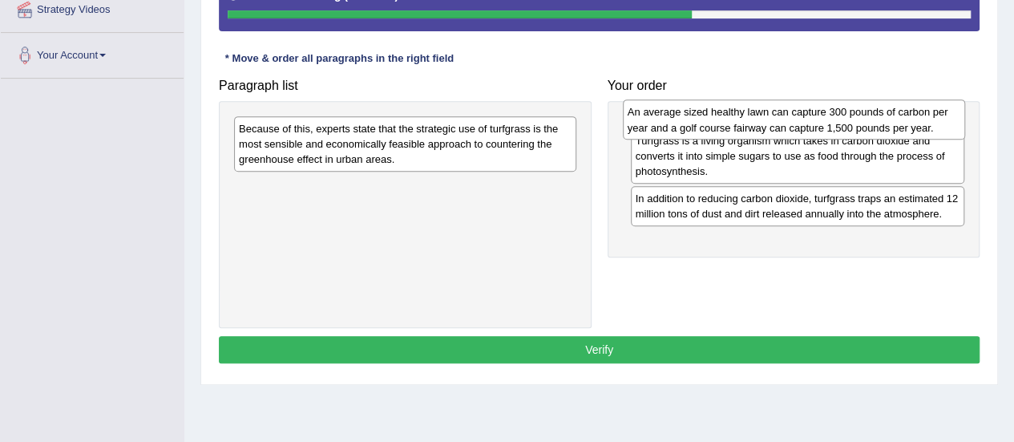
drag, startPoint x: 458, startPoint y: 131, endPoint x: 847, endPoint y: 115, distance: 389.1
click at [847, 115] on div "An average sized healthy lawn can capture 300 pounds of carbon per year and a g…" at bounding box center [794, 119] width 342 height 40
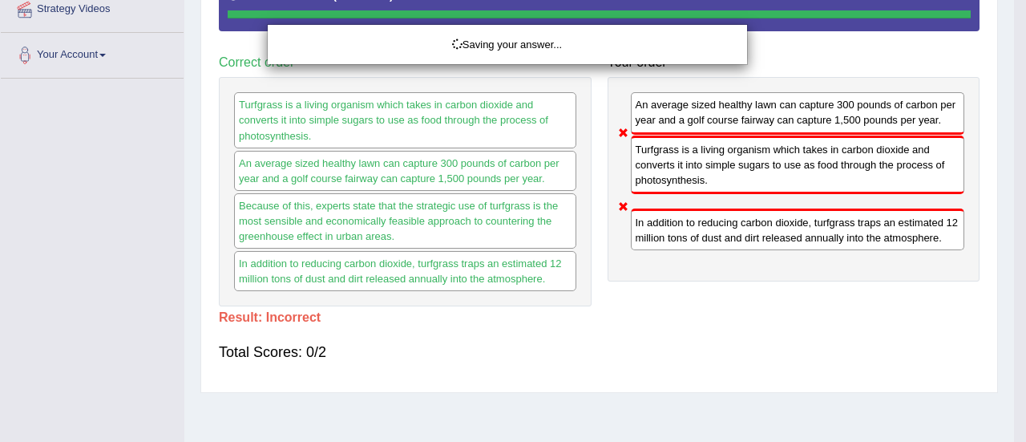
drag, startPoint x: 426, startPoint y: 131, endPoint x: 846, endPoint y: 214, distance: 428.2
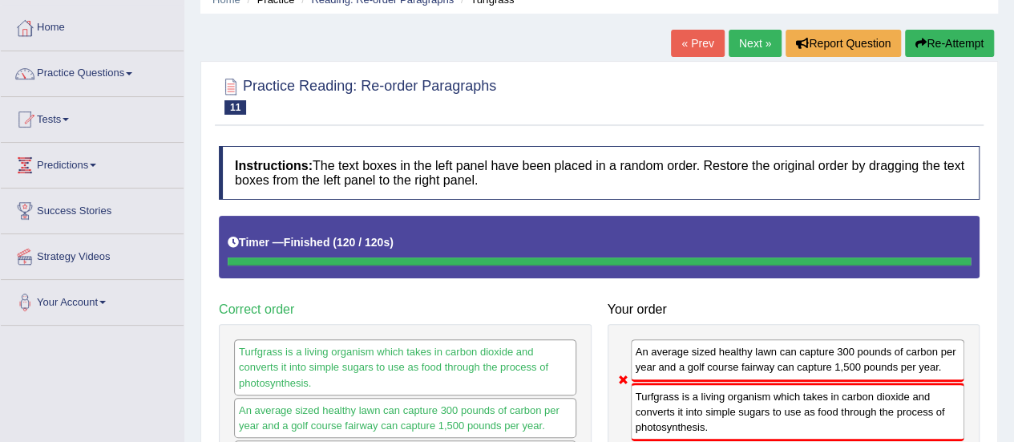
scroll to position [0, 0]
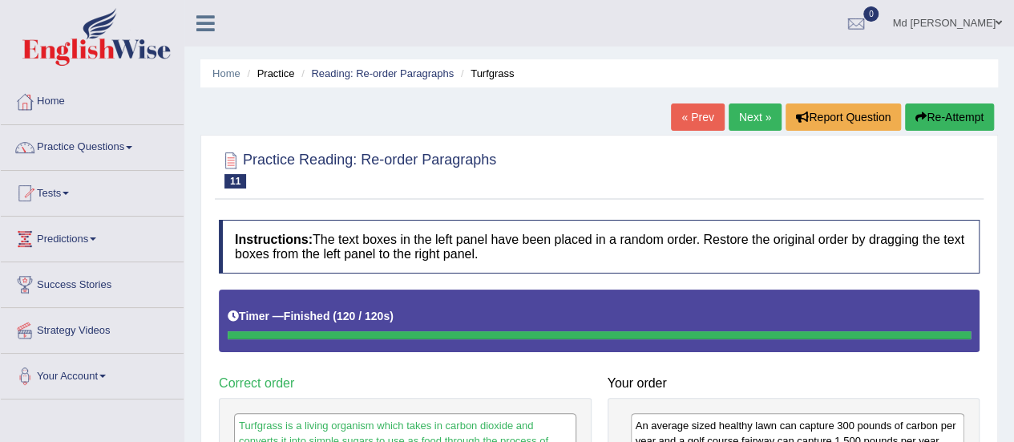
click at [760, 108] on link "Next »" at bounding box center [755, 116] width 53 height 27
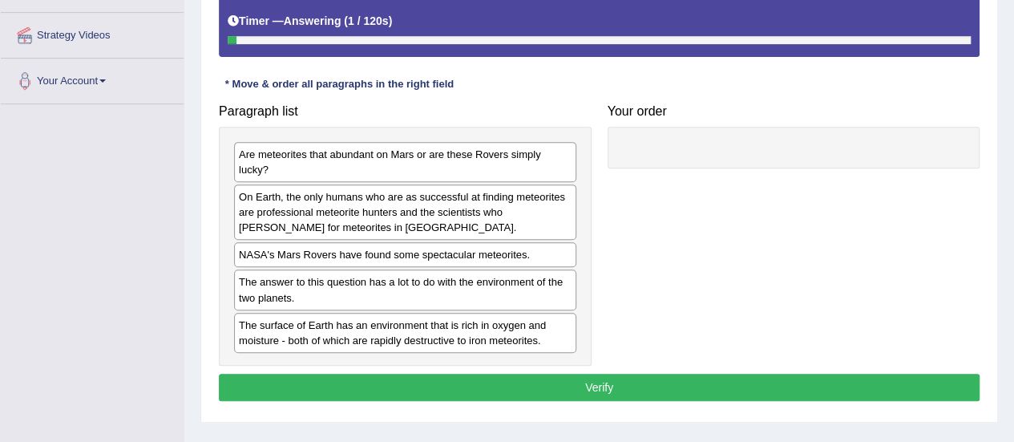
scroll to position [321, 0]
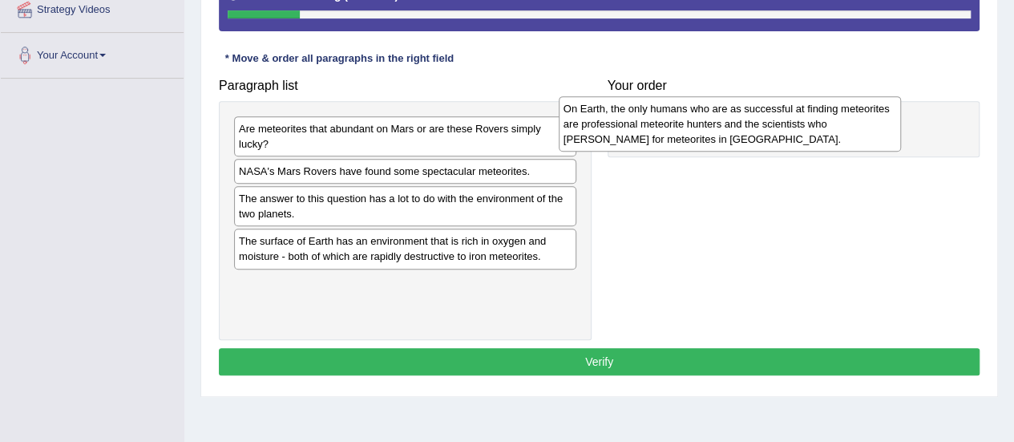
drag, startPoint x: 410, startPoint y: 191, endPoint x: 735, endPoint y: 129, distance: 330.4
click at [735, 129] on div "On Earth, the only humans who are as successful at finding meteorites are profe…" at bounding box center [730, 123] width 342 height 55
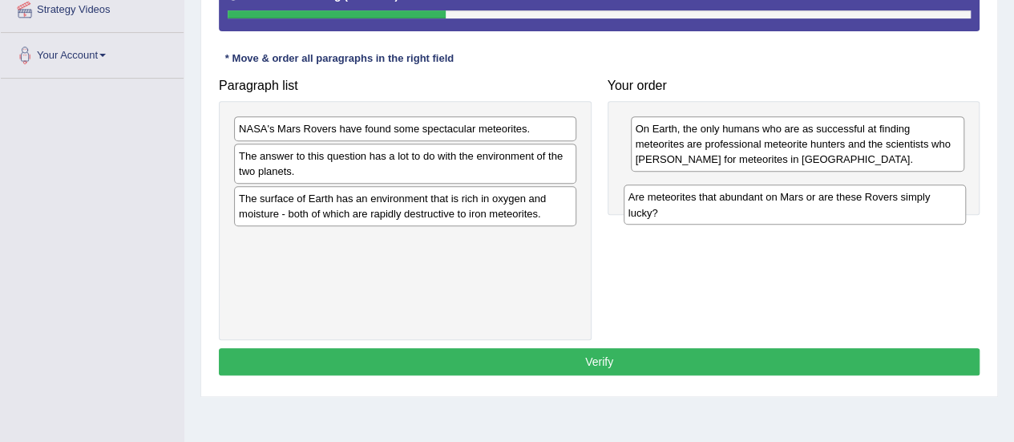
drag, startPoint x: 418, startPoint y: 140, endPoint x: 808, endPoint y: 209, distance: 395.6
click at [808, 209] on div "Are meteorites that abundant on Mars or are these Rovers simply lucky?" at bounding box center [795, 204] width 342 height 40
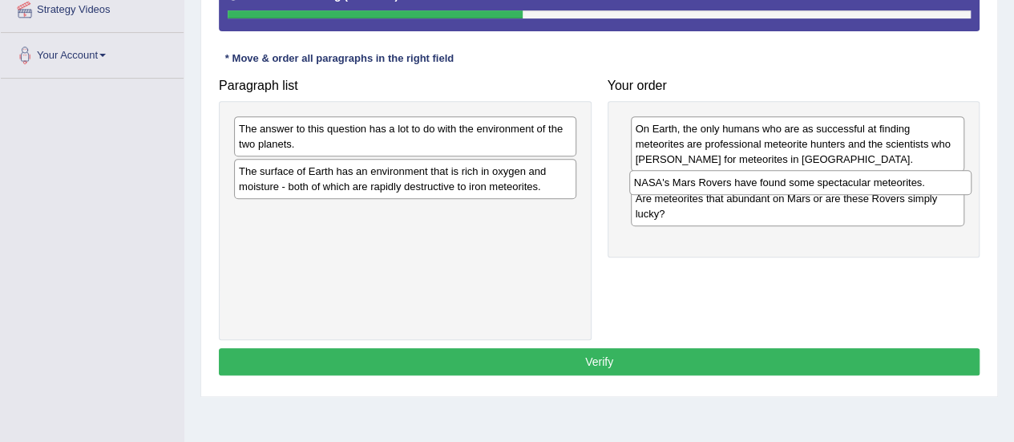
drag, startPoint x: 421, startPoint y: 128, endPoint x: 816, endPoint y: 183, distance: 398.9
click at [816, 183] on div "NASA's Mars Rovers have found some spectacular meteorites." at bounding box center [800, 182] width 342 height 24
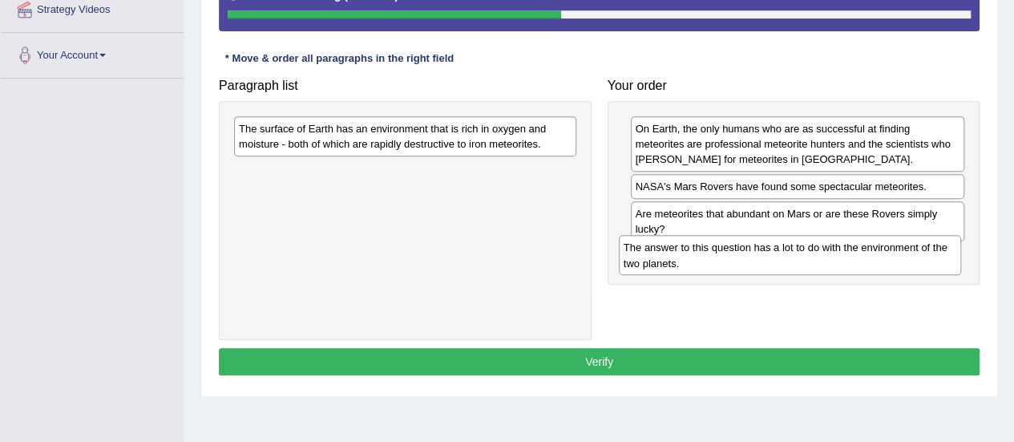
drag, startPoint x: 322, startPoint y: 138, endPoint x: 707, endPoint y: 257, distance: 402.8
click at [707, 257] on div "The answer to this question has a lot to do with the environment of the two pla…" at bounding box center [790, 255] width 342 height 40
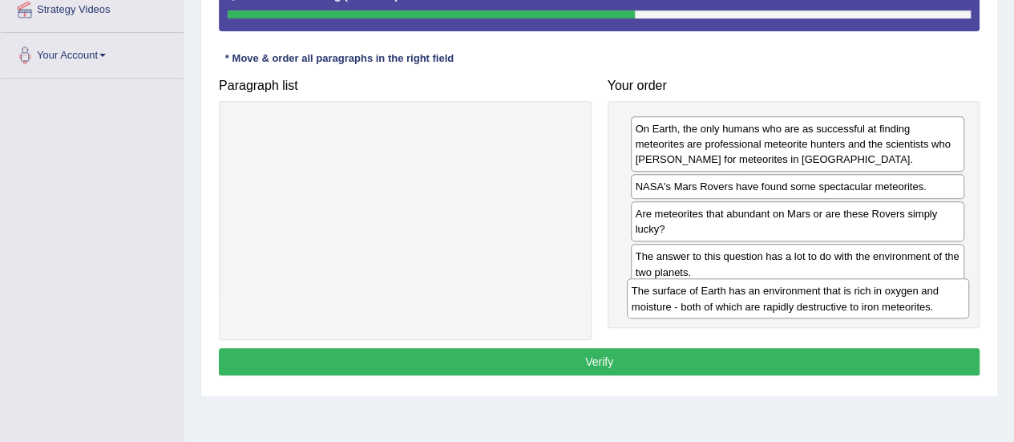
drag, startPoint x: 396, startPoint y: 150, endPoint x: 789, endPoint y: 313, distance: 425.1
click at [789, 313] on div "The surface of Earth has an environment that is rich in oxygen and moisture - b…" at bounding box center [798, 298] width 342 height 40
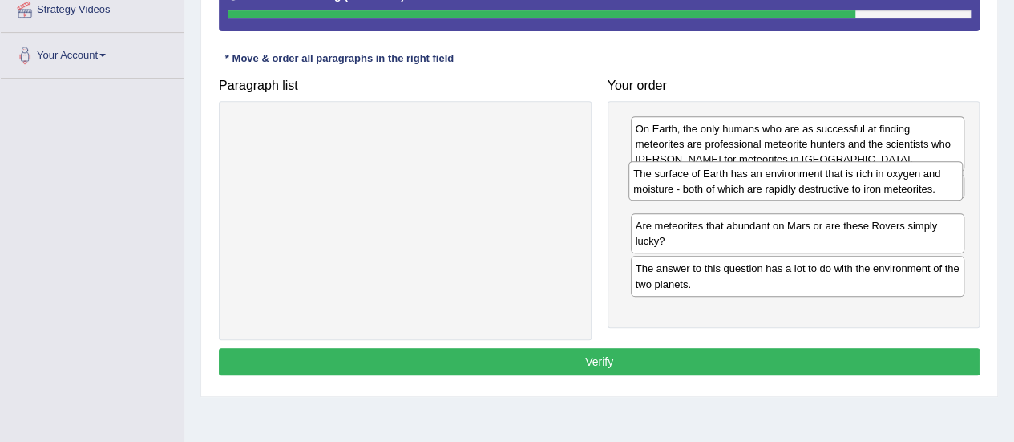
drag, startPoint x: 750, startPoint y: 313, endPoint x: 749, endPoint y: 190, distance: 123.4
click at [749, 190] on div "The surface of Earth has an environment that is rich in oxygen and moisture - b…" at bounding box center [795, 181] width 334 height 40
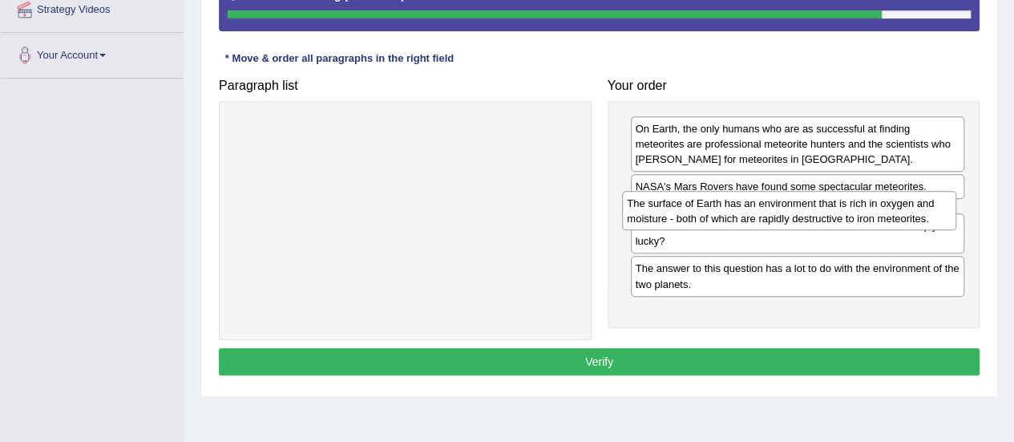
drag, startPoint x: 685, startPoint y: 212, endPoint x: 676, endPoint y: 202, distance: 12.5
click at [676, 202] on div "The surface of Earth has an environment that is rich in oxygen and moisture - b…" at bounding box center [789, 211] width 334 height 40
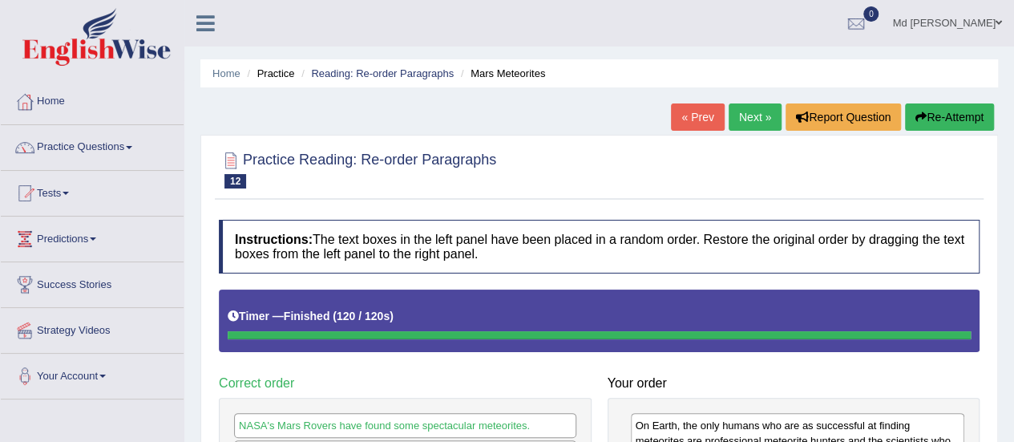
scroll to position [0, 0]
